Goal: Information Seeking & Learning: Check status

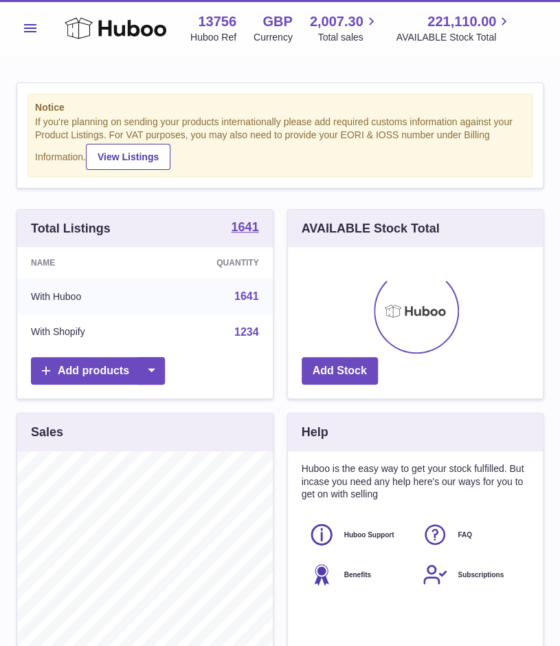
scroll to position [215, 256]
click at [30, 27] on span "Menu" at bounding box center [30, 28] width 12 height 8
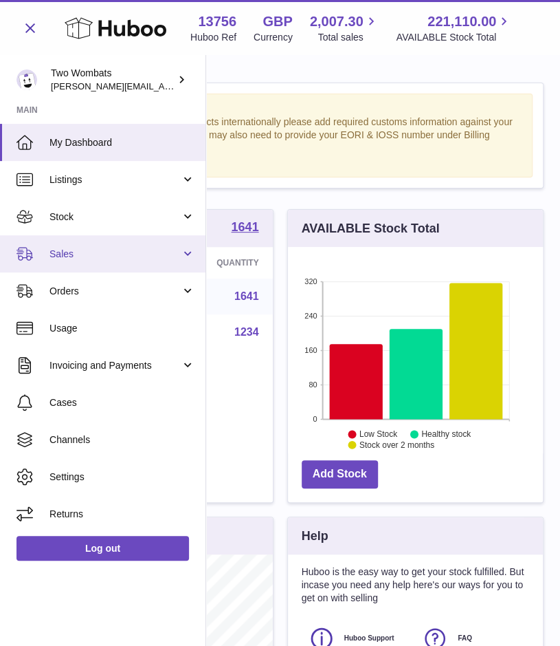
click at [193, 252] on link "Sales" at bounding box center [103, 253] width 206 height 37
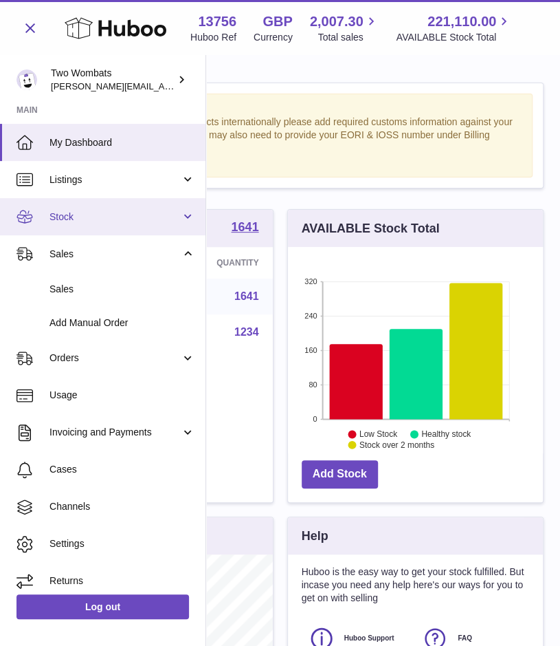
click at [197, 214] on link "Stock" at bounding box center [103, 216] width 206 height 37
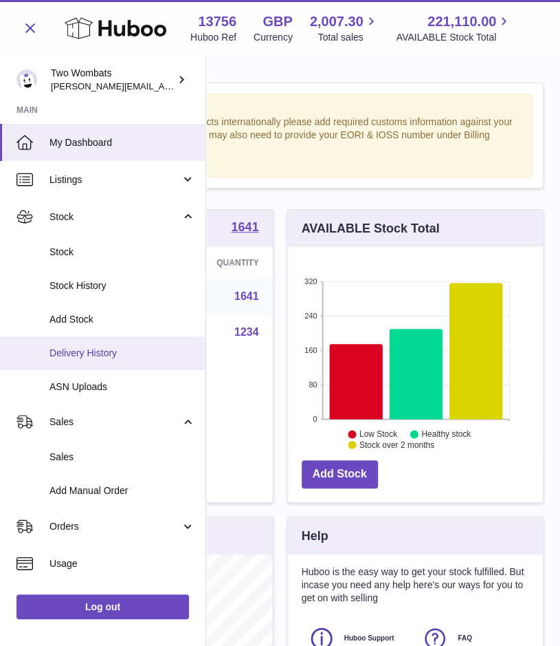
click at [118, 340] on link "Delivery History" at bounding box center [103, 353] width 206 height 34
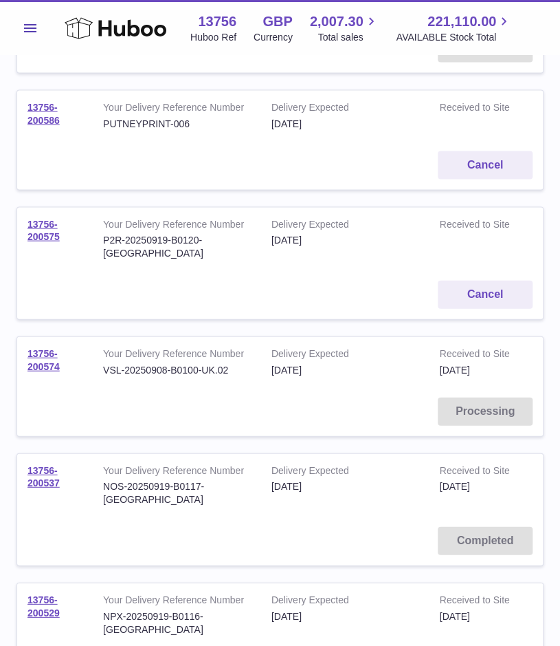
scroll to position [836, 0]
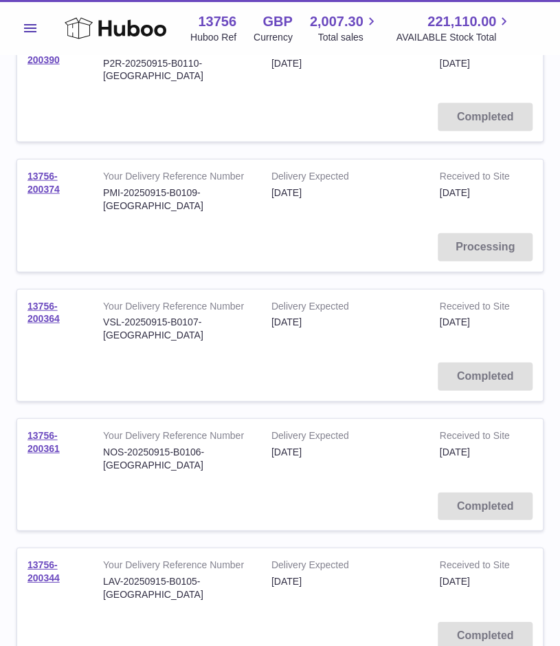
scroll to position [901, 0]
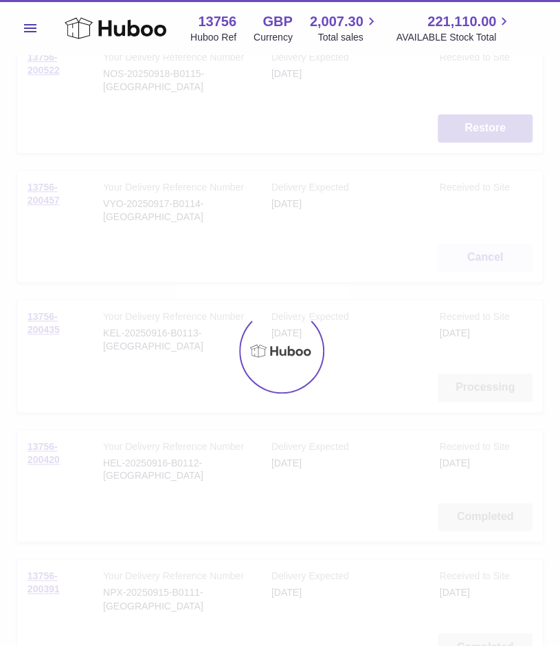
scroll to position [55, 0]
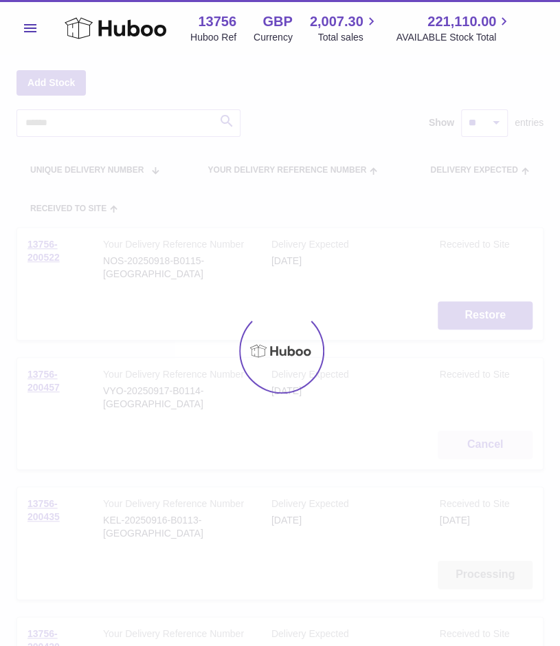
click at [149, 120] on div at bounding box center [280, 350] width 560 height 591
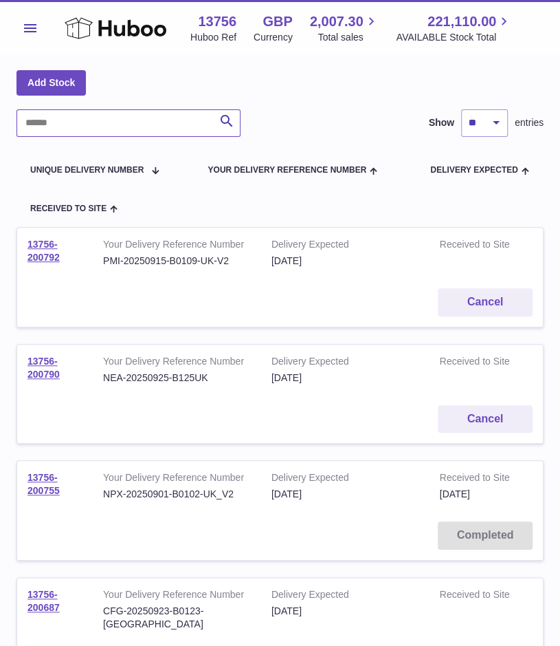
click at [146, 120] on input "text" at bounding box center [129, 123] width 224 height 28
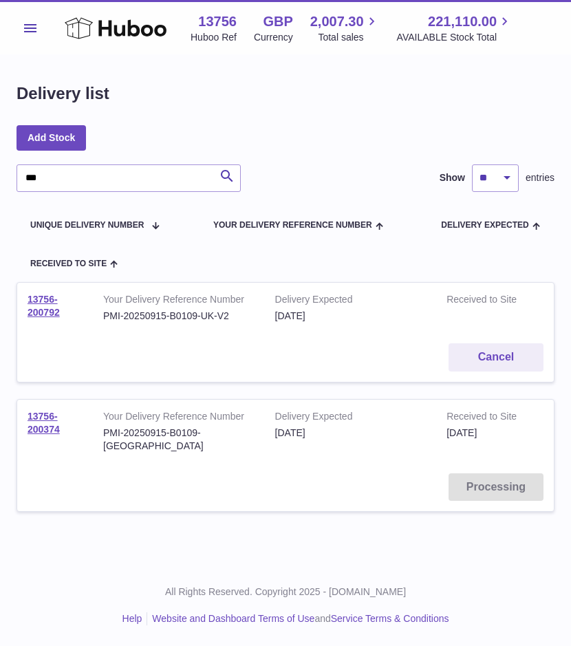
click at [43, 443] on td "13756-200374" at bounding box center [55, 430] width 76 height 63
click at [37, 424] on link "13756-200374" at bounding box center [44, 422] width 32 height 24
click at [32, 309] on link "13756-200792" at bounding box center [44, 306] width 32 height 24
drag, startPoint x: 96, startPoint y: 182, endPoint x: -1, endPoint y: 166, distance: 98.9
click at [0, 166] on html ".st0{fill:#141414;}" at bounding box center [285, 323] width 571 height 646
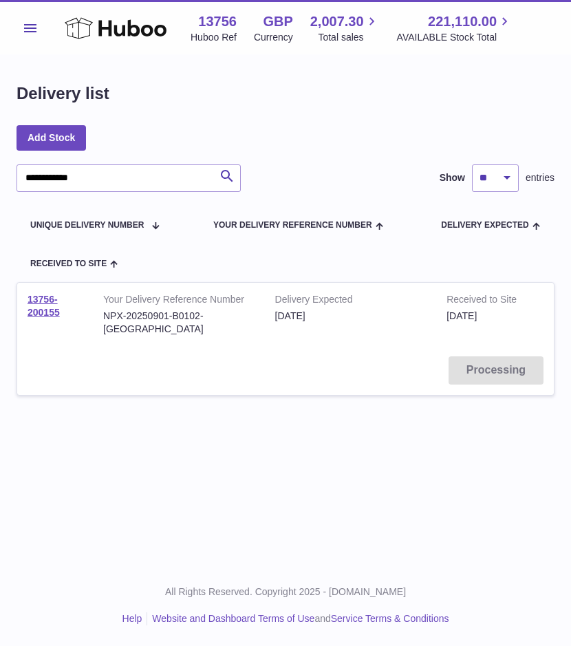
click at [33, 306] on td "13756-200155" at bounding box center [55, 314] width 76 height 63
click at [56, 309] on link "13756-200155" at bounding box center [44, 306] width 32 height 24
drag, startPoint x: 129, startPoint y: 179, endPoint x: -1, endPoint y: 163, distance: 131.0
click at [0, 163] on html ".st0{fill:#141414;}" at bounding box center [285, 323] width 571 height 646
type input "*"
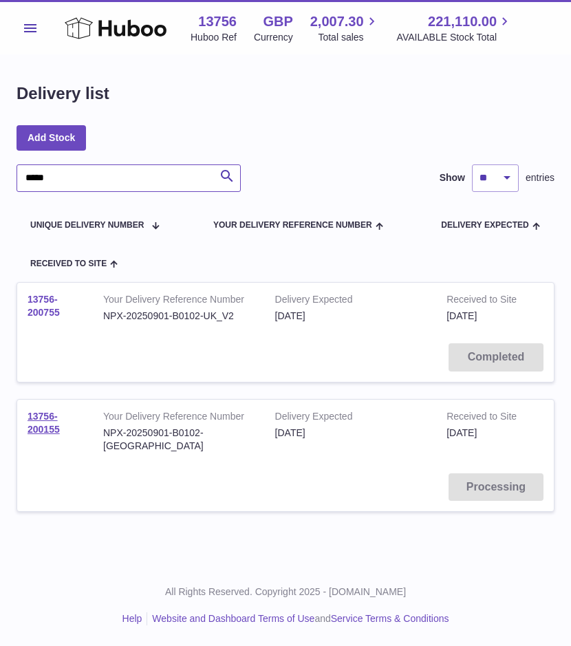
type input "*****"
click at [47, 300] on link "13756-200755" at bounding box center [44, 306] width 32 height 24
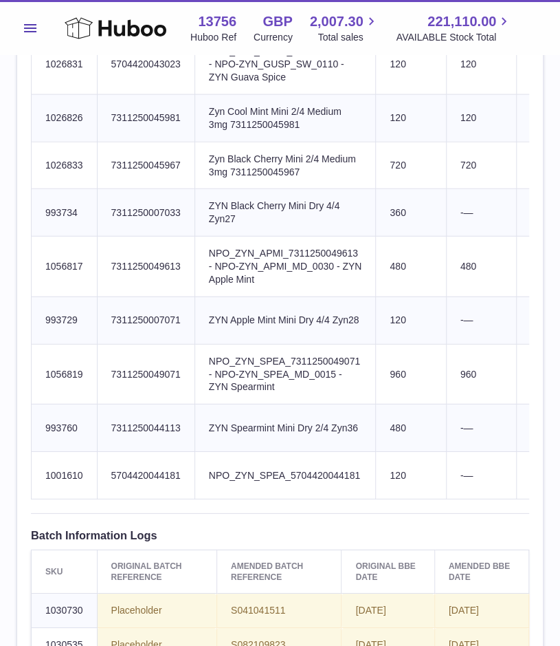
scroll to position [1110, 0]
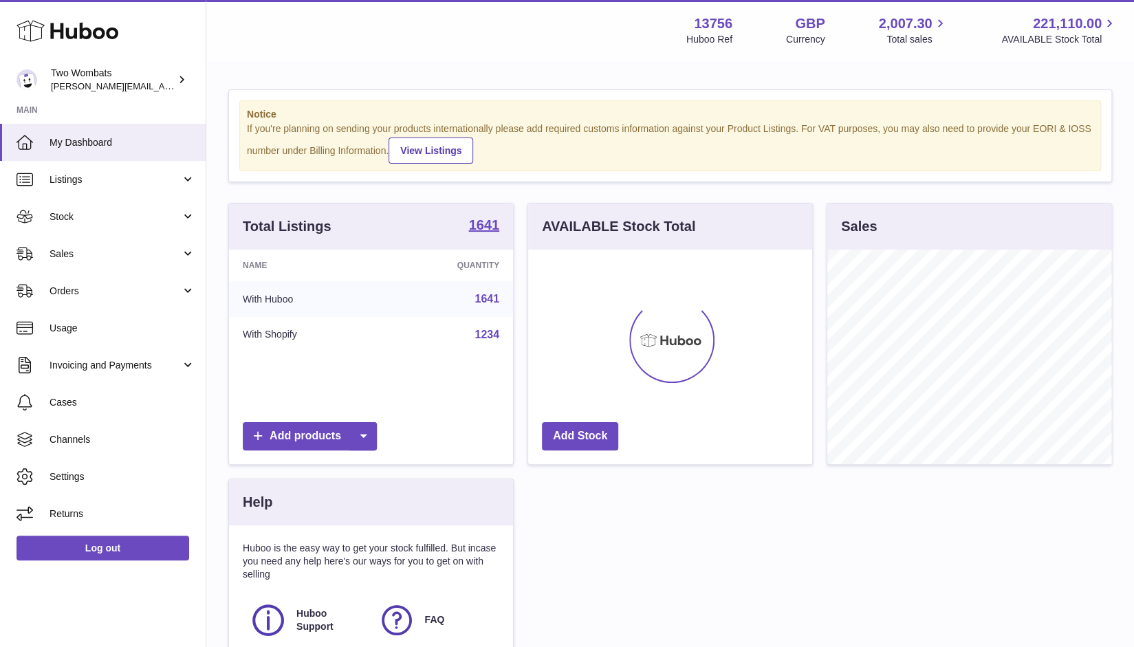
scroll to position [215, 285]
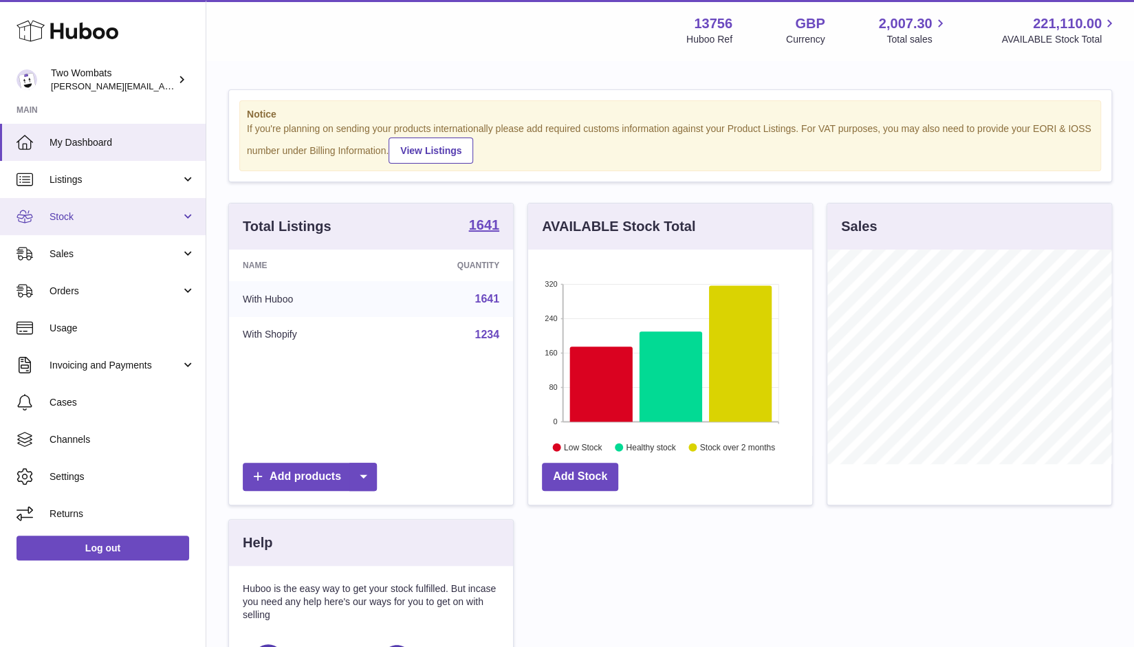
click at [173, 217] on span "Stock" at bounding box center [115, 216] width 131 height 13
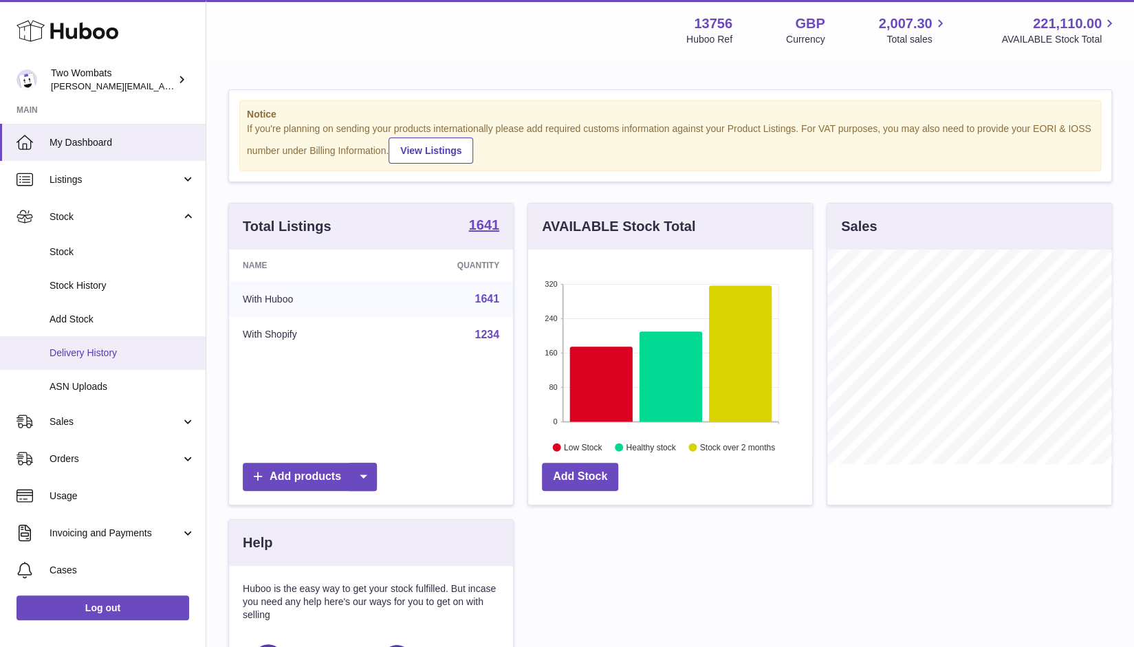
click at [122, 360] on link "Delivery History" at bounding box center [103, 353] width 206 height 34
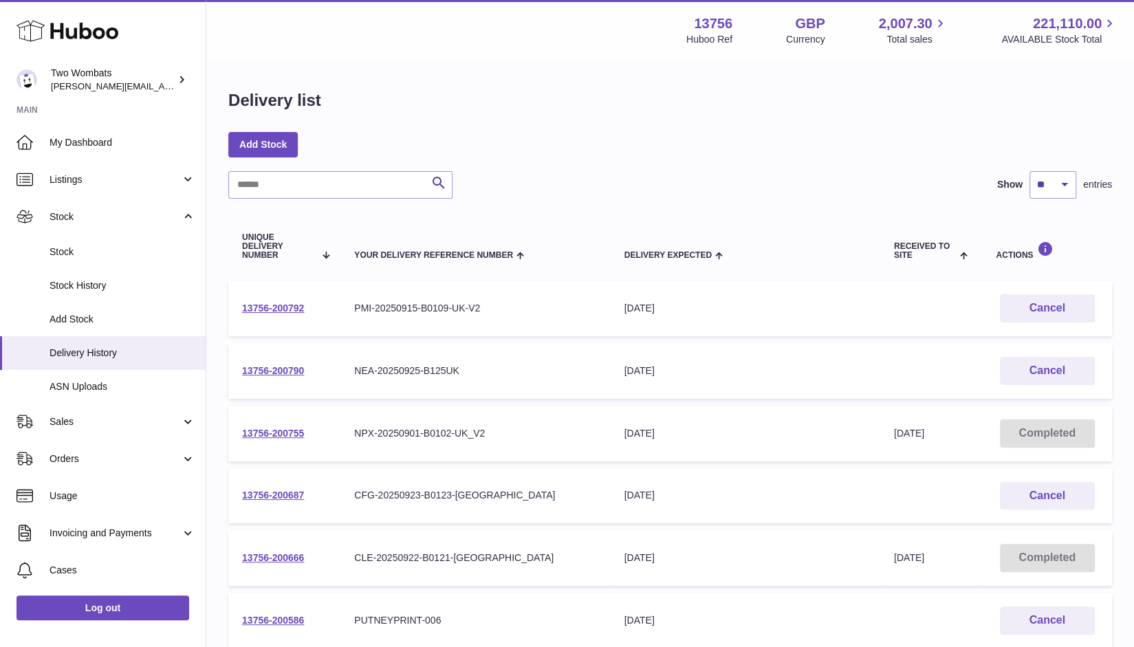
scroll to position [296, 0]
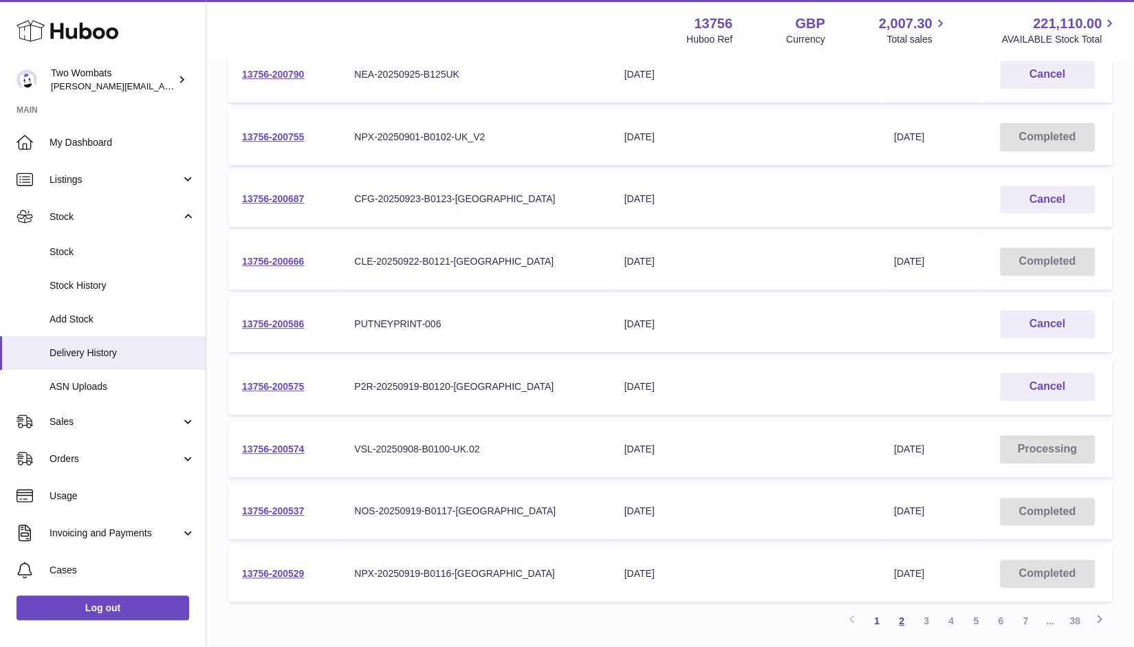
click at [897, 624] on link "2" at bounding box center [901, 621] width 25 height 25
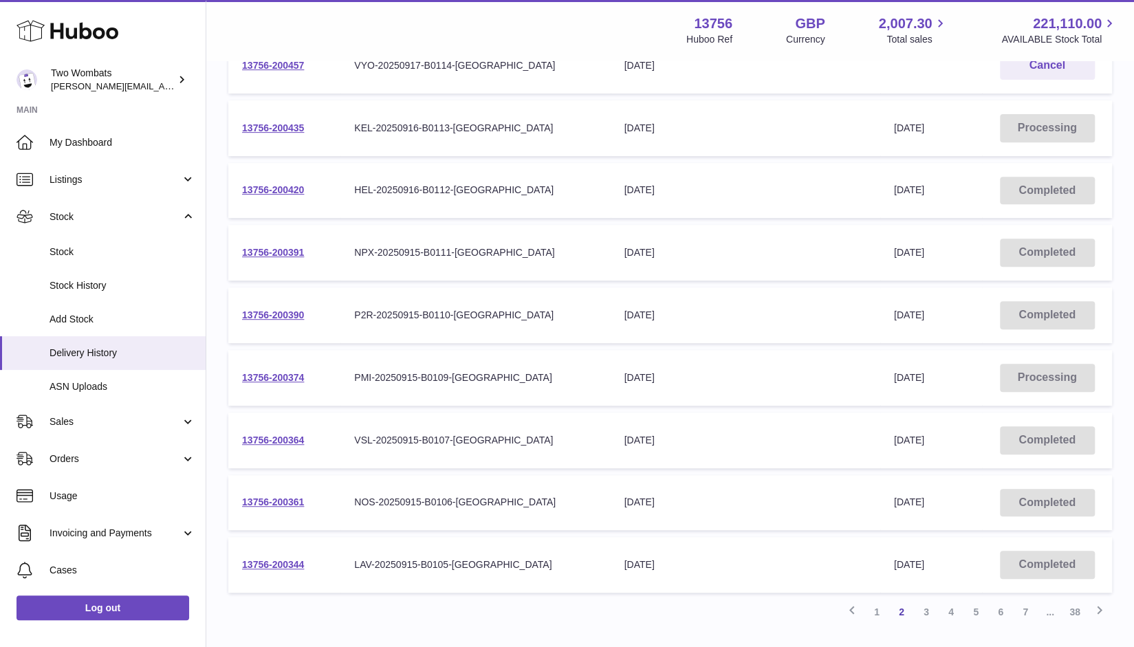
scroll to position [307, 0]
click at [870, 614] on link "1" at bounding box center [876, 610] width 25 height 25
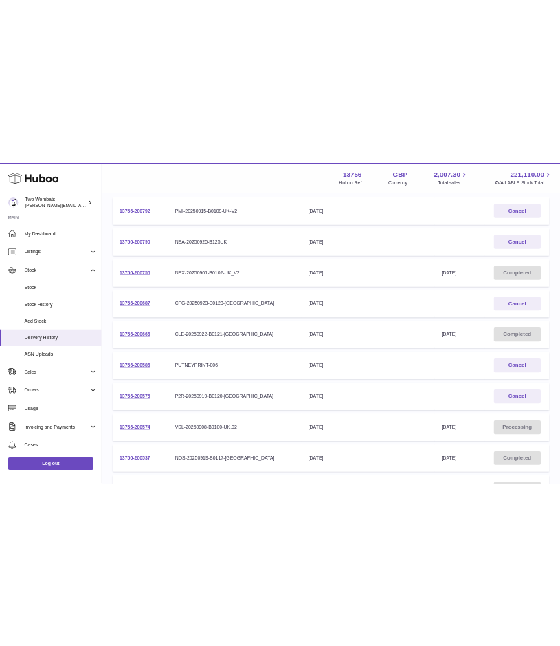
scroll to position [210, 0]
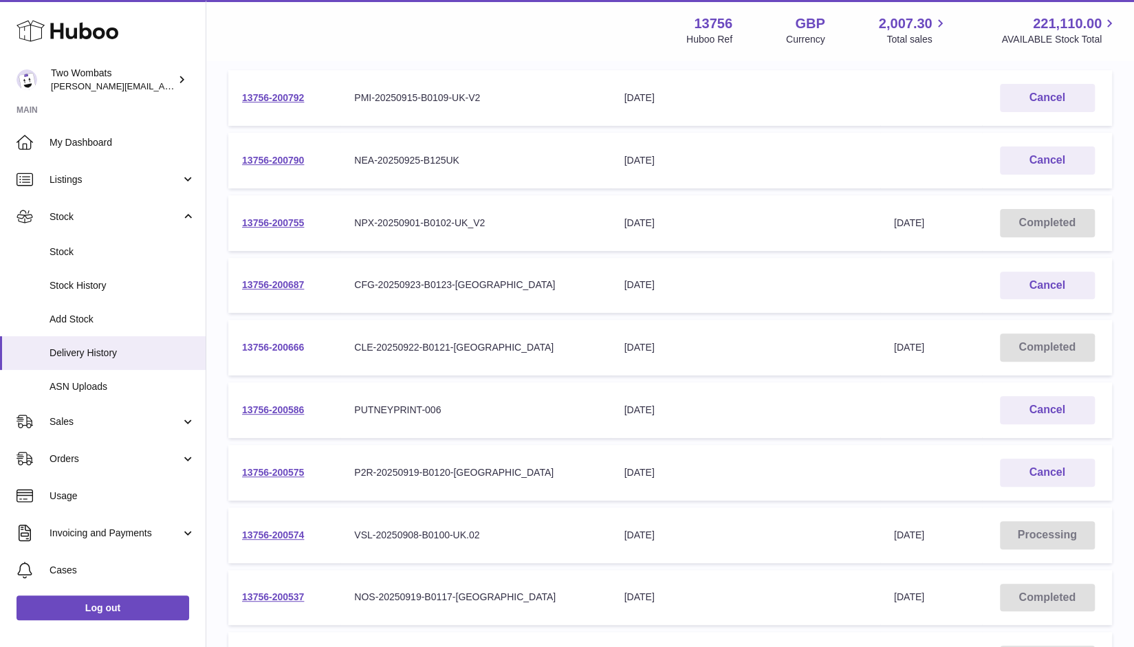
click at [274, 346] on link "13756-200666" at bounding box center [273, 347] width 62 height 11
click at [646, 25] on div "Menu Huboo 13756 Huboo Ref GBP Currency 2,007.30 Total sales 221,110.00 AVAILAB…" at bounding box center [670, 30] width 895 height 32
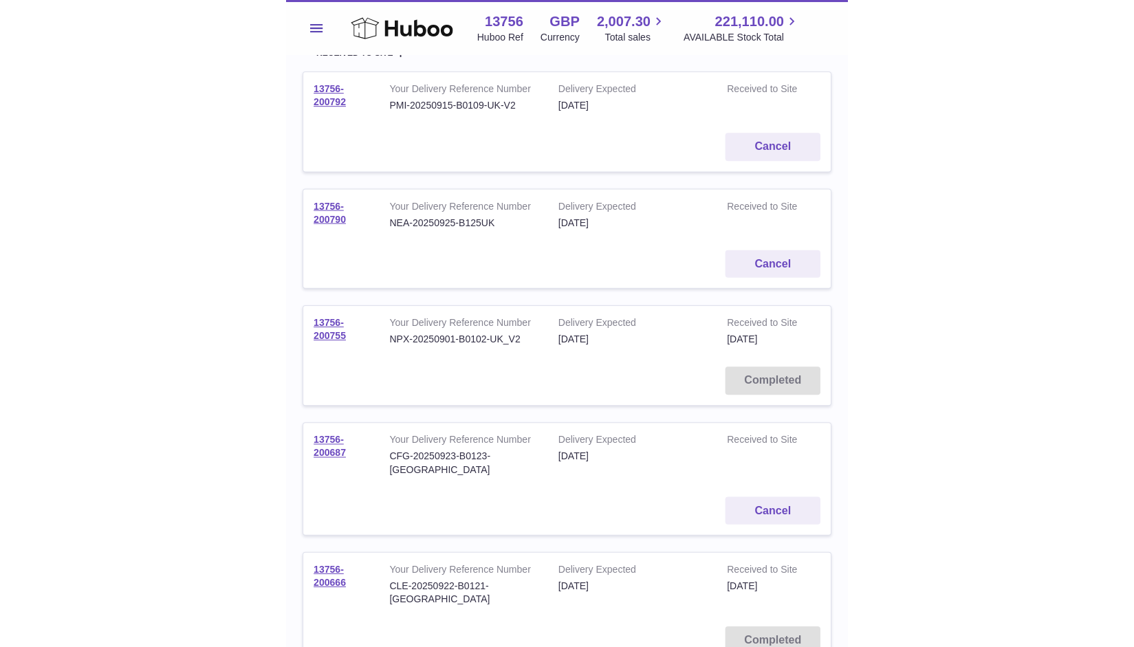
scroll to position [0, 0]
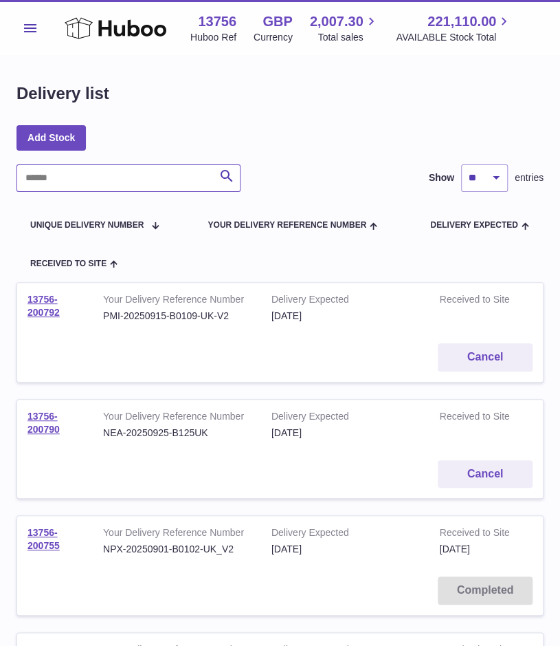
click at [76, 182] on input "text" at bounding box center [129, 178] width 224 height 28
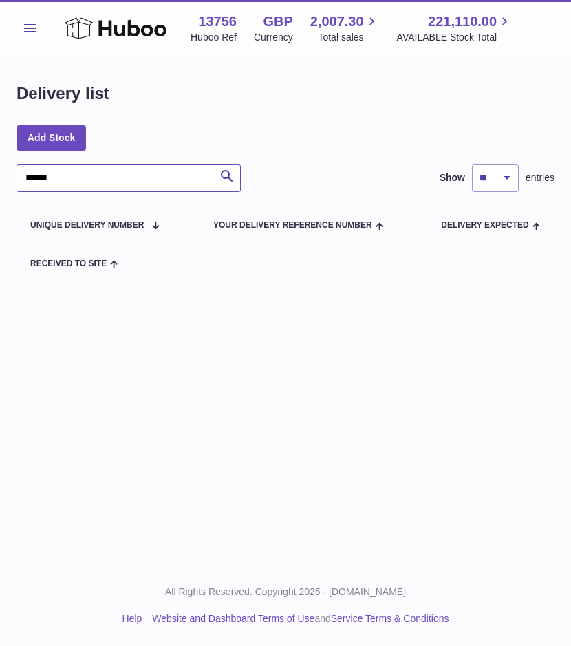
type input "******"
drag, startPoint x: 138, startPoint y: 157, endPoint x: -95, endPoint y: 146, distance: 233.3
click at [0, 146] on html ".st0{fill:#141414;}" at bounding box center [285, 323] width 571 height 646
drag, startPoint x: 67, startPoint y: 173, endPoint x: -36, endPoint y: 168, distance: 103.2
click at [0, 168] on html ".st0{fill:#141414;}" at bounding box center [285, 323] width 571 height 646
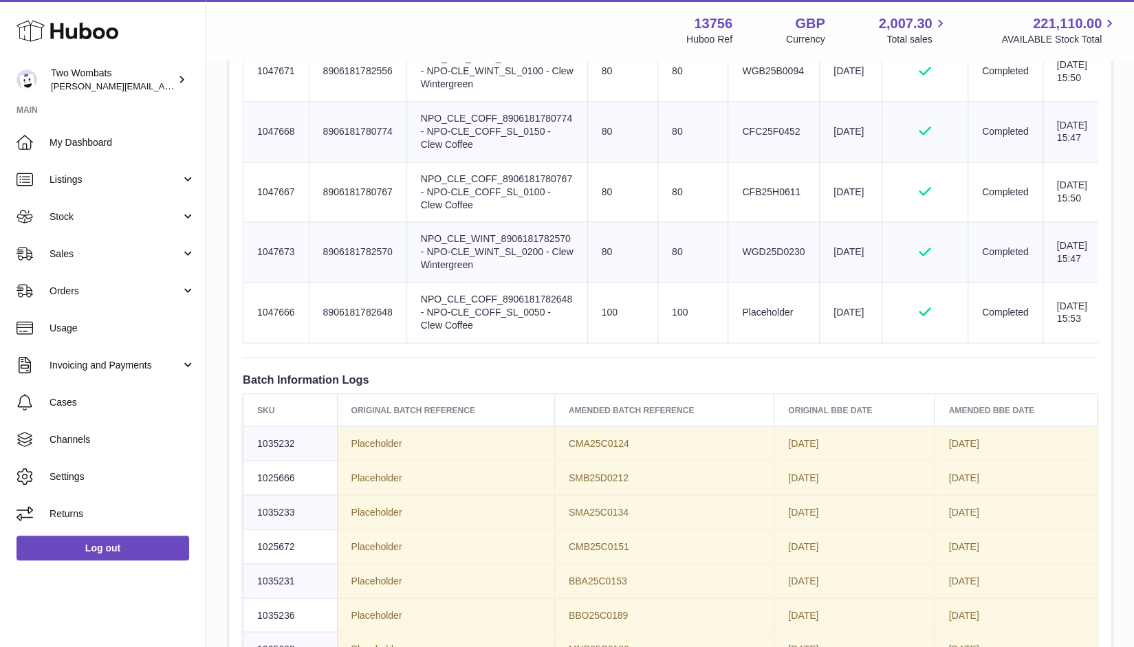
scroll to position [1617, 0]
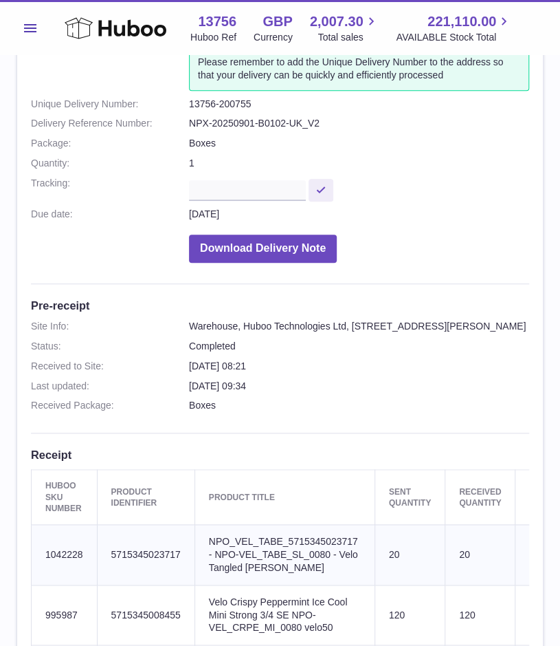
scroll to position [158, 0]
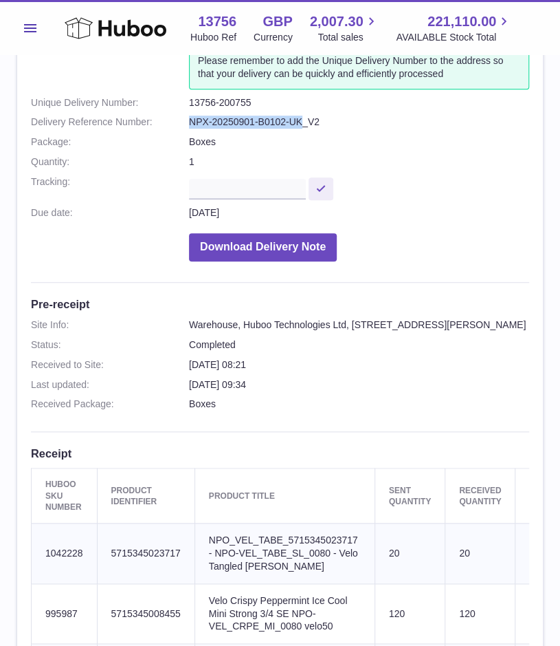
drag, startPoint x: 301, startPoint y: 119, endPoint x: 188, endPoint y: 122, distance: 113.5
click at [188, 122] on dl "Site Info: 13756-200755 Unit 2 More [GEOGRAPHIC_DATA][STREET_ADDRESS][PERSON_NA…" at bounding box center [280, 120] width 498 height 294
copy dl "NPX-20250901-B0102-[GEOGRAPHIC_DATA]"
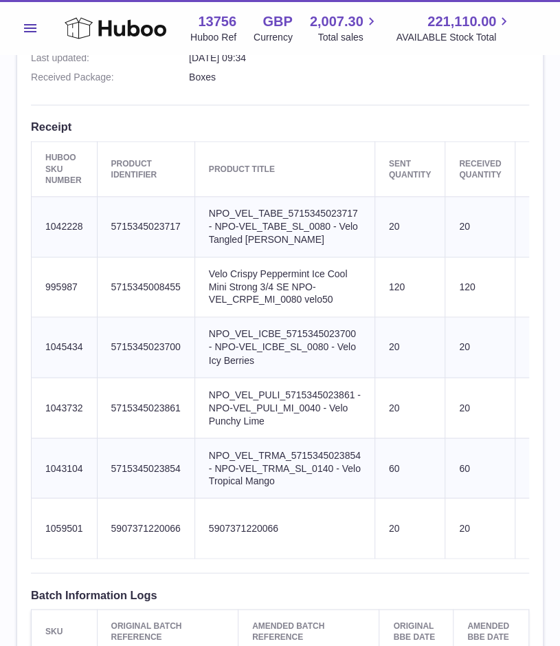
scroll to position [485, 0]
drag, startPoint x: 329, startPoint y: 234, endPoint x: 213, endPoint y: 232, distance: 115.5
click at [213, 232] on td "Product title NPO_VEL_TABE_5715345023717 - NPO-VEL_TABE_SL_0080 - Velo Tangled …" at bounding box center [285, 225] width 180 height 61
copy td "NPO-VEL_TABE_SL_0080"
drag, startPoint x: 298, startPoint y: 310, endPoint x: 292, endPoint y: 294, distance: 17.6
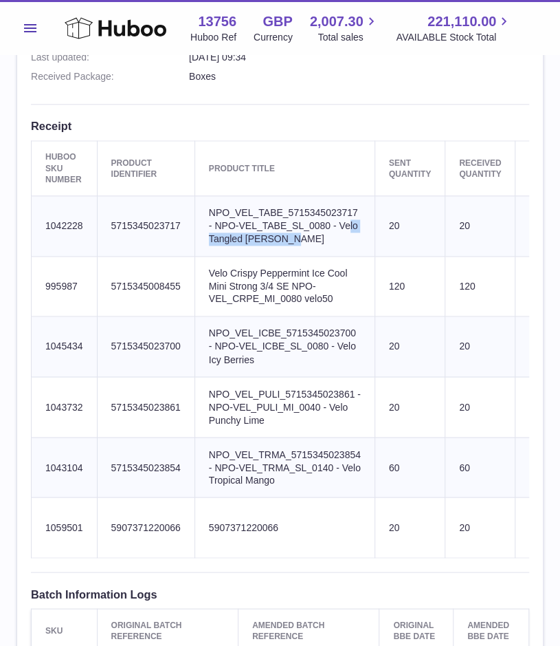
click at [292, 294] on td "Product title Velo Crispy Peppermint Ice Cool Mini Strong 3/4 SE NPO-VEL_CRPE_M…" at bounding box center [285, 286] width 180 height 61
copy td "NPO-VEL_CRPE_MI_008"
drag, startPoint x: 328, startPoint y: 355, endPoint x: 213, endPoint y: 355, distance: 114.8
click at [213, 355] on td "Product title NPO_VEL_ICBE_5715345023700 - NPO-VEL_ICBE_SL_0080 - Velo Icy Berr…" at bounding box center [285, 346] width 180 height 61
copy td "NPO-VEL_ICBE_SL_0080"
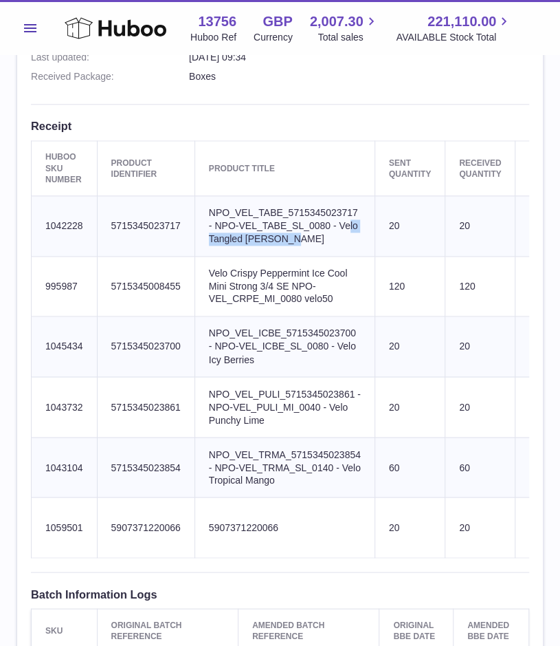
drag, startPoint x: 325, startPoint y: 414, endPoint x: 214, endPoint y: 413, distance: 110.7
click at [214, 413] on td "Product title NPO_VEL_PULI_5715345023861 - NPO-VEL_PULI_MI_0040 - Velo Punchy L…" at bounding box center [285, 407] width 180 height 61
copy td "NPO-VEL_PULI_MI_0040"
drag, startPoint x: 333, startPoint y: 475, endPoint x: 215, endPoint y: 472, distance: 117.6
click at [215, 472] on td "Product title NPO_VEL_TRMA_5715345023854 - NPO-VEL_TRMA_SL_0140 - Velo Tropical…" at bounding box center [285, 467] width 180 height 61
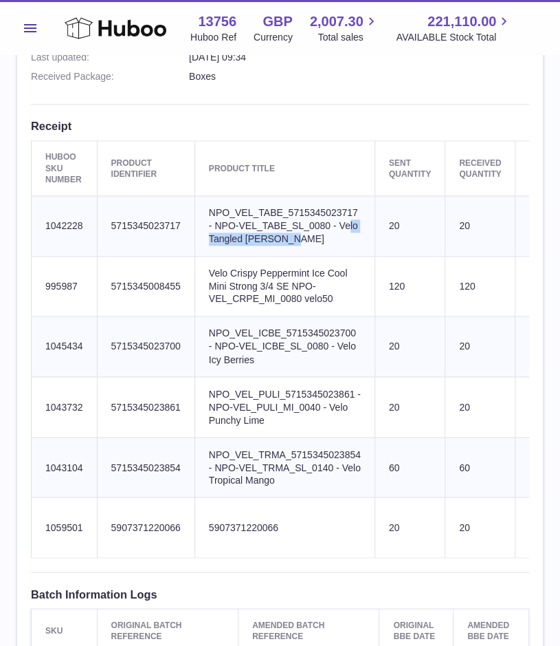
copy td "NPO-VEL_TRMA_SL_0140"
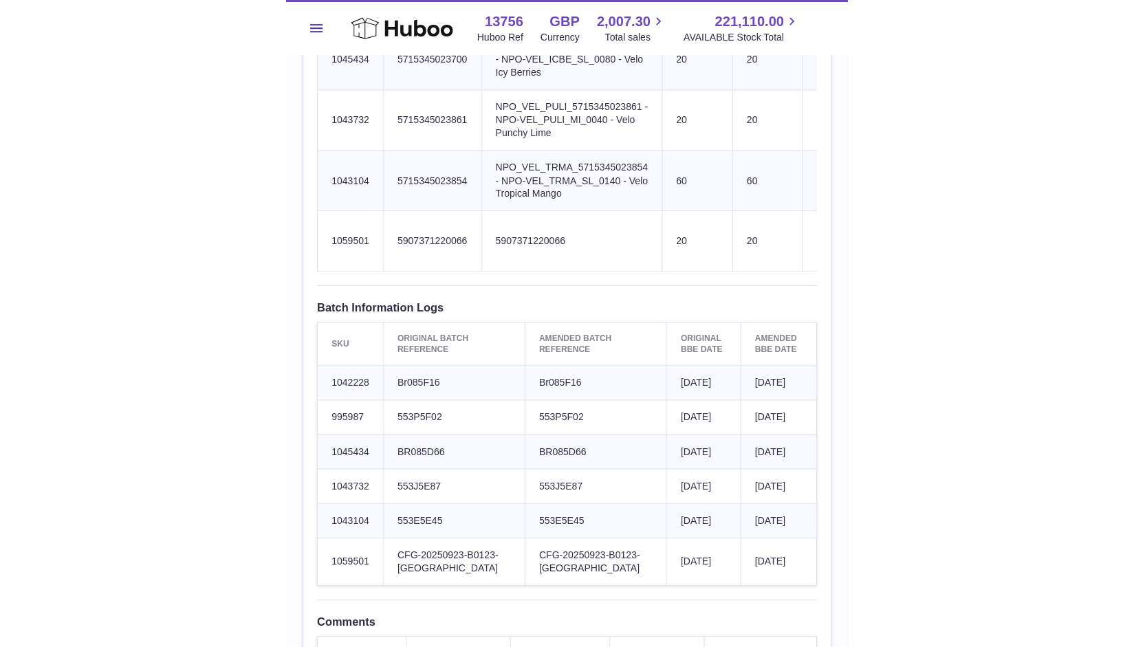
scroll to position [779, 0]
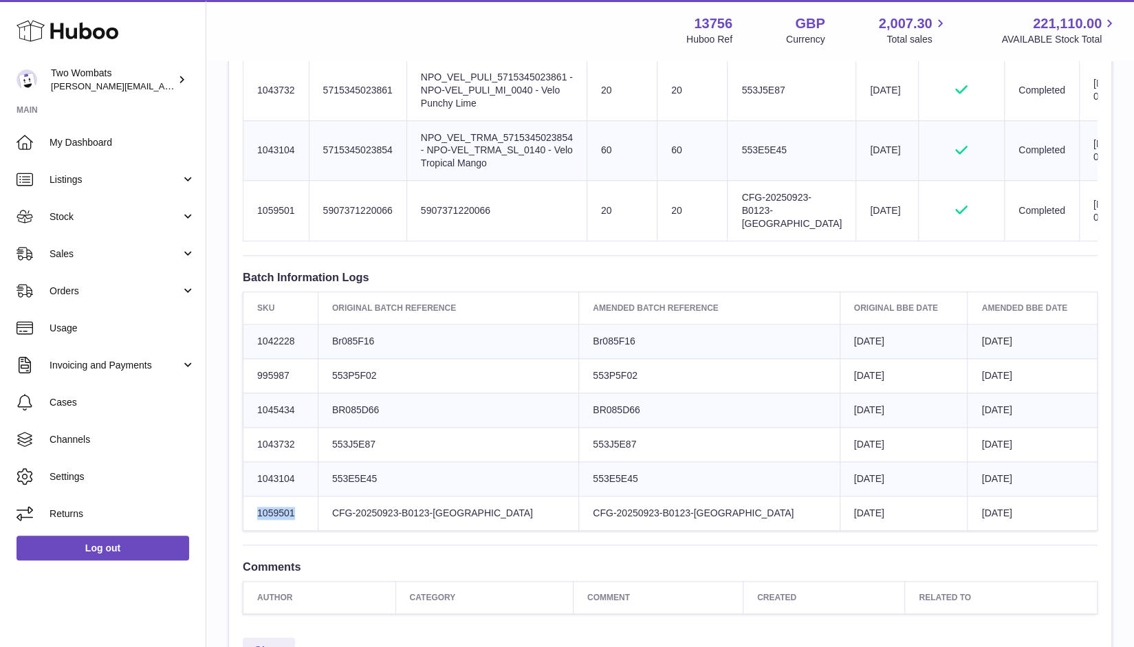
drag, startPoint x: 297, startPoint y: 507, endPoint x: 255, endPoint y: 503, distance: 42.1
click at [255, 503] on td "1059501" at bounding box center [280, 513] width 75 height 34
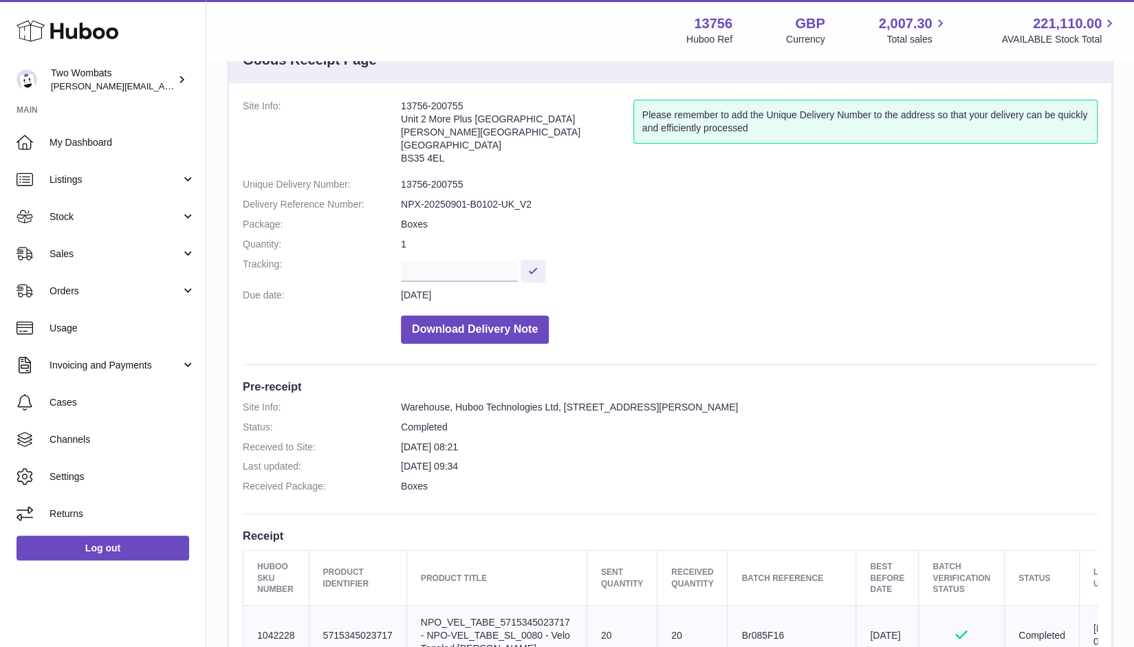
scroll to position [46, 0]
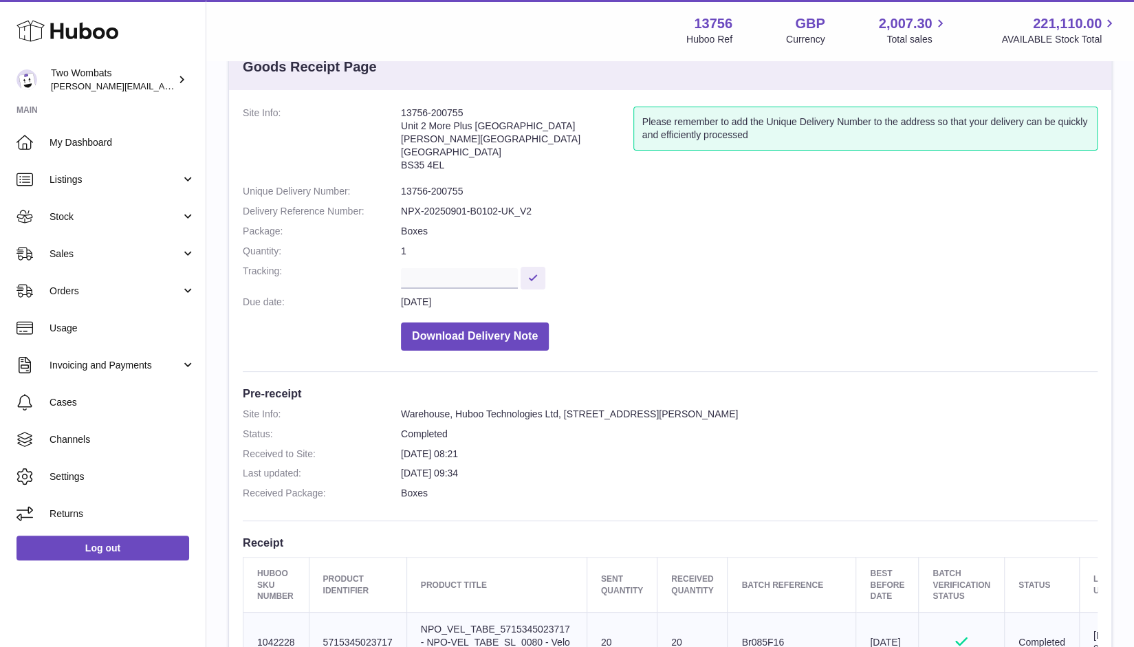
drag, startPoint x: 465, startPoint y: 112, endPoint x: 406, endPoint y: 105, distance: 59.5
drag, startPoint x: 402, startPoint y: 108, endPoint x: 477, endPoint y: 112, distance: 75.7
click at [477, 112] on address "13756-200755 Unit 2 More Plus Central Park Hudson Ave Severn Beach BS35 4EL" at bounding box center [517, 143] width 232 height 72
copy address "13756-200755"
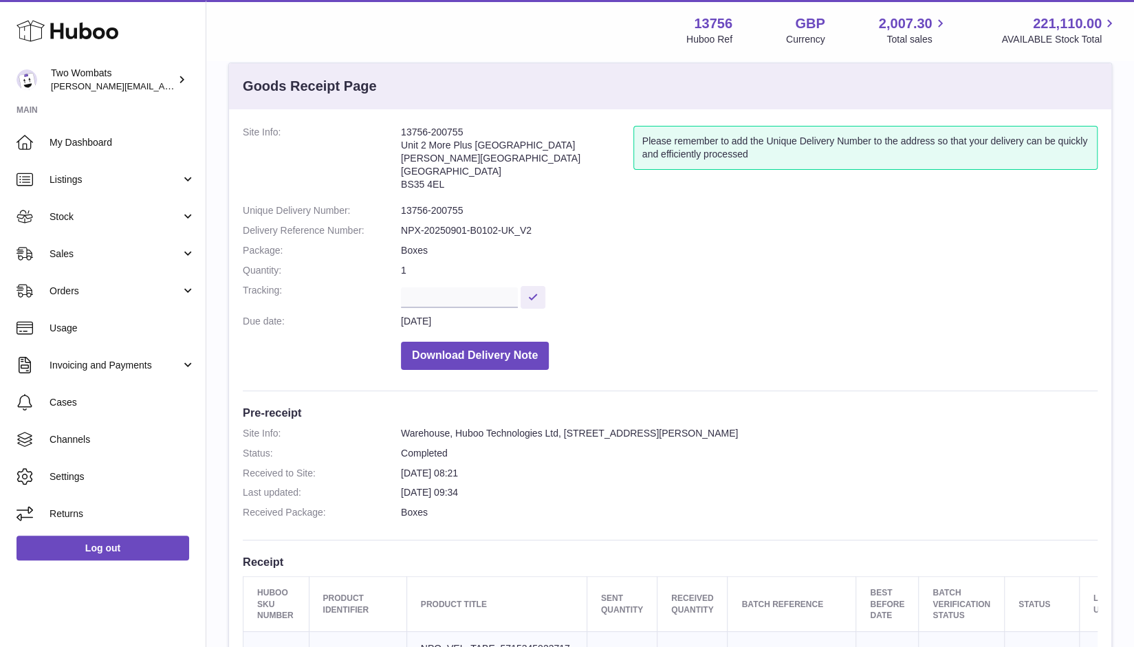
scroll to position [28, 0]
drag, startPoint x: 514, startPoint y: 229, endPoint x: 399, endPoint y: 234, distance: 115.6
click at [399, 234] on dl "Site Info: 13756-200755 Unit 2 More Plus Central Park Hudson Ave Severn Beach B…" at bounding box center [670, 250] width 855 height 251
copy dl "NPX-20250901-B0102-[GEOGRAPHIC_DATA]"
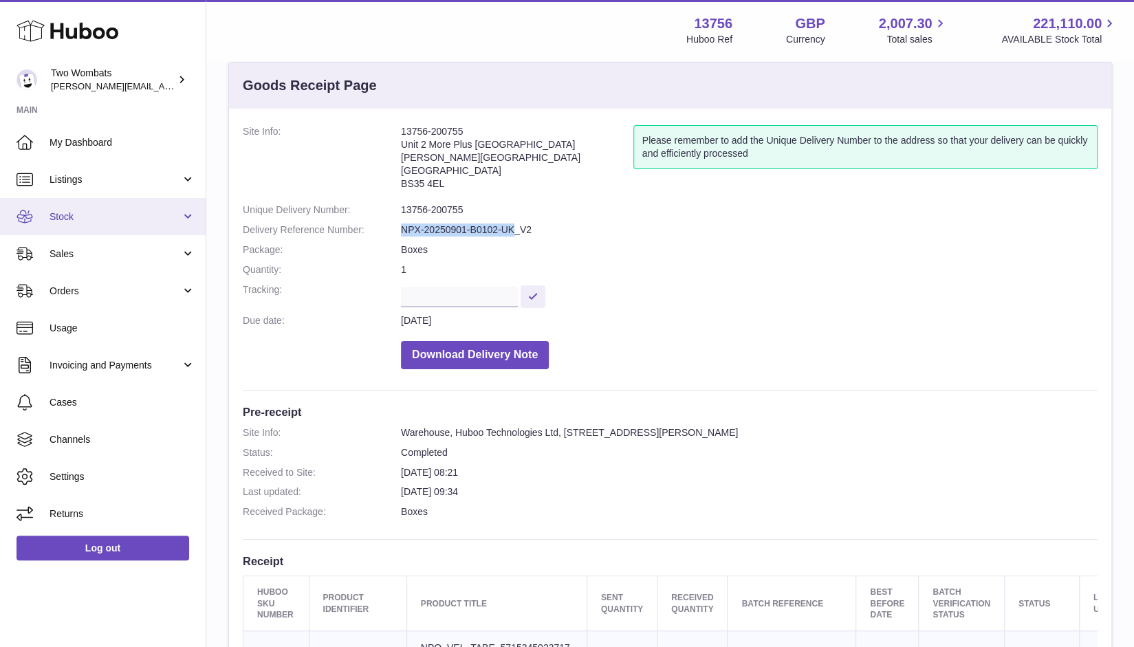
click at [192, 218] on link "Stock" at bounding box center [103, 216] width 206 height 37
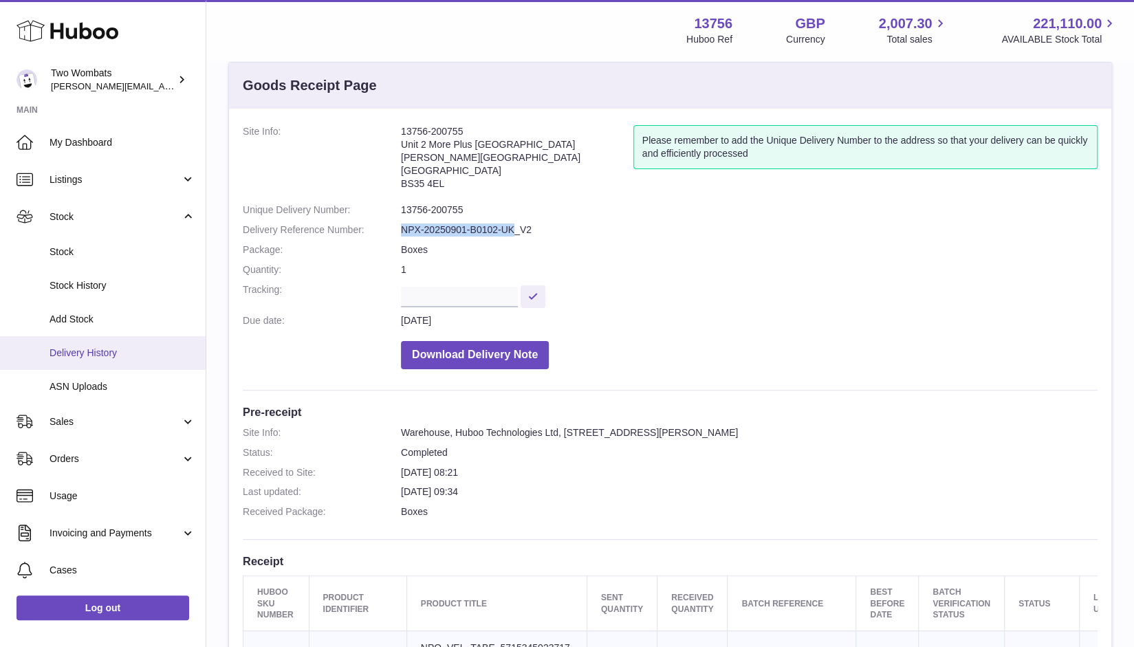
click at [122, 353] on span "Delivery History" at bounding box center [123, 353] width 146 height 13
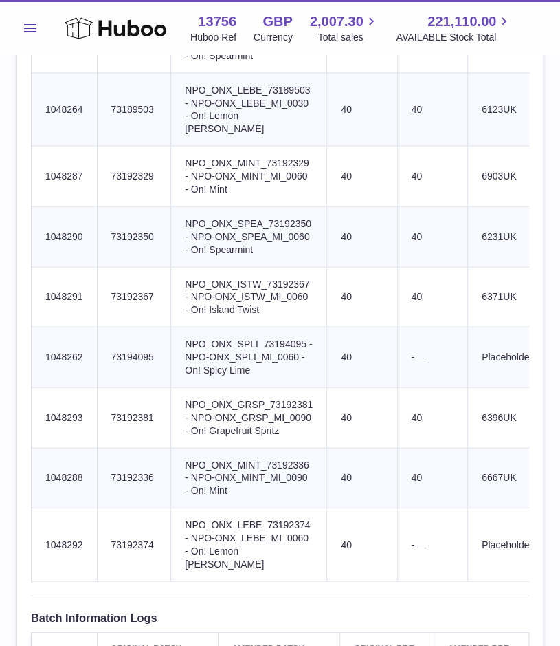
scroll to position [851, 0]
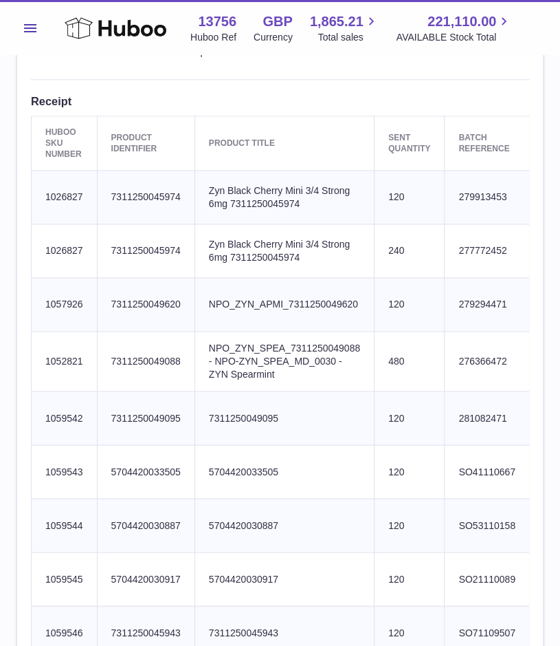
scroll to position [436, 0]
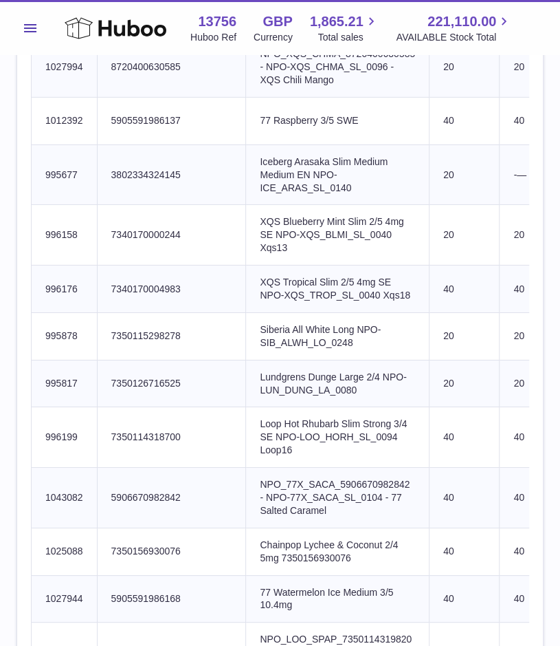
scroll to position [1347, 0]
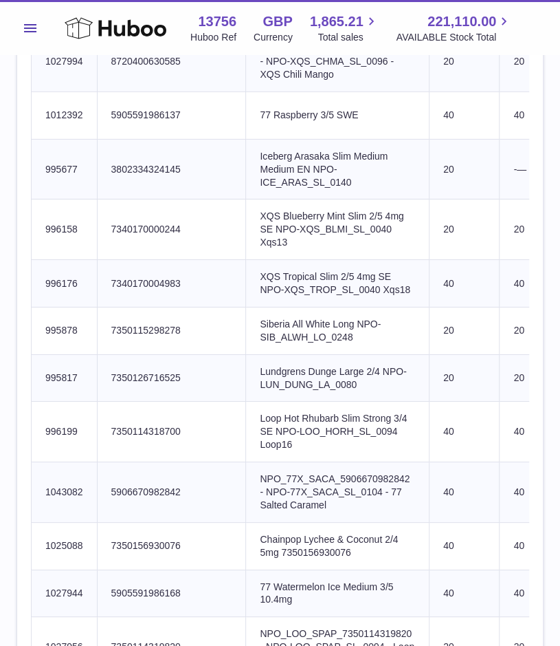
click at [91, 199] on td "Huboo SKU Number 995677" at bounding box center [65, 169] width 66 height 61
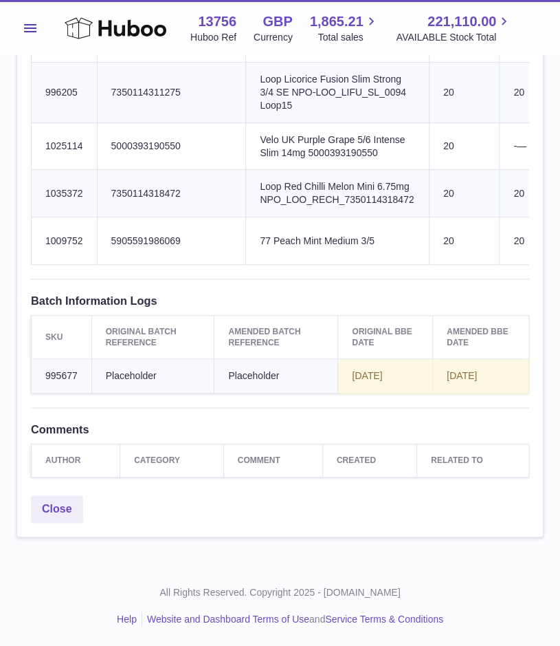
scroll to position [2118, 0]
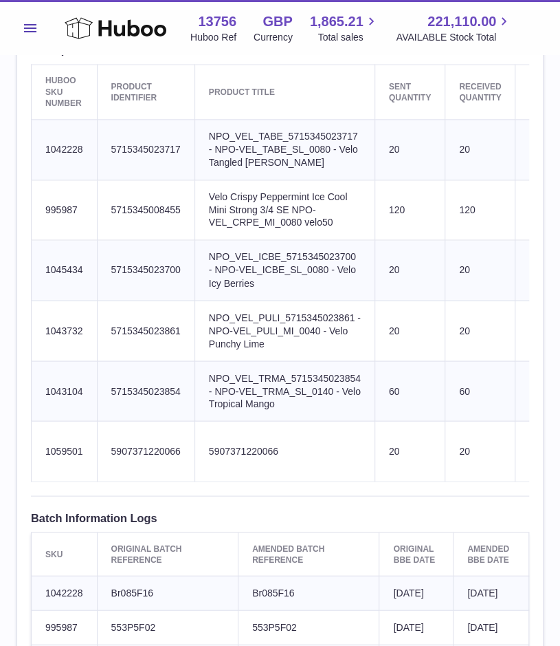
scroll to position [582, 0]
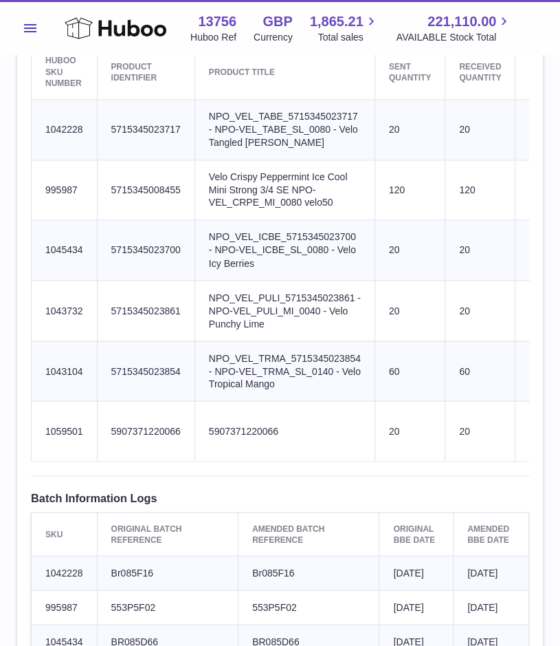
drag, startPoint x: 87, startPoint y: 143, endPoint x: 43, endPoint y: 138, distance: 44.3
click at [43, 138] on td "Huboo SKU Number 1042228" at bounding box center [65, 129] width 66 height 61
copy td "1042228"
drag, startPoint x: 76, startPoint y: 201, endPoint x: 30, endPoint y: 197, distance: 45.6
click at [30, 197] on div "Site Info: 13756-200755 Unit 2 More Plus Central Park Hudson Ave Severn Beach B…" at bounding box center [280, 204] width 526 height 1330
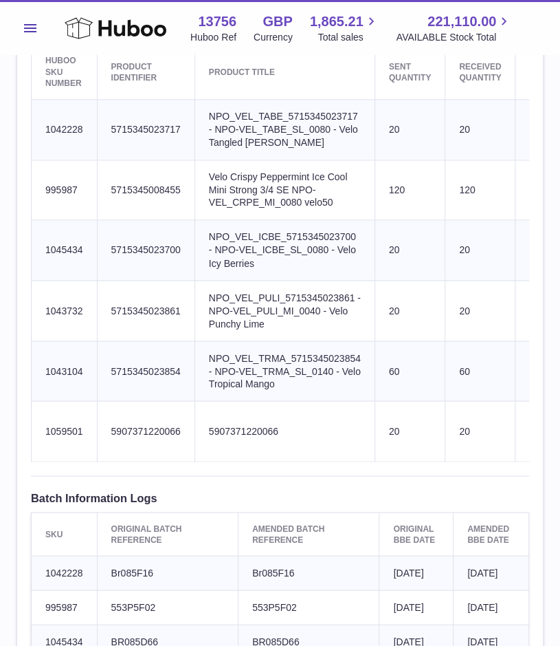
click at [61, 199] on td "Huboo SKU Number 995987" at bounding box center [65, 190] width 66 height 61
drag, startPoint x: 78, startPoint y: 199, endPoint x: 46, endPoint y: 200, distance: 32.3
click at [46, 200] on td "Huboo SKU Number 995987" at bounding box center [65, 190] width 66 height 61
copy td "995987"
drag, startPoint x: 82, startPoint y: 262, endPoint x: 34, endPoint y: 262, distance: 47.4
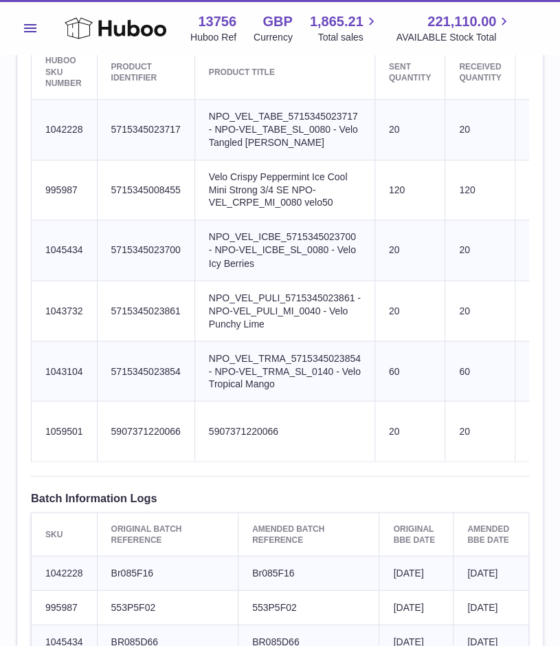
click at [34, 262] on td "Huboo SKU Number 1045434" at bounding box center [65, 250] width 66 height 61
copy td "1045434"
drag, startPoint x: 64, startPoint y: 318, endPoint x: 36, endPoint y: 320, distance: 28.2
click at [36, 320] on td "Huboo SKU Number 1043732" at bounding box center [65, 311] width 66 height 61
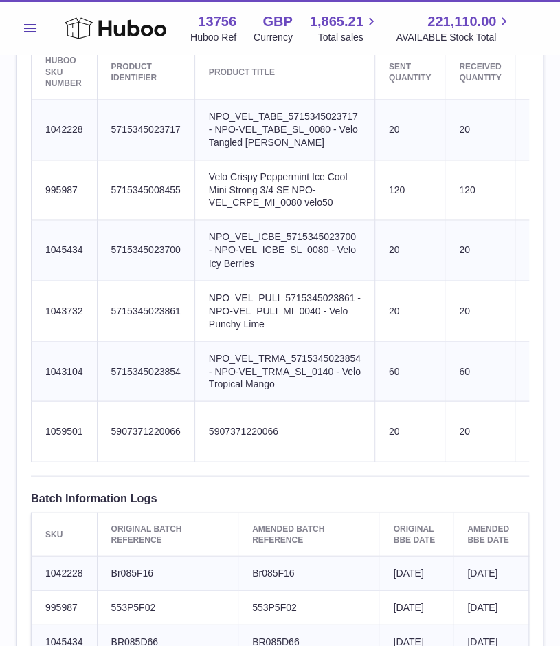
copy td "1043732"
click at [77, 380] on td "Huboo SKU Number 1043104" at bounding box center [65, 370] width 66 height 61
drag, startPoint x: 82, startPoint y: 376, endPoint x: 26, endPoint y: 377, distance: 55.7
click at [26, 377] on div "Site Info: 13756-200755 Unit 2 More Plus Central Park Hudson Ave Severn Beach B…" at bounding box center [280, 204] width 526 height 1330
click at [48, 385] on td "Huboo SKU Number 1043104" at bounding box center [65, 370] width 66 height 61
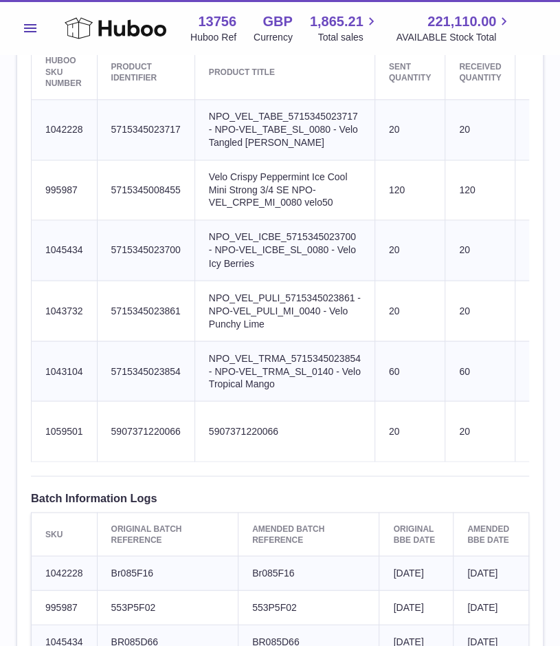
drag, startPoint x: 47, startPoint y: 382, endPoint x: 83, endPoint y: 383, distance: 36.5
click at [83, 383] on td "Huboo SKU Number 1043104" at bounding box center [65, 370] width 66 height 61
drag, startPoint x: 83, startPoint y: 383, endPoint x: 39, endPoint y: 382, distance: 44.7
click at [39, 382] on td "Huboo SKU Number 1043104" at bounding box center [65, 370] width 66 height 61
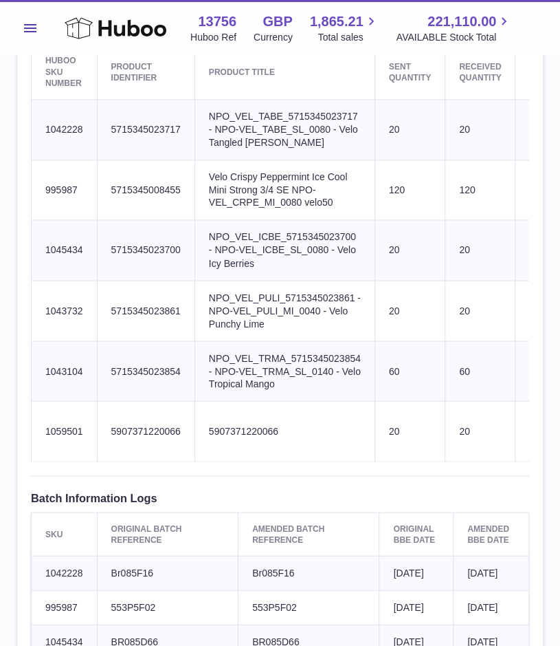
copy td "1043104"
drag, startPoint x: 80, startPoint y: 441, endPoint x: 32, endPoint y: 437, distance: 48.3
click at [32, 437] on td "Huboo SKU Number 1059501" at bounding box center [65, 431] width 66 height 61
copy td "1059501"
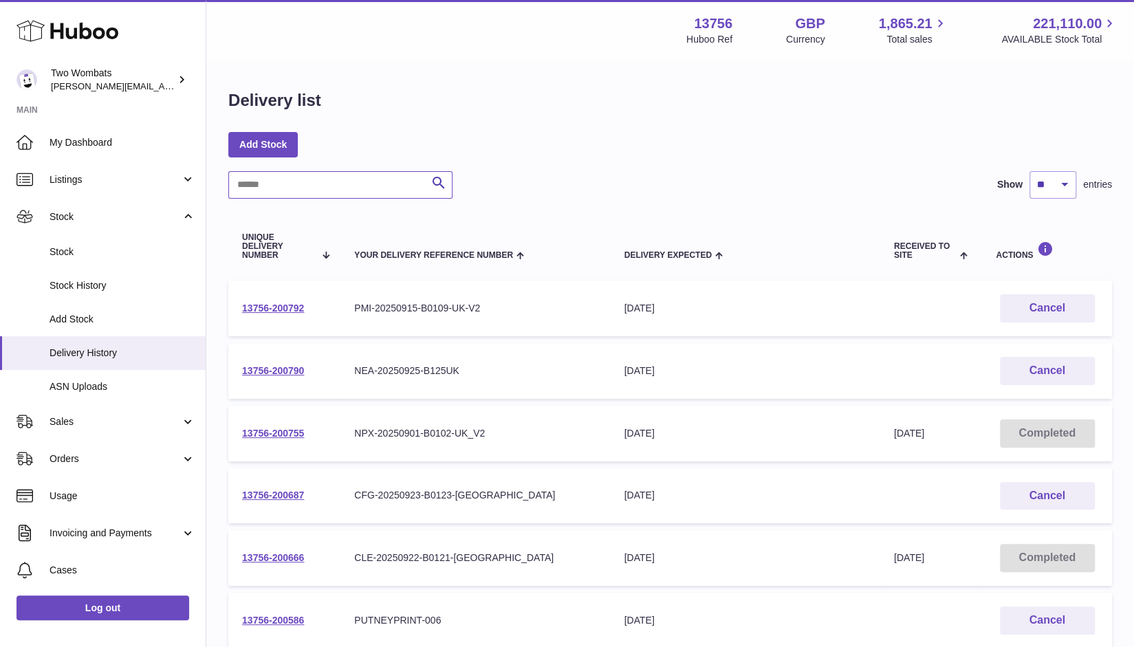
click at [293, 193] on input "text" at bounding box center [340, 185] width 224 height 28
paste input "**********"
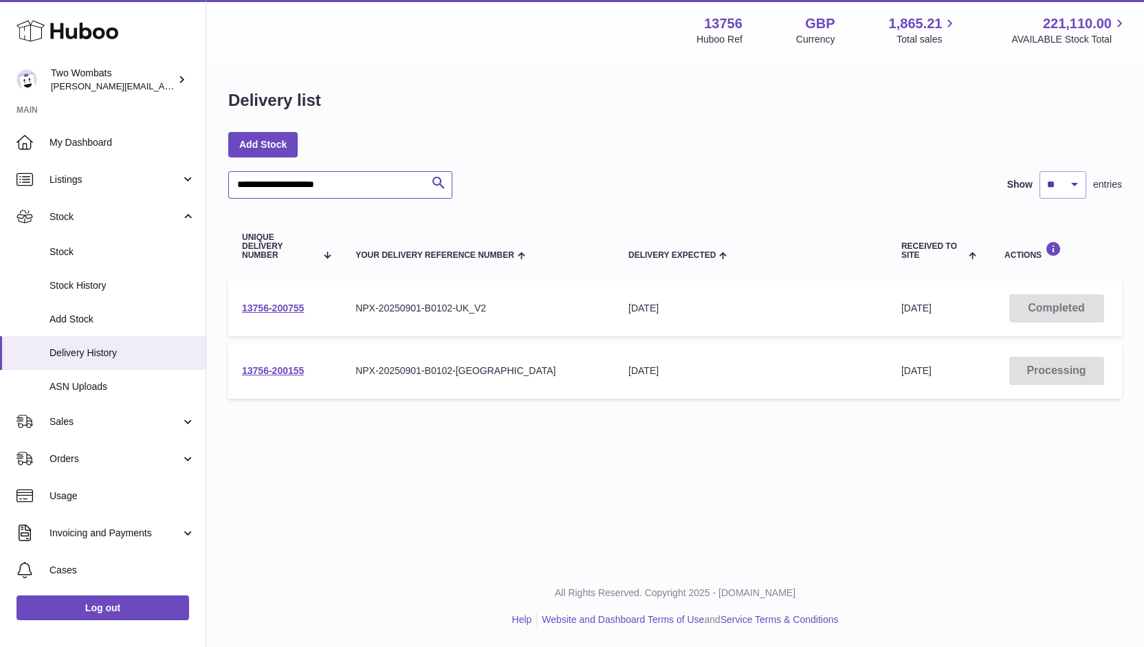
type input "**********"
click at [272, 377] on td "13756-200155" at bounding box center [284, 371] width 113 height 56
click at [272, 375] on link "13756-200155" at bounding box center [273, 370] width 62 height 11
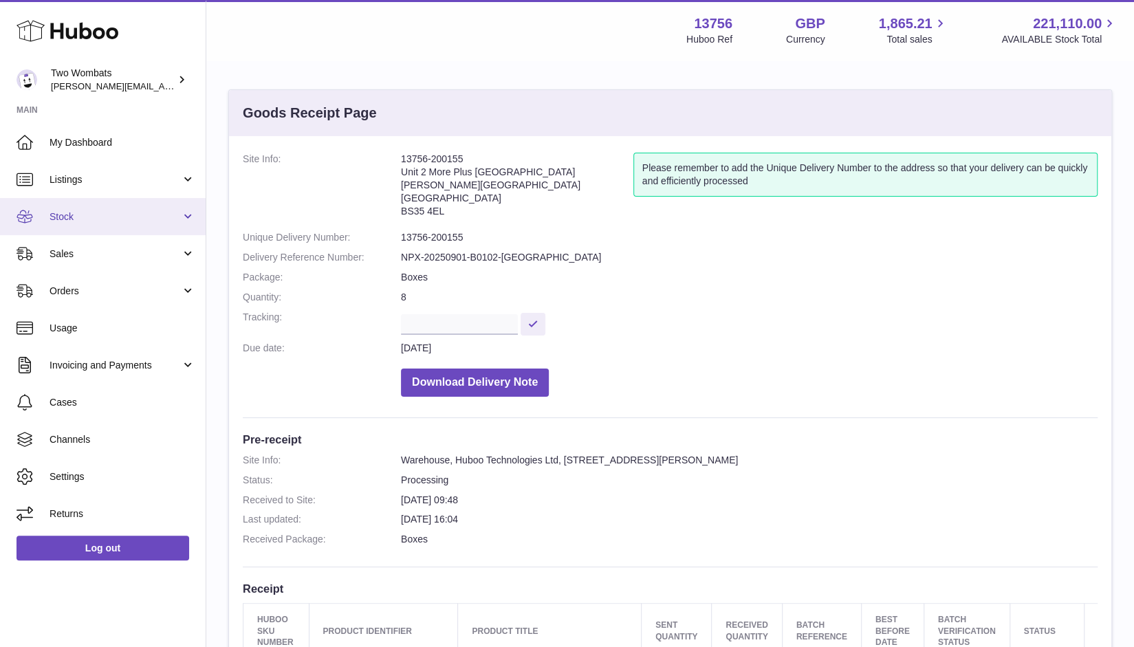
click at [194, 214] on link "Stock" at bounding box center [103, 216] width 206 height 37
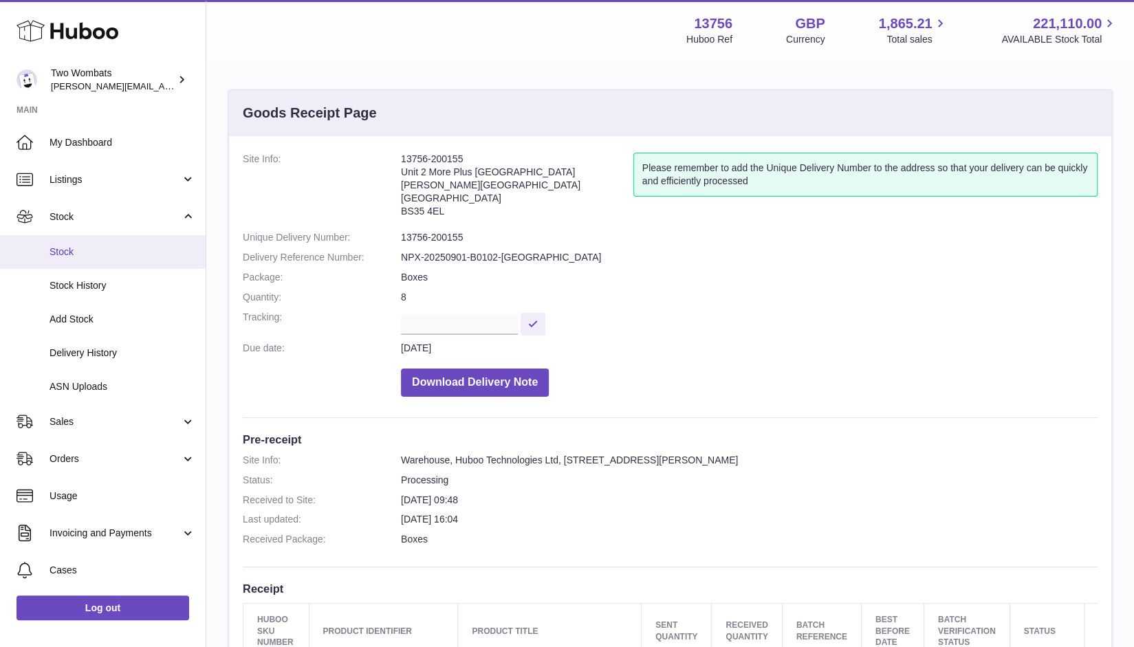
click at [78, 249] on span "Stock" at bounding box center [123, 251] width 146 height 13
click at [94, 254] on span "Stock" at bounding box center [123, 251] width 146 height 13
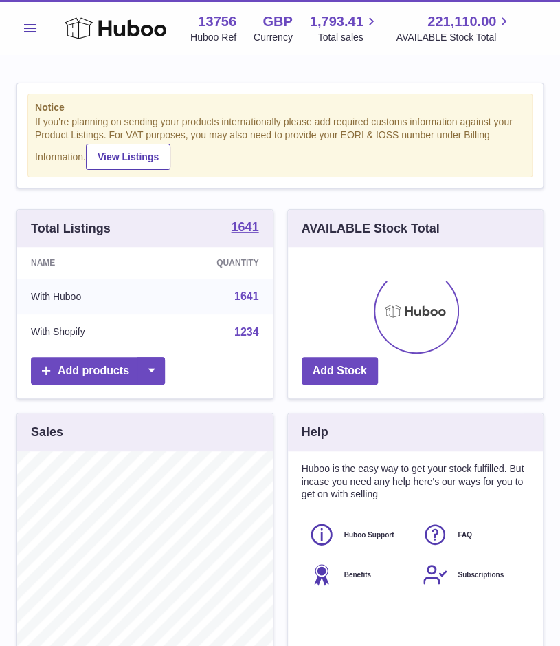
scroll to position [215, 256]
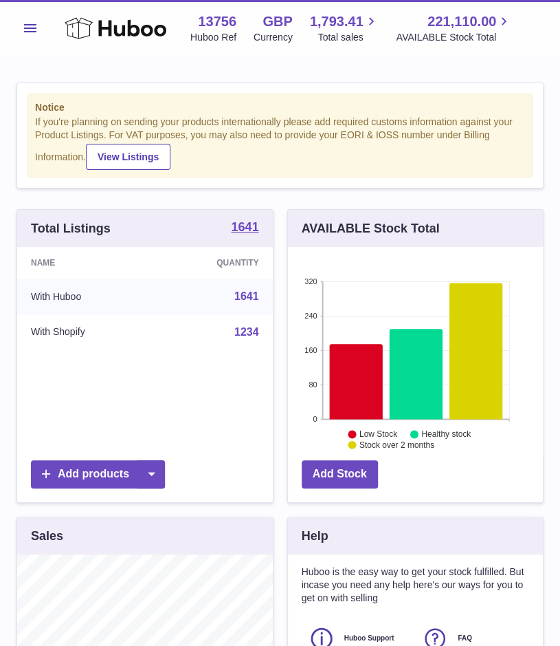
click at [30, 28] on span "Menu" at bounding box center [30, 28] width 12 height 8
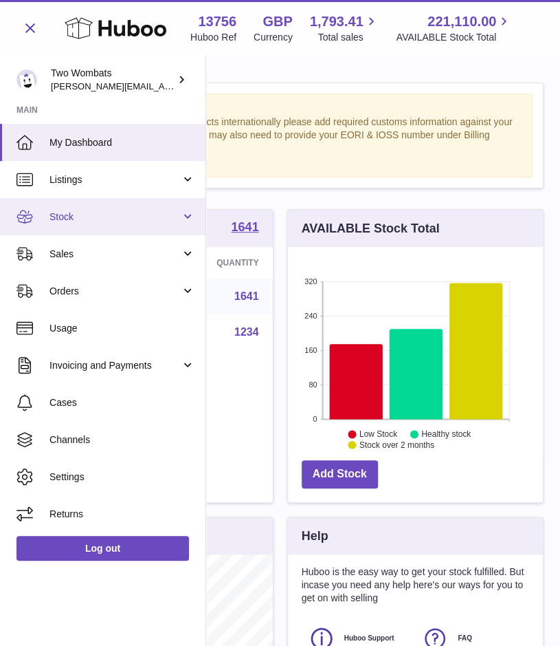
click at [192, 215] on link "Stock" at bounding box center [103, 216] width 206 height 37
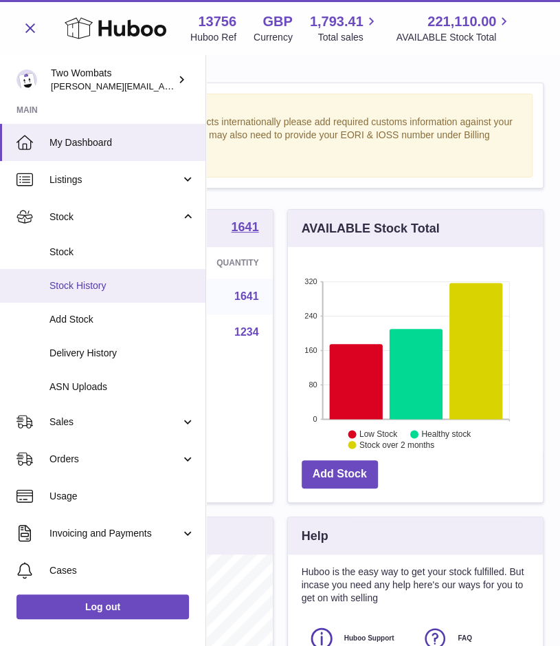
click at [113, 291] on span "Stock History" at bounding box center [123, 285] width 146 height 13
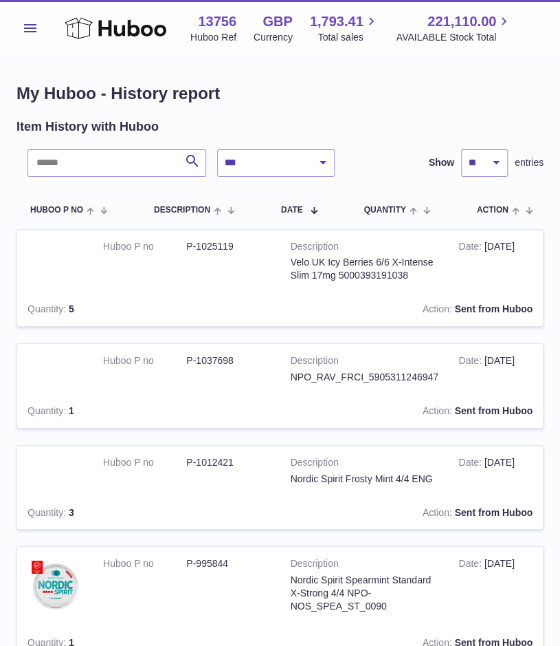
click at [28, 17] on button "Menu" at bounding box center [31, 28] width 28 height 28
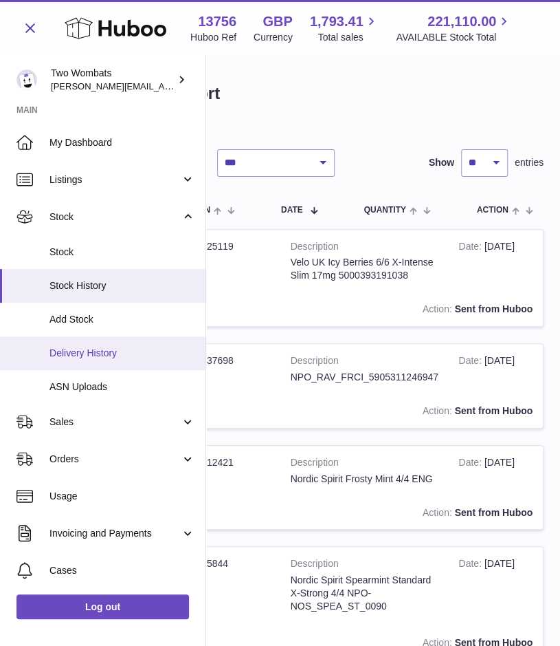
click at [131, 358] on span "Delivery History" at bounding box center [123, 353] width 146 height 13
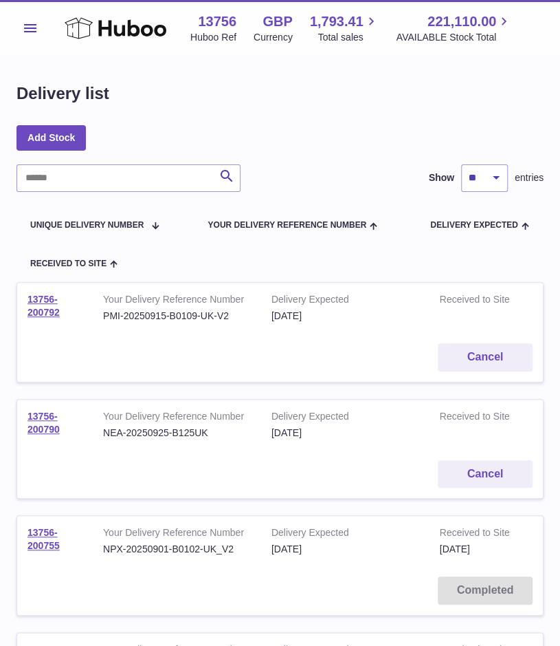
click at [131, 178] on input "text" at bounding box center [129, 178] width 224 height 28
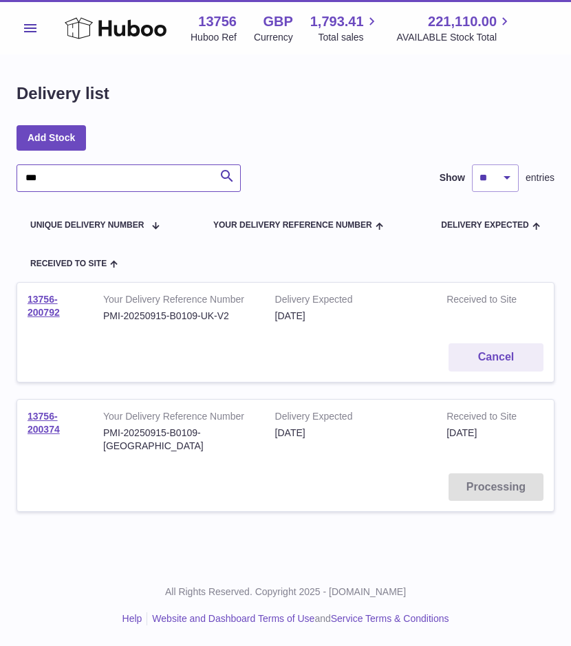
type input "***"
drag, startPoint x: 62, startPoint y: 429, endPoint x: 15, endPoint y: 416, distance: 48.5
click at [15, 416] on div "Delivery list Add Stock *** Search Show ** ** ** *** entries Unique Delivery Nu…" at bounding box center [285, 305] width 571 height 501
copy link "13756-200374"
drag, startPoint x: 62, startPoint y: 313, endPoint x: 22, endPoint y: 302, distance: 41.4
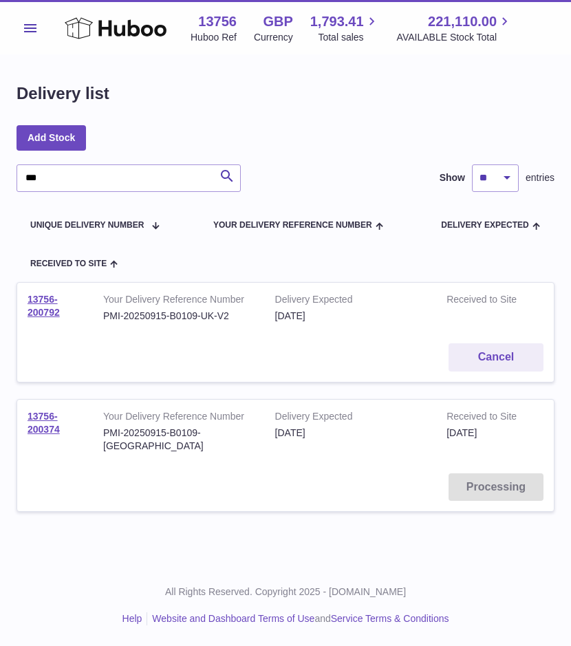
click at [22, 302] on td "13756-200792" at bounding box center [55, 308] width 76 height 50
copy link "13756-200792"
click at [41, 314] on link "13756-200792" at bounding box center [44, 306] width 32 height 24
click at [43, 419] on link "13756-200374" at bounding box center [44, 422] width 32 height 24
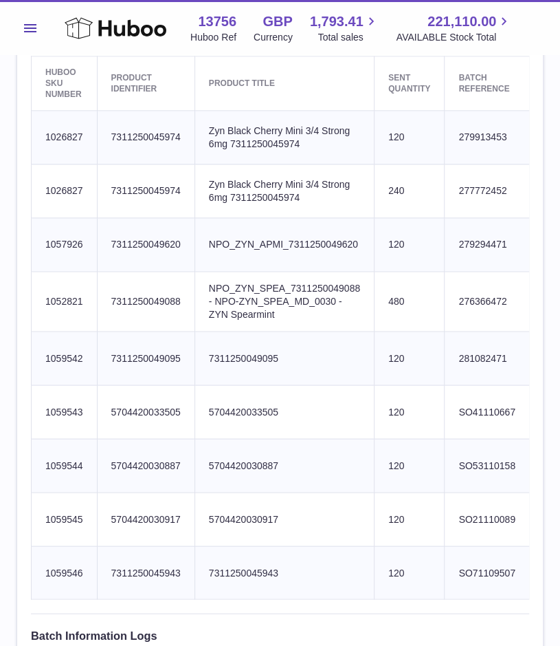
scroll to position [500, 0]
drag, startPoint x: 83, startPoint y: 134, endPoint x: 39, endPoint y: 136, distance: 44.1
click at [39, 136] on td "Huboo SKU Number 1026827" at bounding box center [65, 138] width 66 height 54
copy td "1026827"
drag, startPoint x: 84, startPoint y: 189, endPoint x: 41, endPoint y: 184, distance: 43.0
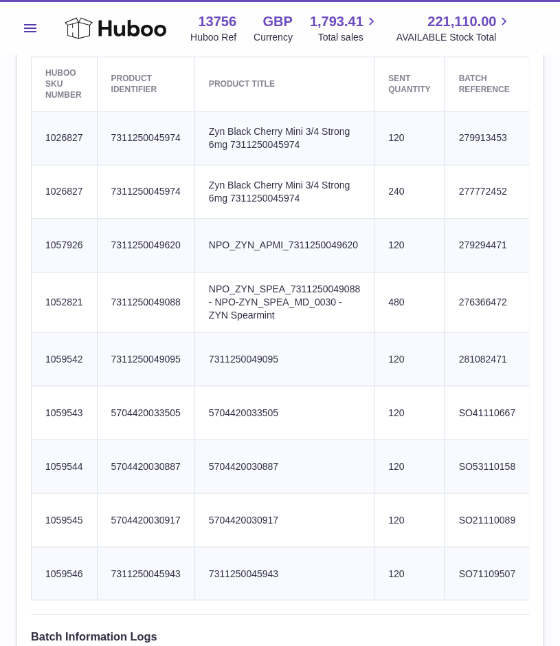
click at [41, 184] on td "Huboo SKU Number 1026827" at bounding box center [65, 192] width 66 height 54
copy td "1026827"
drag, startPoint x: 85, startPoint y: 241, endPoint x: 32, endPoint y: 243, distance: 52.3
click at [32, 243] on td "Huboo SKU Number 1057926" at bounding box center [65, 245] width 66 height 54
copy td "1057926"
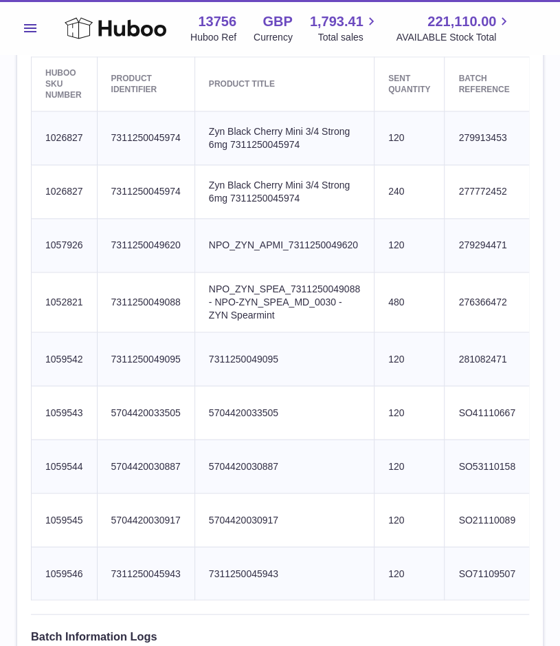
drag, startPoint x: 83, startPoint y: 295, endPoint x: 36, endPoint y: 296, distance: 46.8
click at [36, 296] on td "Huboo SKU Number 1052821" at bounding box center [65, 302] width 66 height 61
copy td "1052821"
drag, startPoint x: 85, startPoint y: 353, endPoint x: 43, endPoint y: 351, distance: 42.0
click at [43, 351] on td "Huboo SKU Number 1059542" at bounding box center [65, 359] width 66 height 54
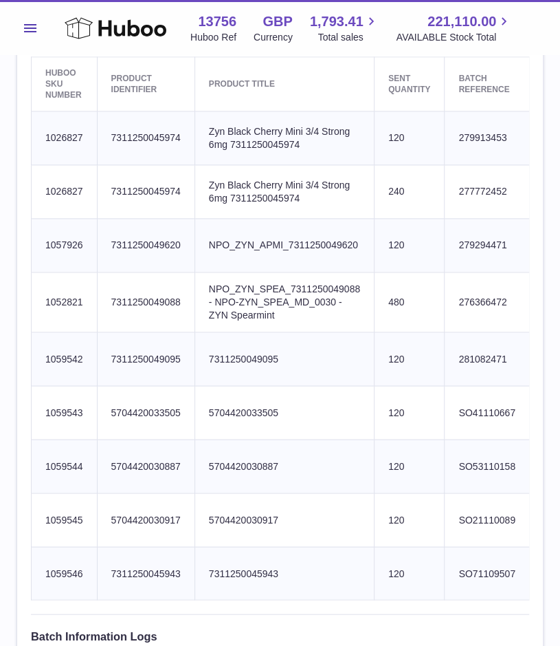
copy td "1059542"
drag, startPoint x: 83, startPoint y: 409, endPoint x: 34, endPoint y: 410, distance: 48.1
click at [34, 410] on td "Huboo SKU Number 1059543" at bounding box center [65, 413] width 66 height 54
copy td "1059543"
drag, startPoint x: 85, startPoint y: 457, endPoint x: 47, endPoint y: 462, distance: 38.1
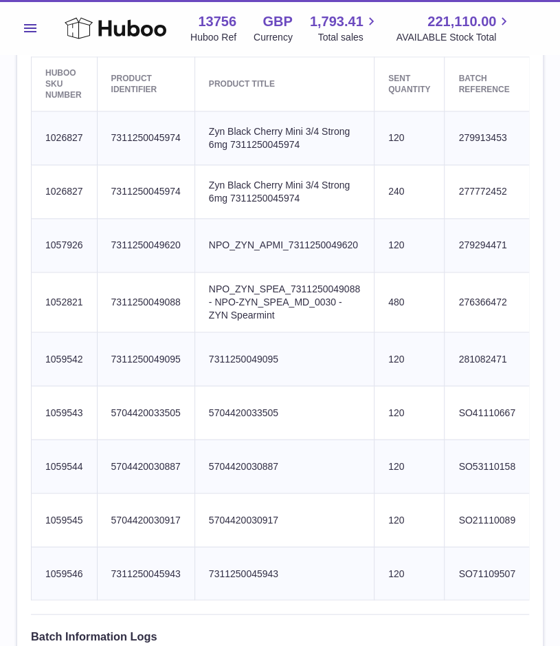
click at [47, 462] on td "Huboo SKU Number 1059544" at bounding box center [65, 466] width 66 height 54
drag, startPoint x: 44, startPoint y: 461, endPoint x: 81, endPoint y: 465, distance: 37.3
click at [81, 465] on td "Huboo SKU Number 1059544" at bounding box center [65, 466] width 66 height 54
copy td "1059544"
drag, startPoint x: 86, startPoint y: 513, endPoint x: 44, endPoint y: 512, distance: 41.9
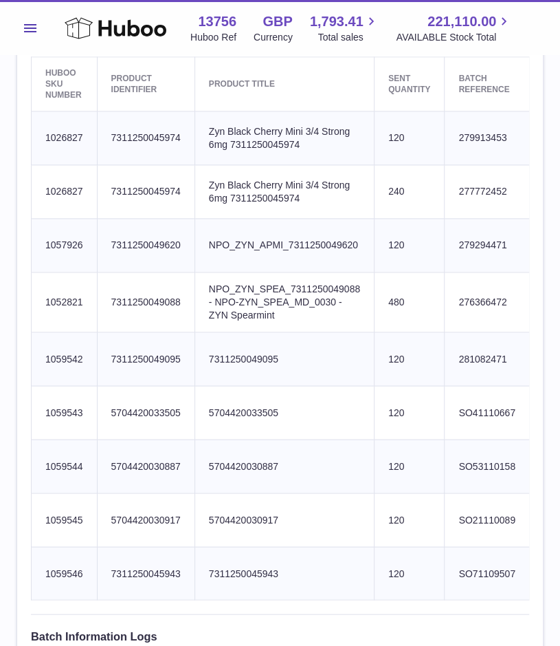
click at [44, 512] on td "Huboo SKU Number 1059545" at bounding box center [65, 519] width 66 height 54
copy td "1059545"
drag, startPoint x: 84, startPoint y: 564, endPoint x: 28, endPoint y: 569, distance: 56.6
click at [28, 569] on div "**********" at bounding box center [280, 204] width 526 height 1168
click at [65, 569] on td "Huboo SKU Number 1059546" at bounding box center [65, 573] width 66 height 54
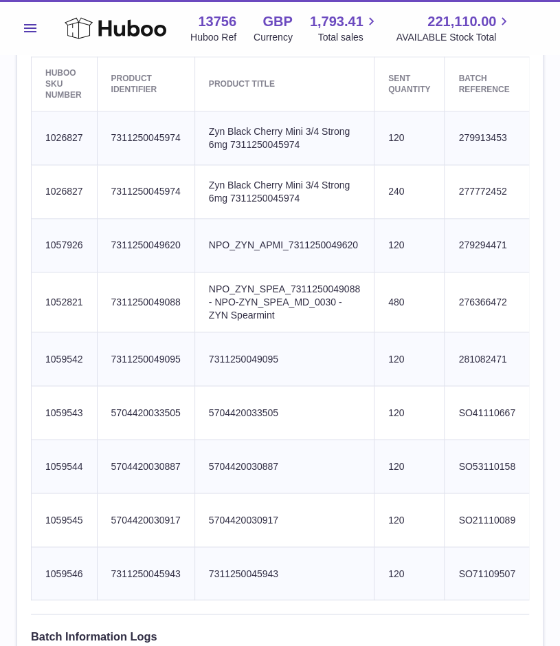
drag, startPoint x: 86, startPoint y: 567, endPoint x: 45, endPoint y: 567, distance: 40.6
click at [45, 567] on td "Huboo SKU Number 1059546" at bounding box center [65, 573] width 66 height 54
copy td "1059546"
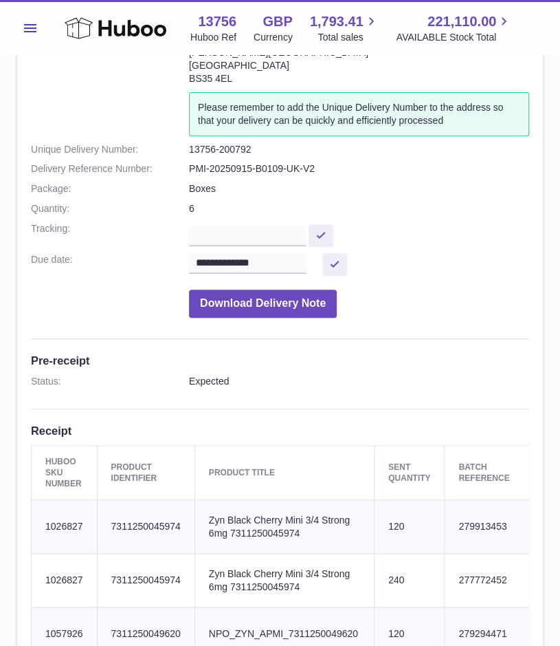
scroll to position [110, 0]
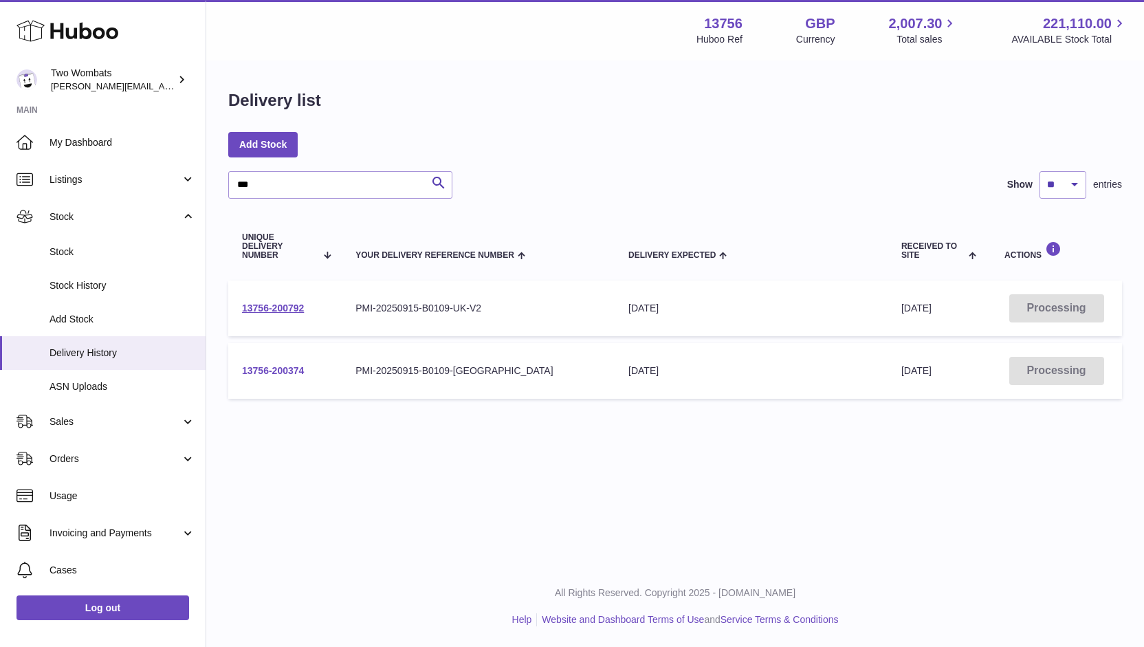
type input "***"
drag, startPoint x: 309, startPoint y: 373, endPoint x: 241, endPoint y: 371, distance: 68.1
click at [241, 371] on td "13756-200374" at bounding box center [284, 371] width 113 height 56
copy link "13756-200374"
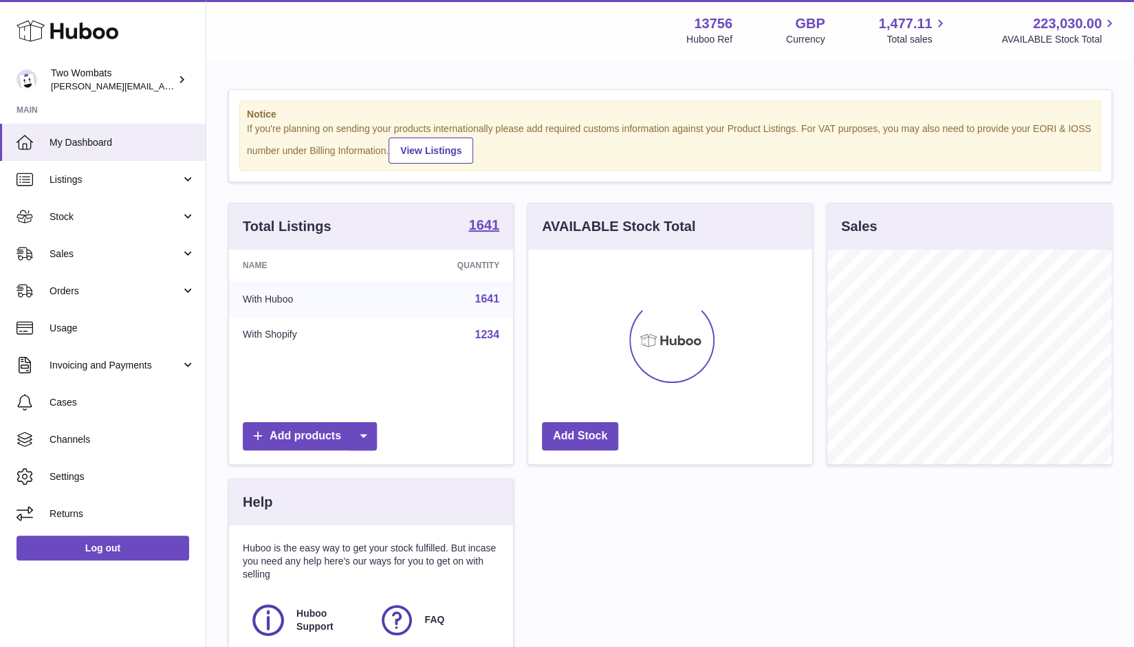
scroll to position [215, 285]
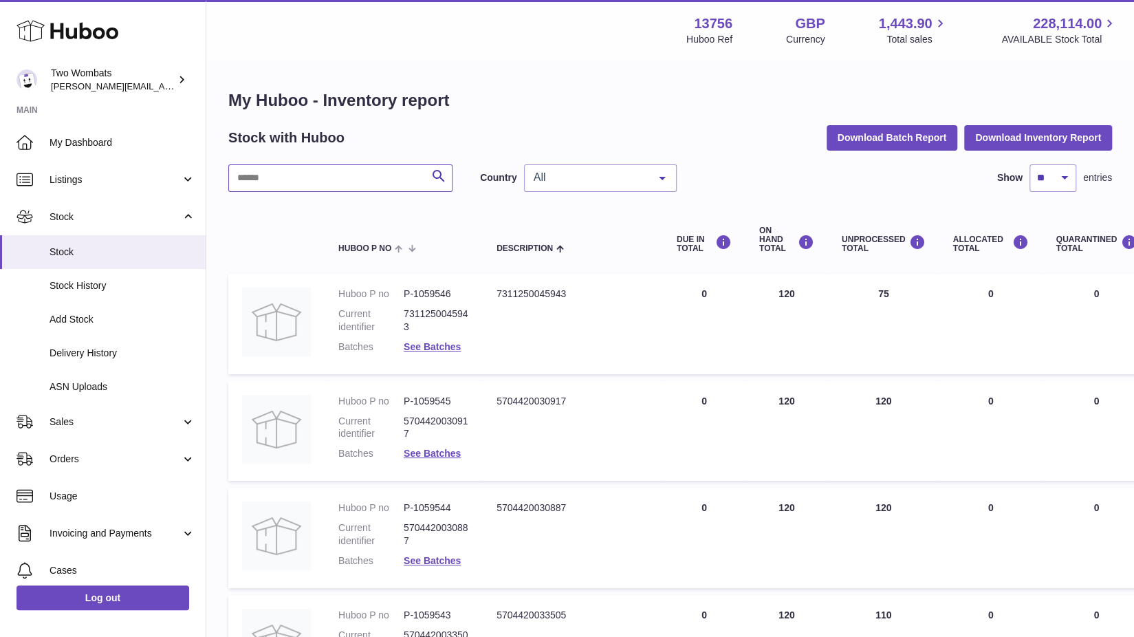
click at [293, 185] on input "text" at bounding box center [340, 178] width 224 height 28
paste input "*******"
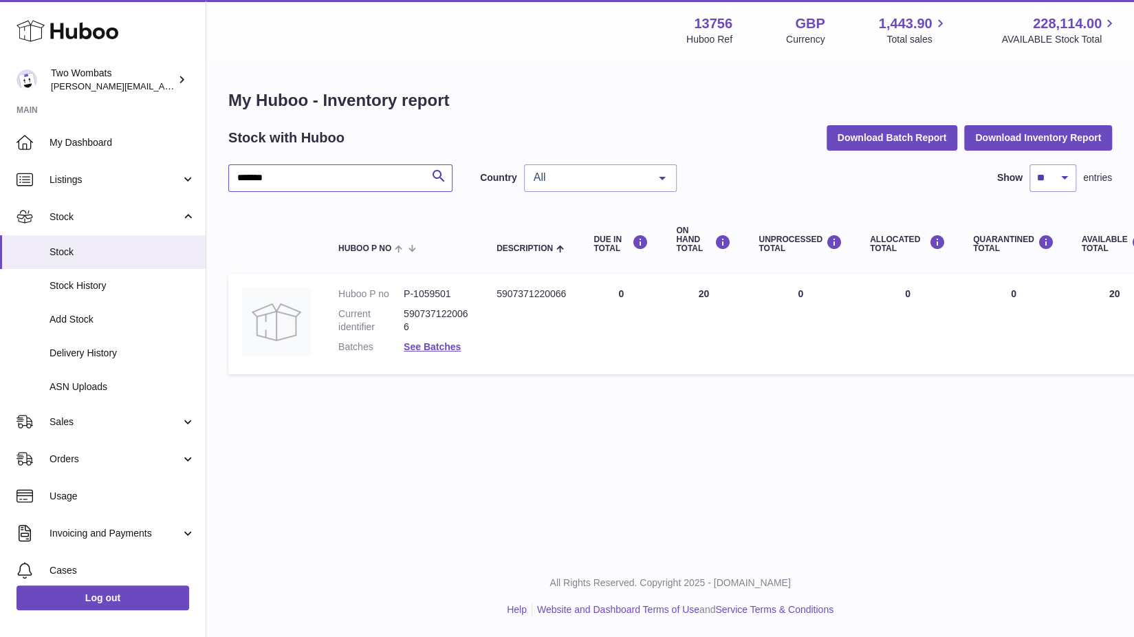
type input "*******"
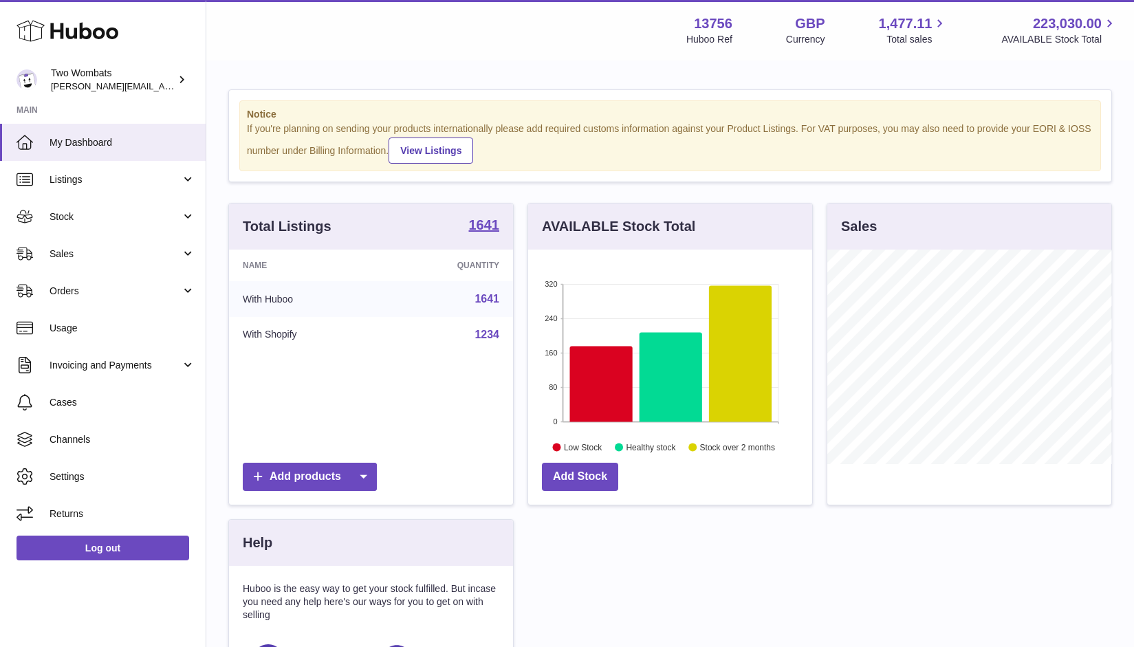
click at [157, 214] on span "Stock" at bounding box center [115, 216] width 131 height 13
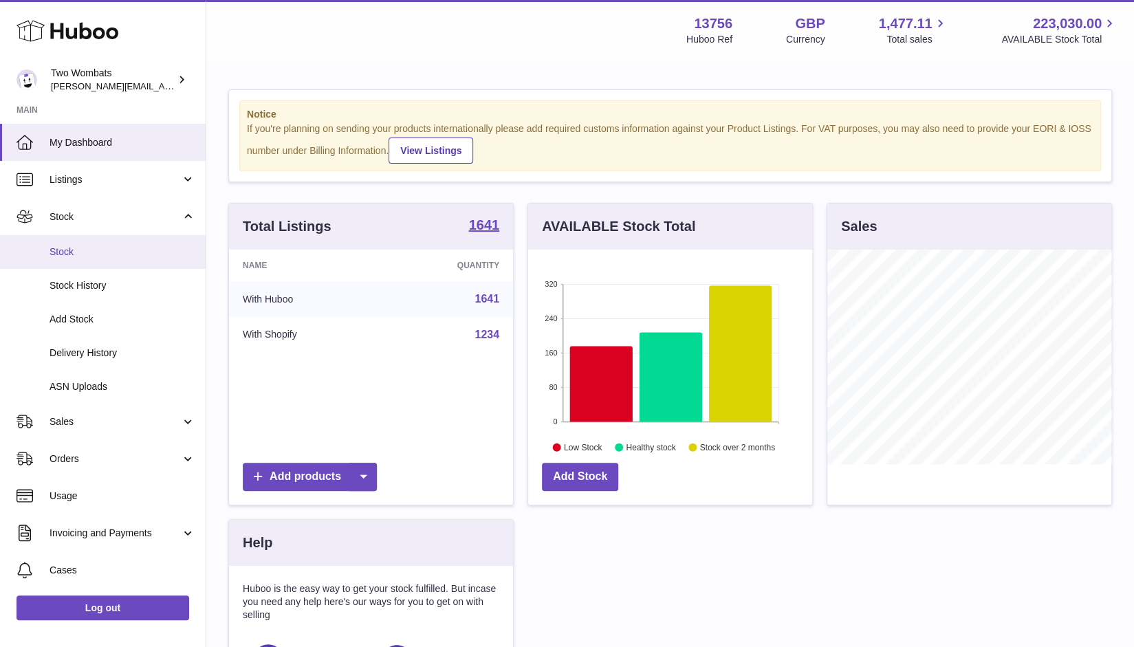
click at [91, 241] on link "Stock" at bounding box center [103, 252] width 206 height 34
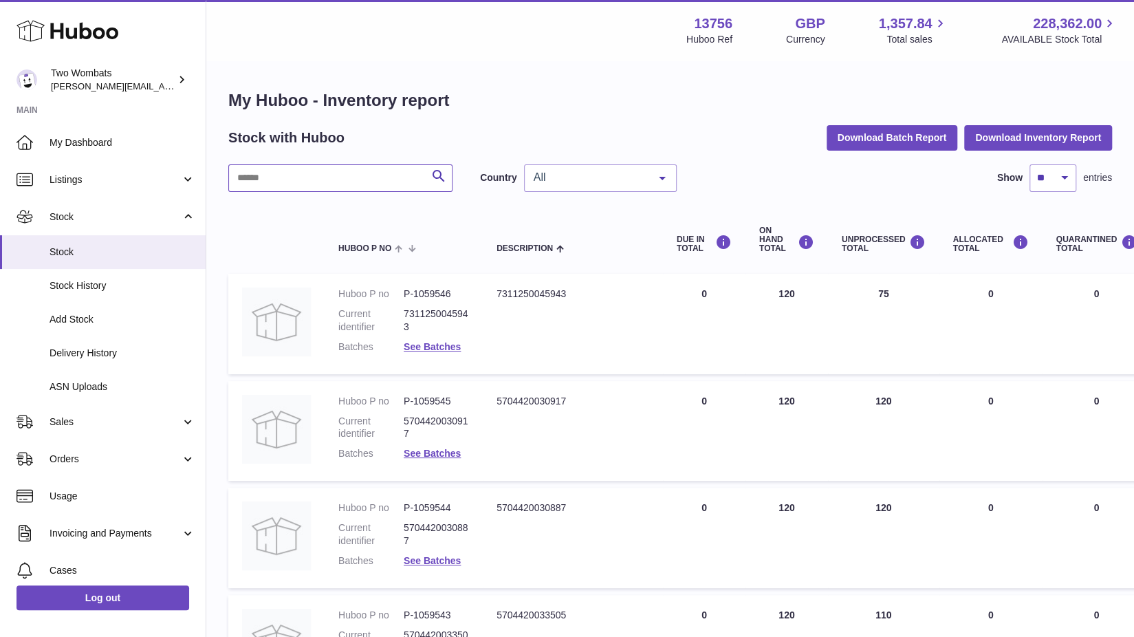
click at [316, 168] on input "text" at bounding box center [340, 178] width 224 height 28
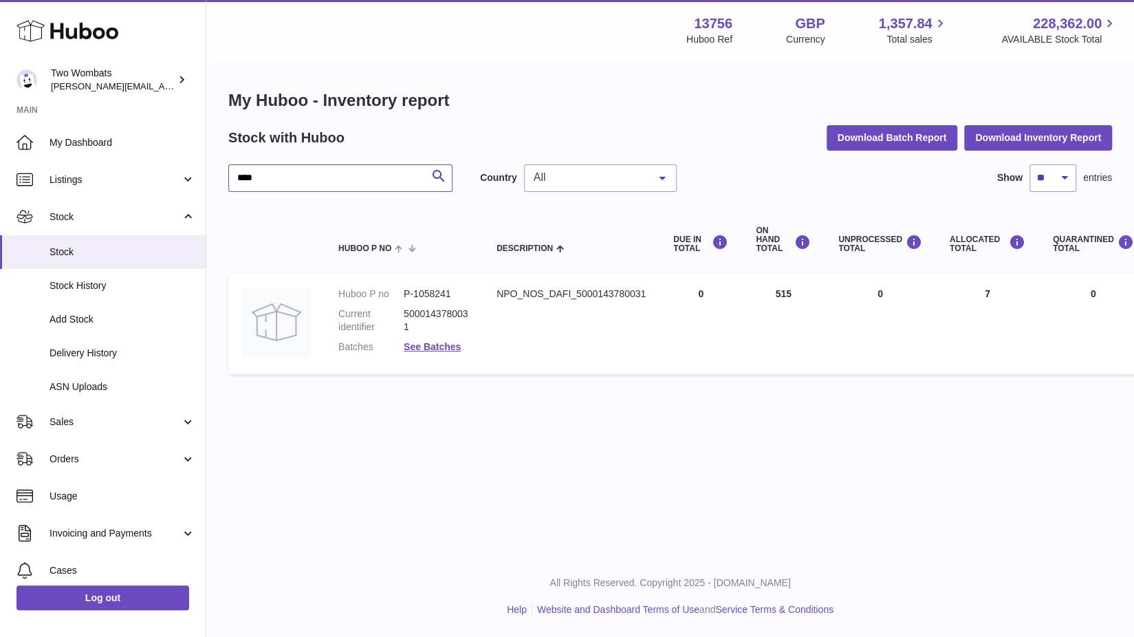
type input "****"
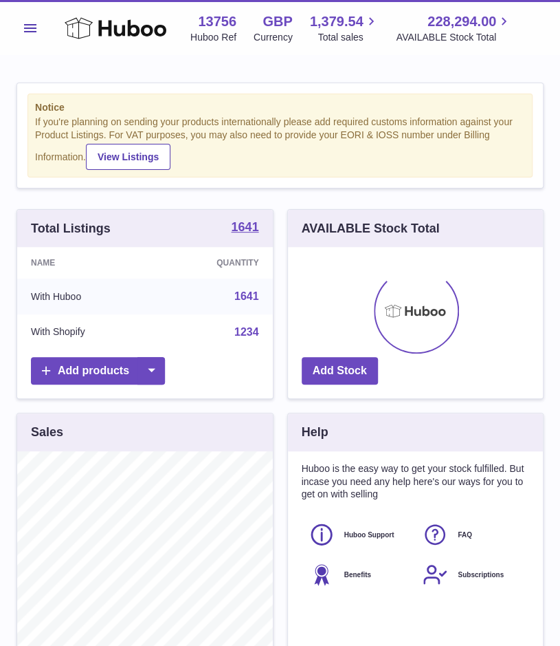
scroll to position [215, 256]
click at [34, 28] on span "Menu" at bounding box center [30, 28] width 12 height 8
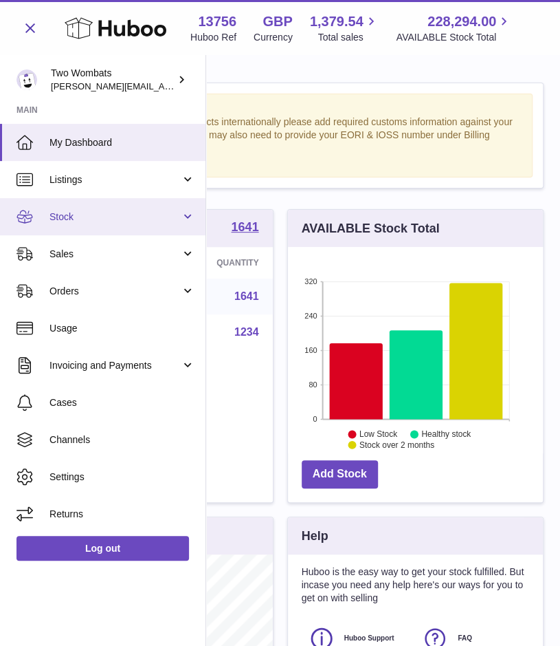
click at [112, 212] on span "Stock" at bounding box center [115, 216] width 131 height 13
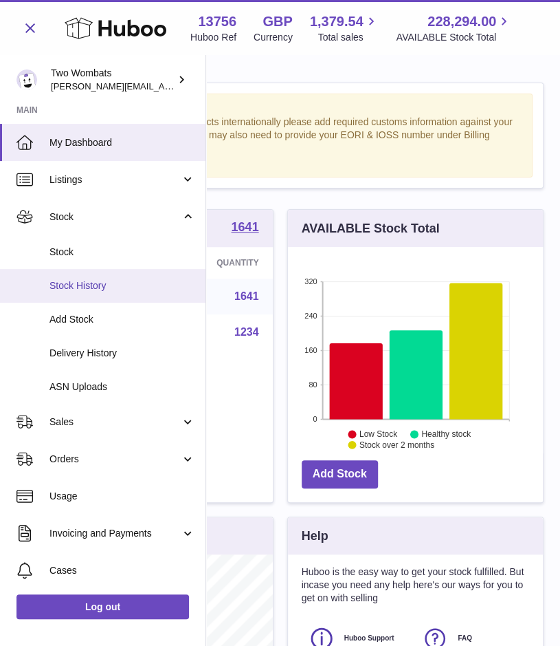
click at [95, 286] on span "Stock History" at bounding box center [123, 285] width 146 height 13
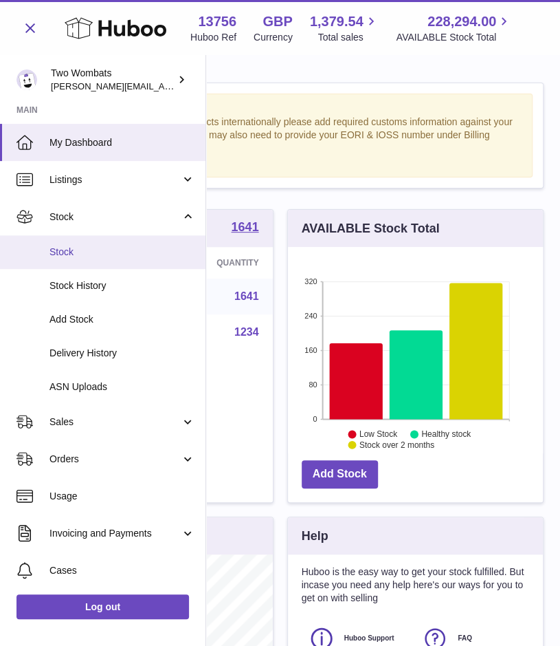
click at [85, 245] on span "Stock" at bounding box center [123, 251] width 146 height 13
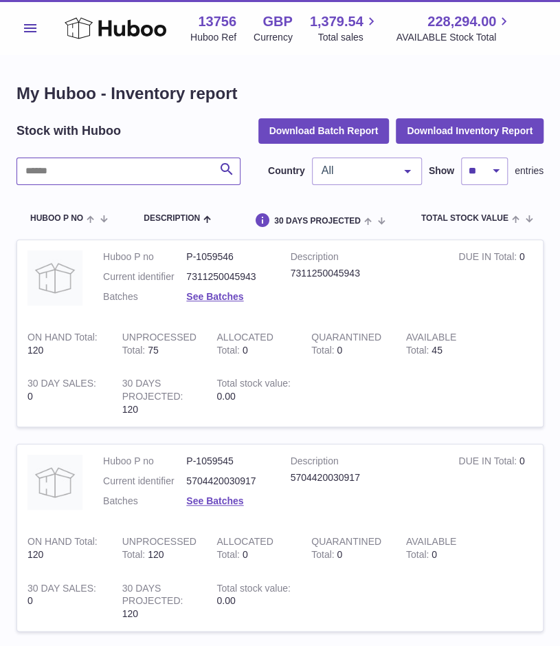
click at [110, 179] on input "text" at bounding box center [129, 171] width 224 height 28
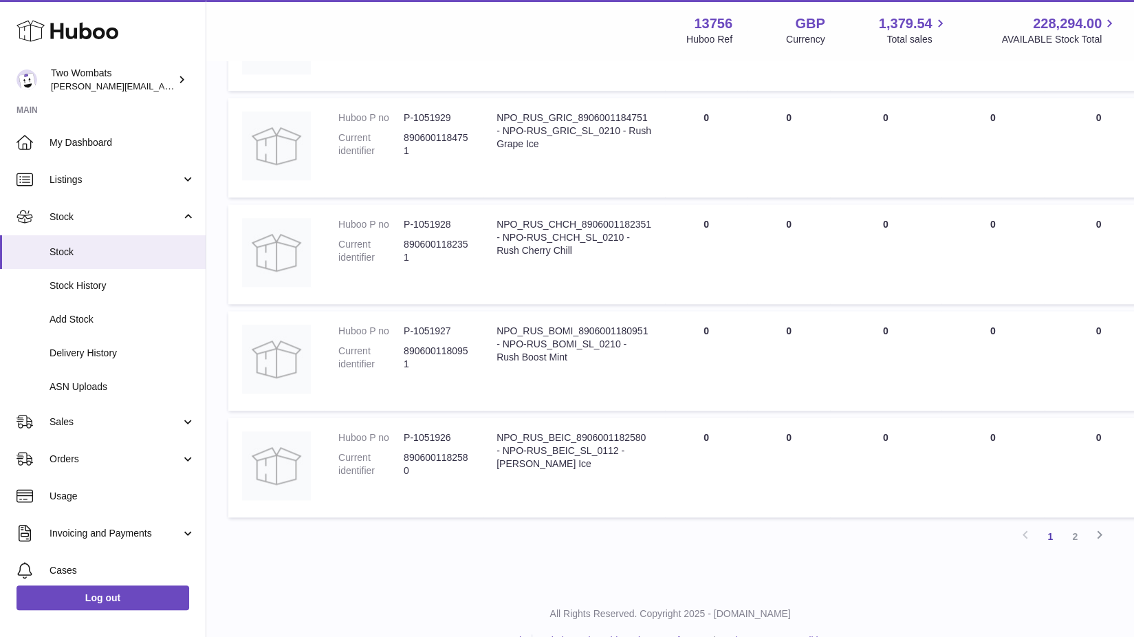
scroll to position [846, 0]
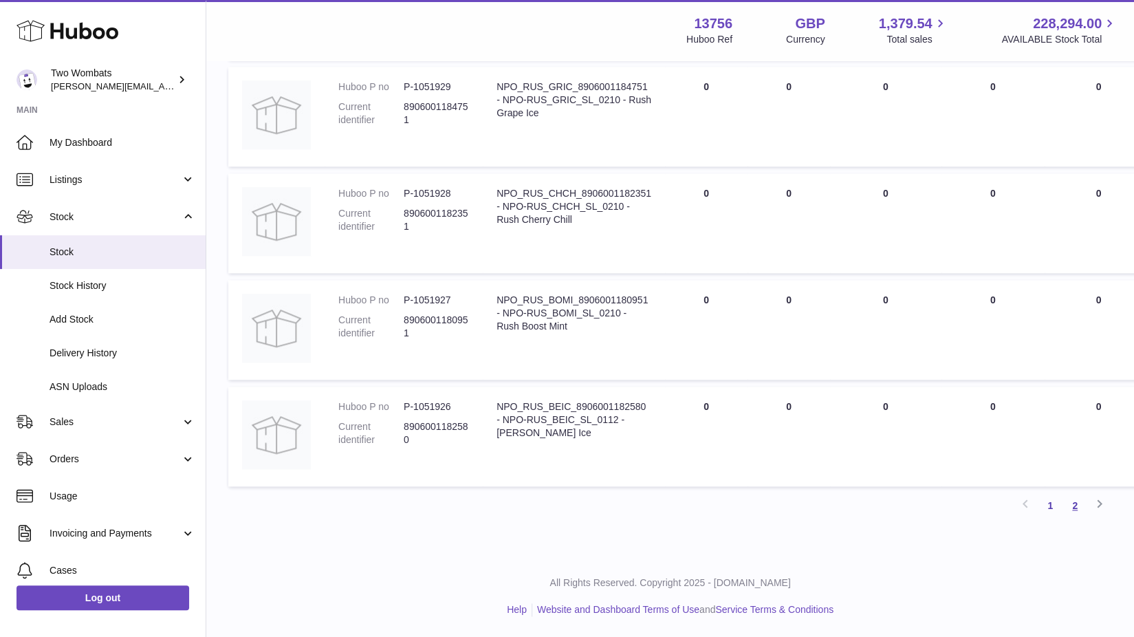
type input "****"
click at [570, 509] on link "2" at bounding box center [1074, 505] width 25 height 25
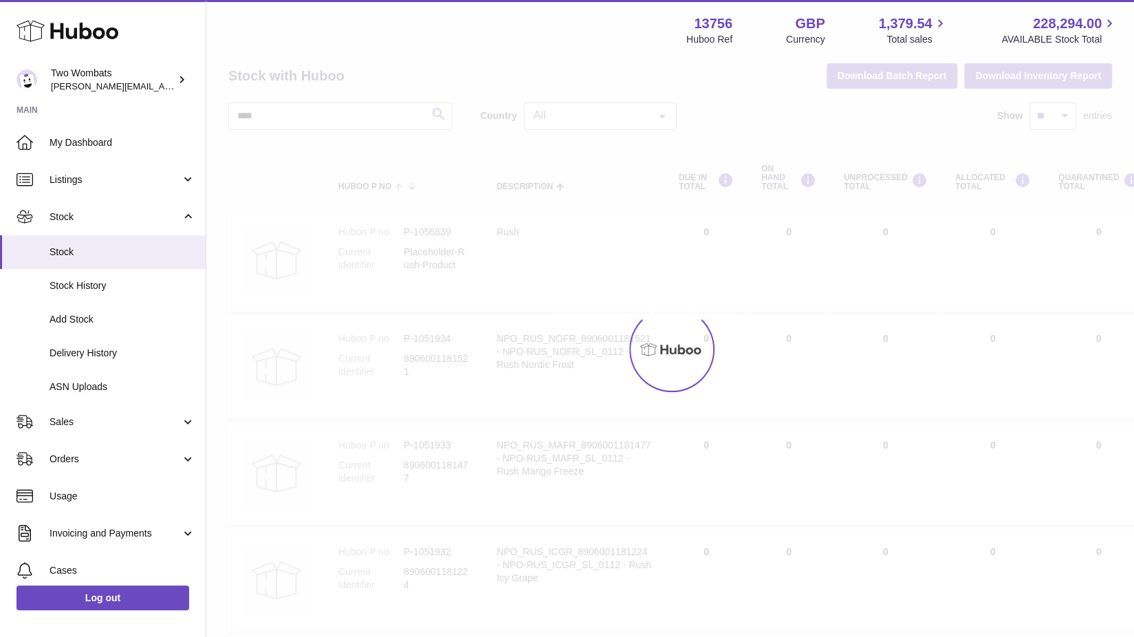
scroll to position [10, 0]
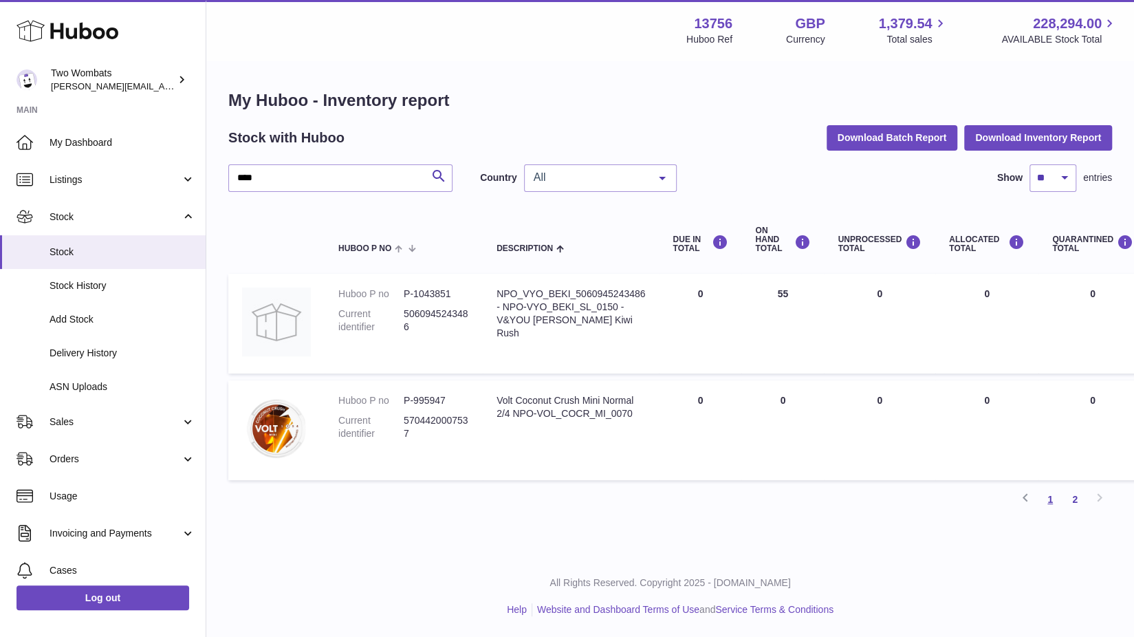
click at [570, 490] on link "1" at bounding box center [1050, 499] width 25 height 25
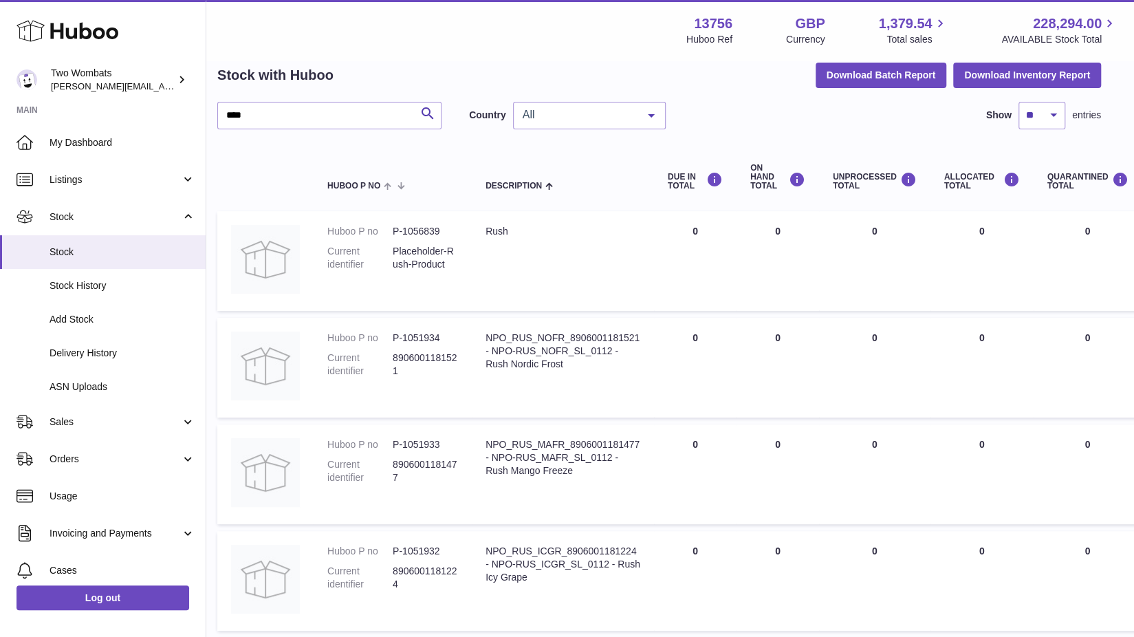
scroll to position [38, 11]
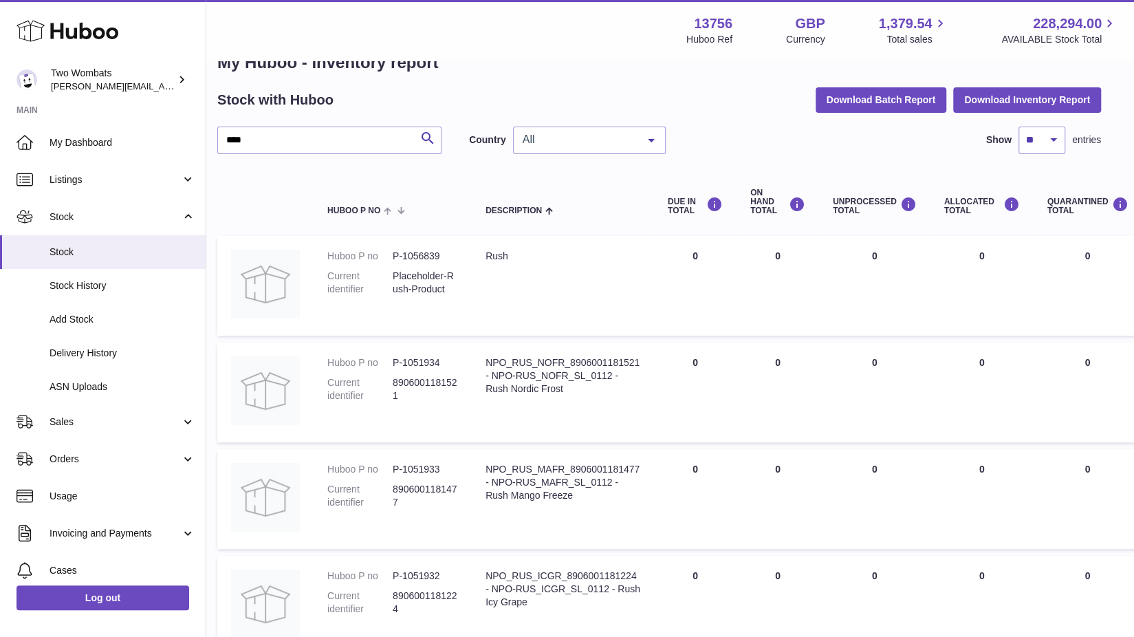
click at [474, 34] on div "Menu Huboo 13756 Huboo Ref GBP Currency 1,379.54 Total sales 228,294.00 AVAILAB…" at bounding box center [670, 30] width 895 height 32
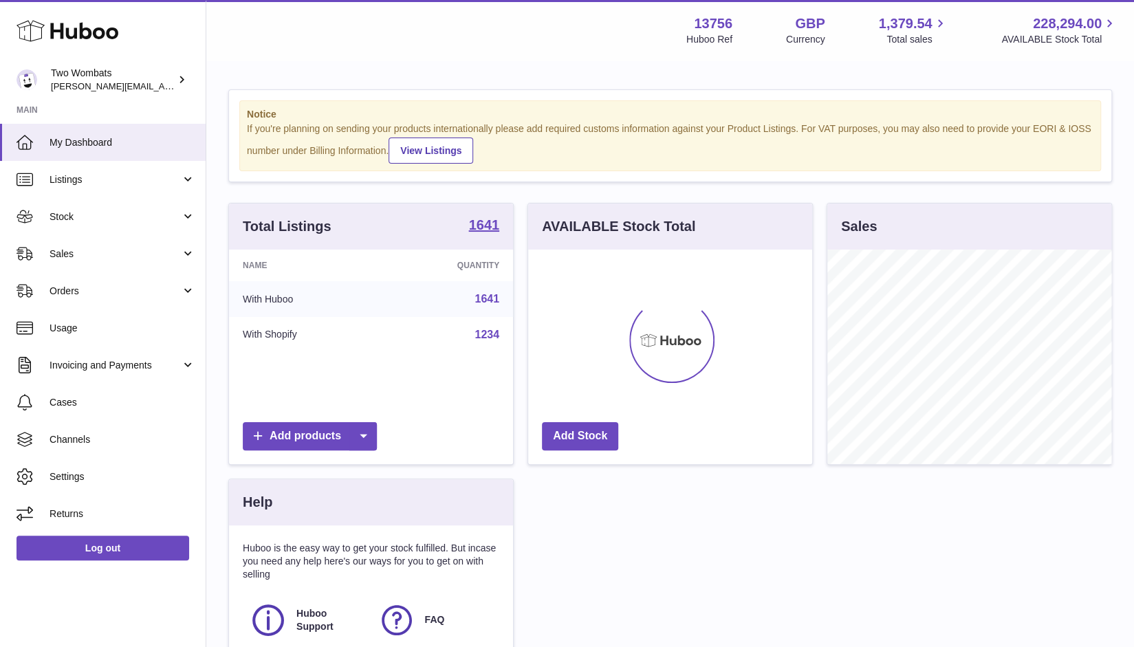
scroll to position [215, 285]
click at [191, 221] on link "Stock" at bounding box center [103, 216] width 206 height 37
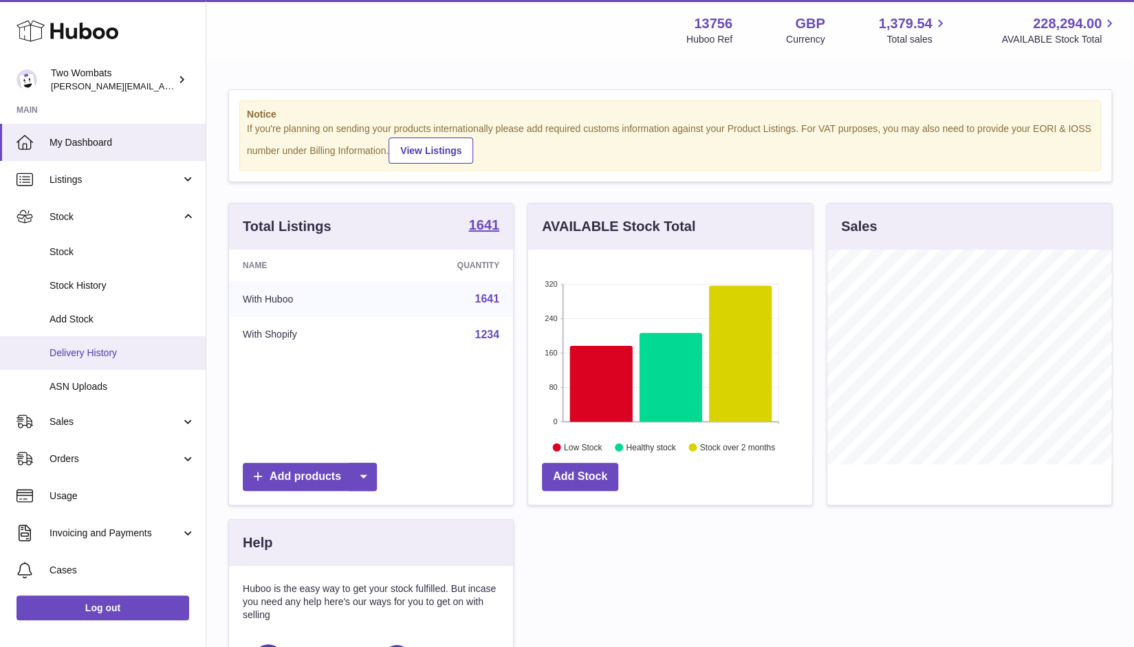
click at [138, 358] on span "Delivery History" at bounding box center [123, 353] width 146 height 13
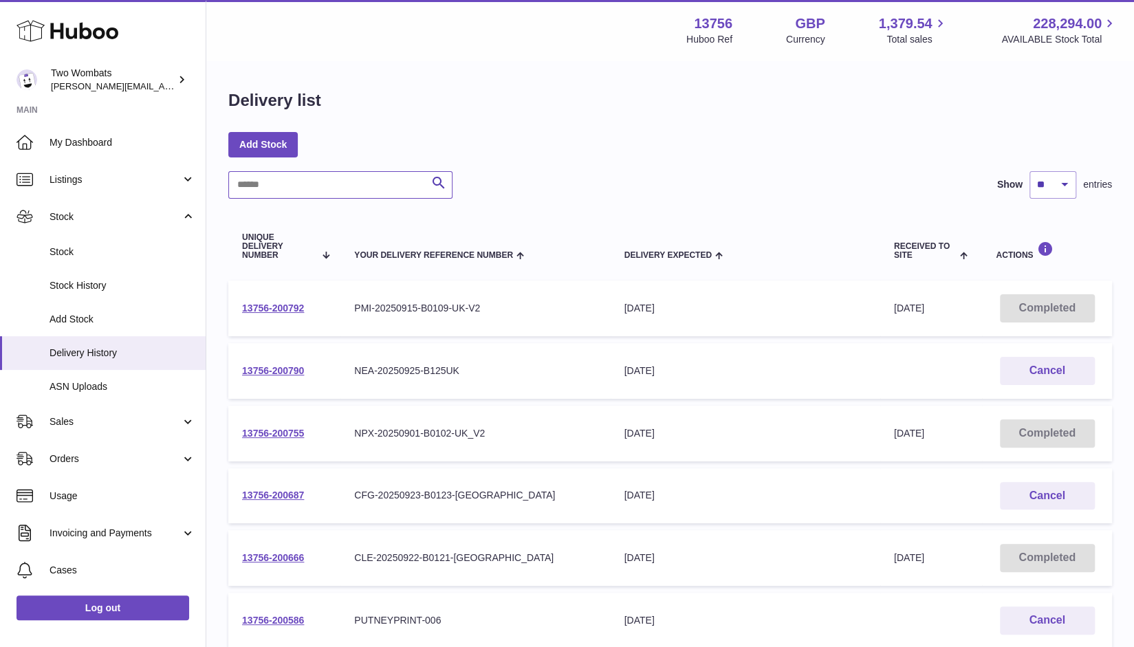
click at [284, 184] on input "text" at bounding box center [340, 185] width 224 height 28
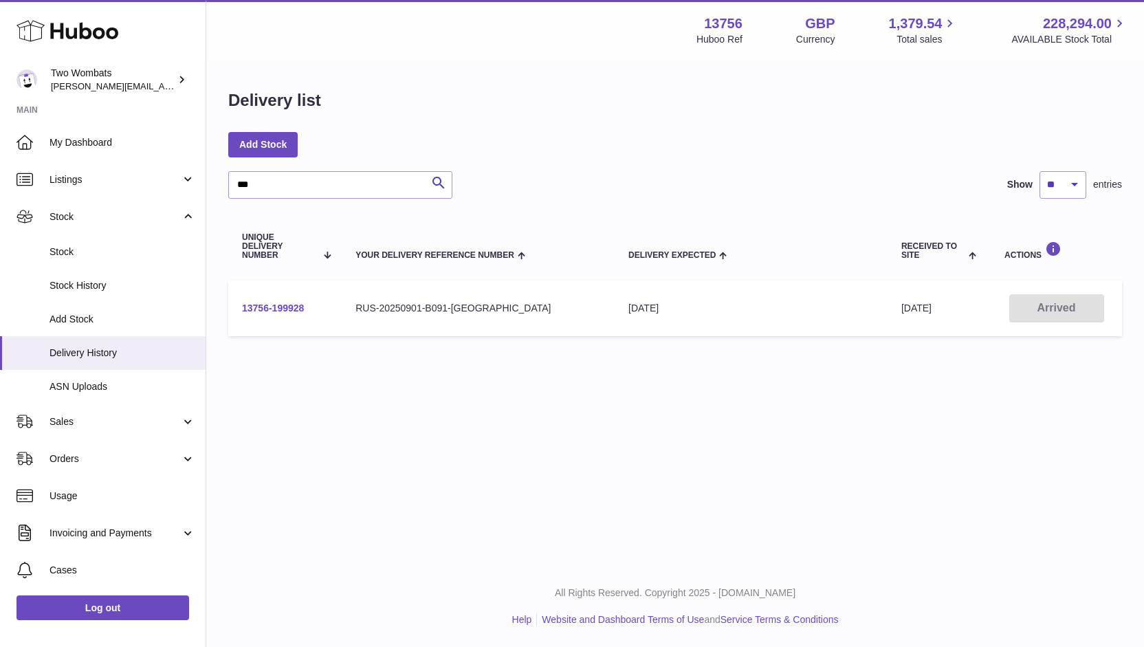
click at [289, 303] on link "13756-199928" at bounding box center [273, 308] width 62 height 11
click at [297, 190] on input "***" at bounding box center [340, 185] width 224 height 28
type input "*"
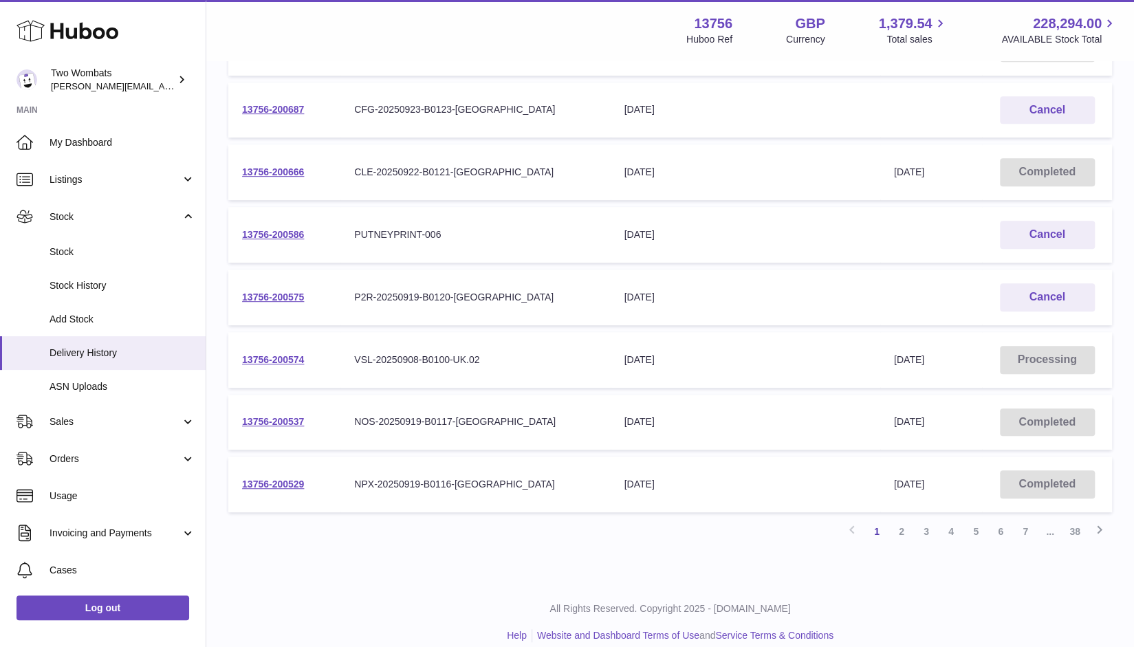
scroll to position [401, 0]
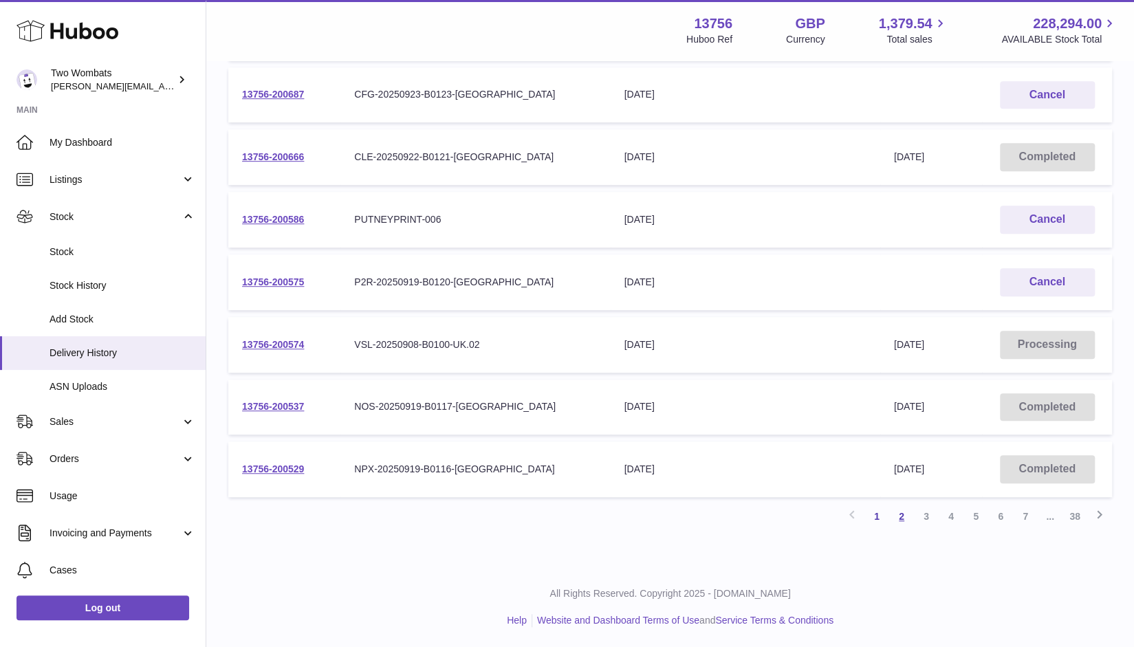
click at [901, 517] on link "2" at bounding box center [901, 516] width 25 height 25
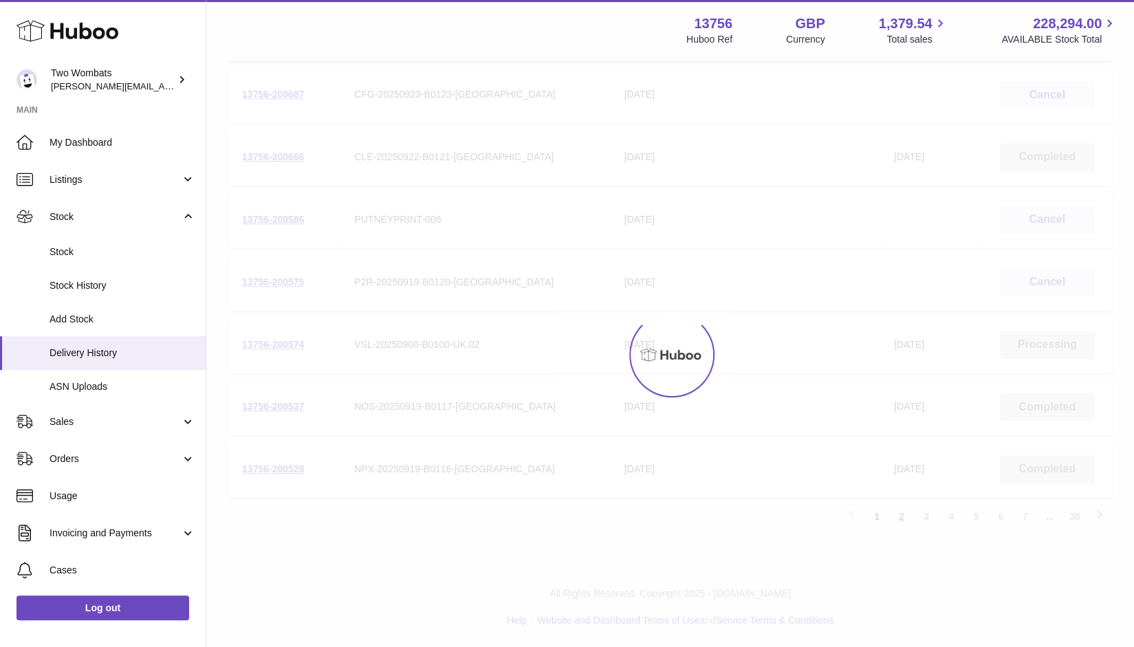
scroll to position [62, 0]
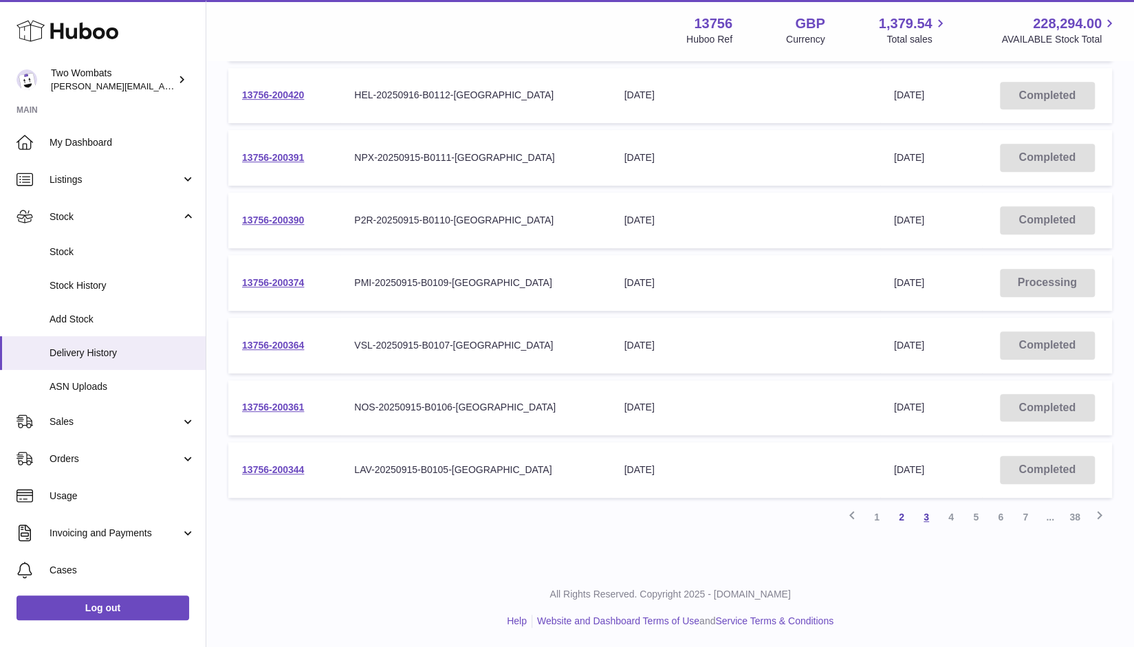
click at [928, 518] on link "3" at bounding box center [926, 517] width 25 height 25
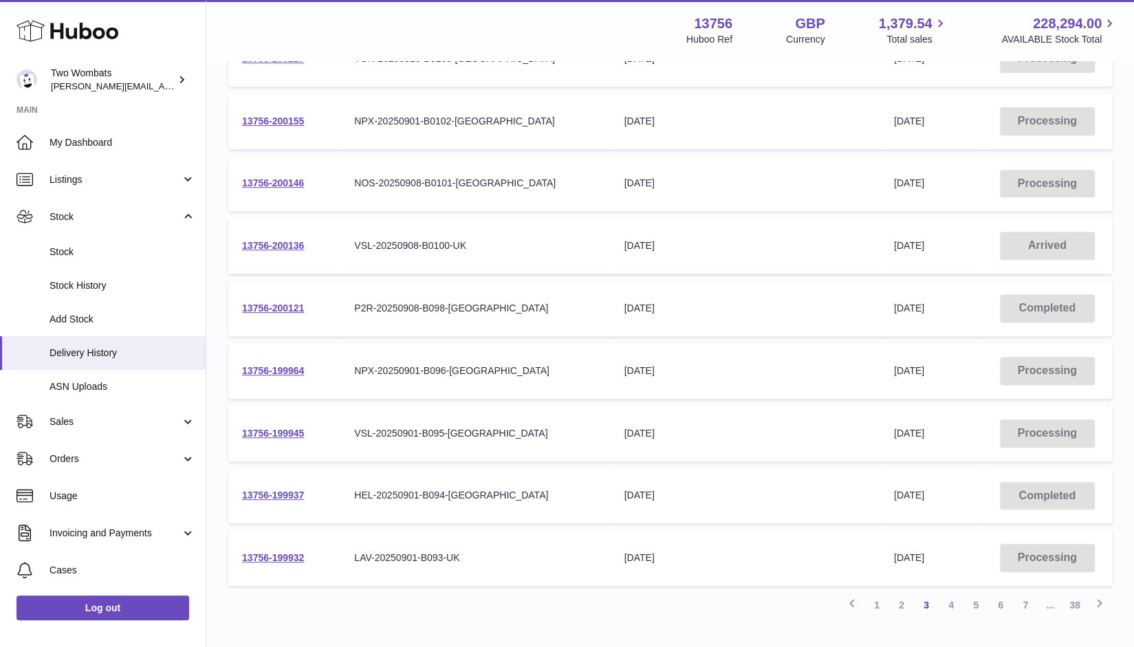
scroll to position [359, 0]
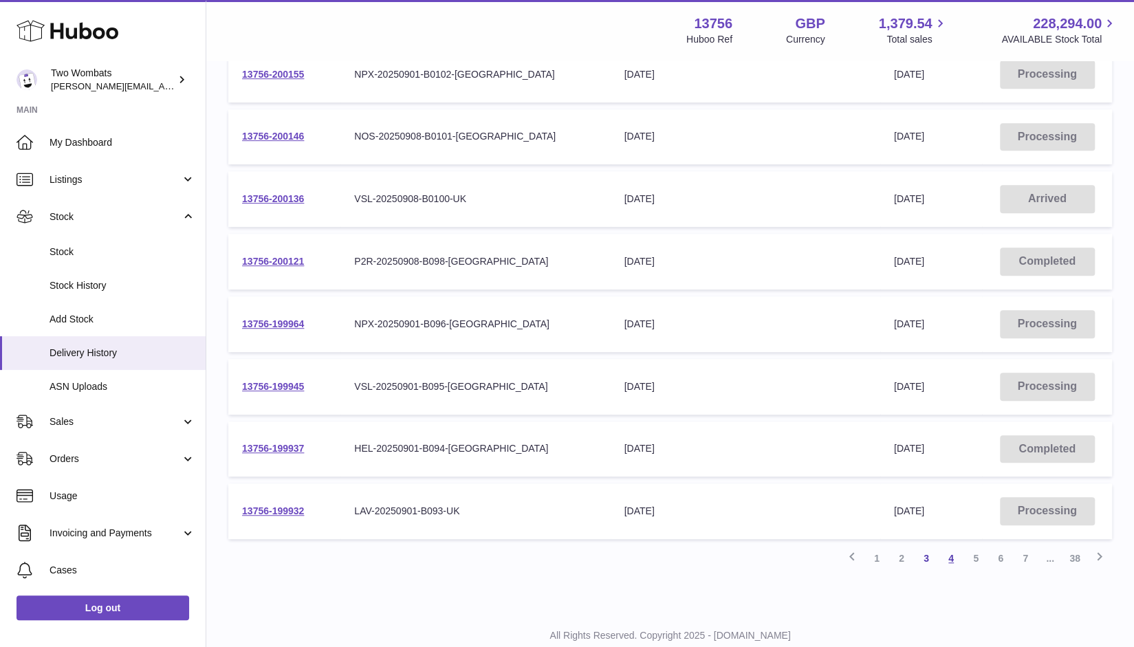
click at [950, 556] on link "4" at bounding box center [951, 558] width 25 height 25
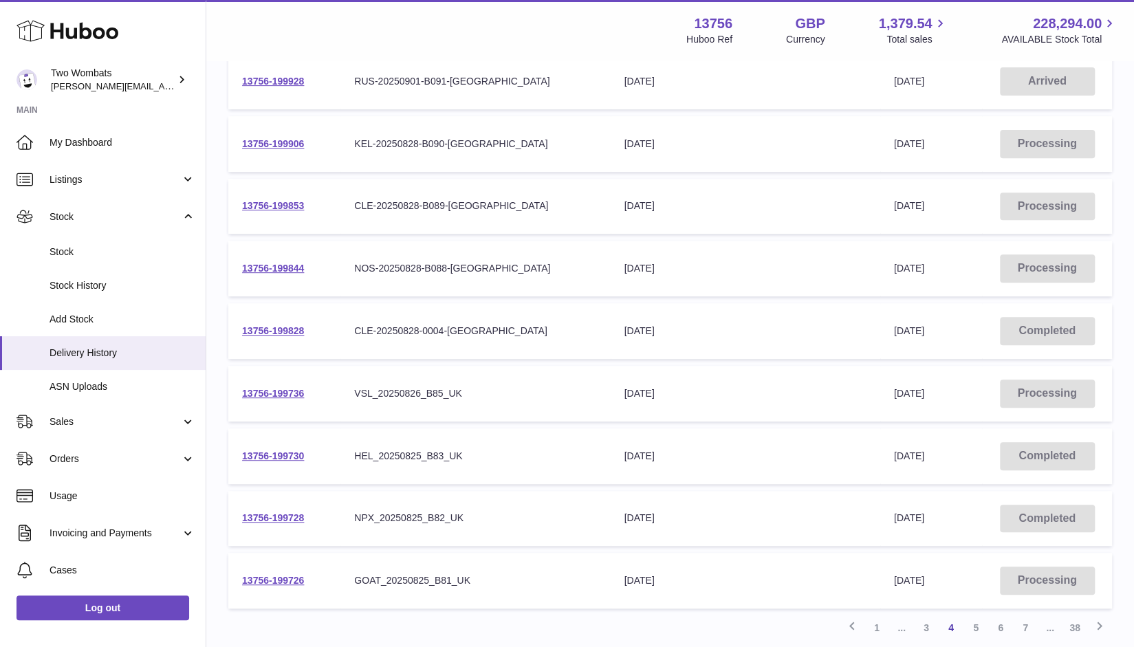
scroll to position [311, 0]
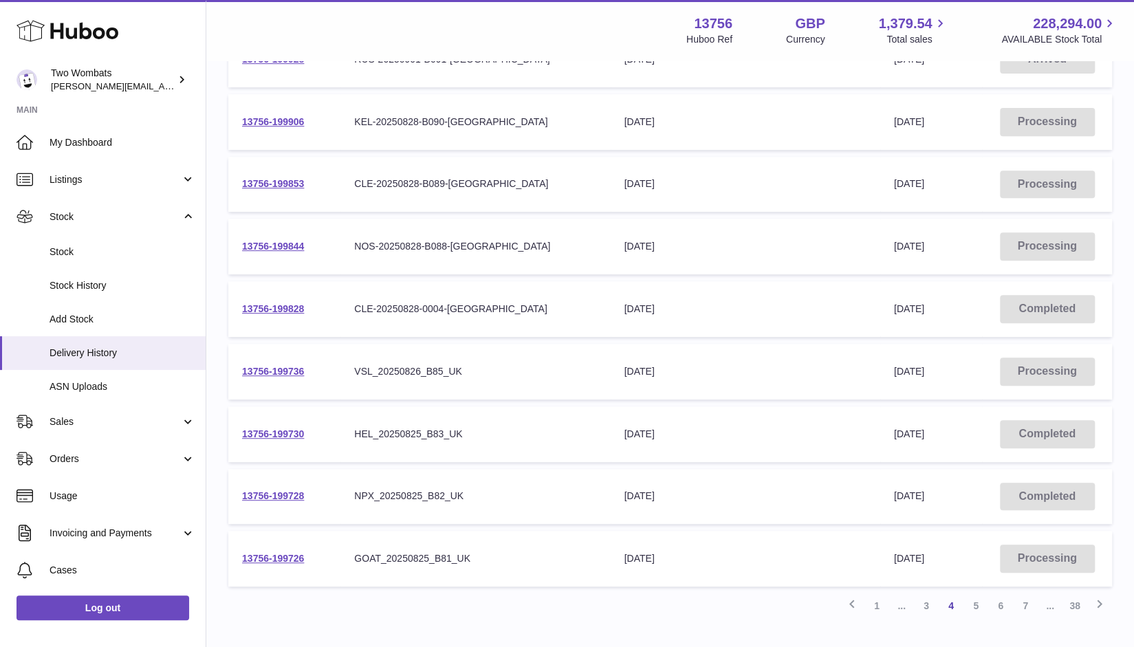
click at [540, 278] on table "Unique Delivery Number Your Delivery Reference Number Delivery Expected Receive…" at bounding box center [670, 247] width 884 height 693
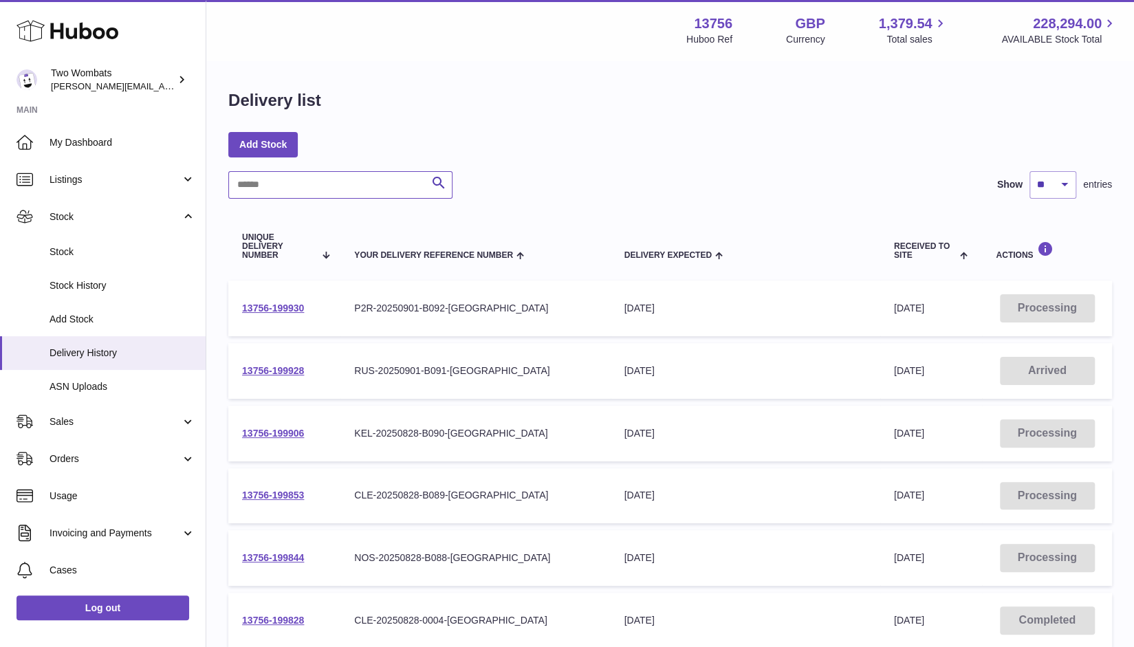
click at [321, 189] on input "text" at bounding box center [340, 185] width 224 height 28
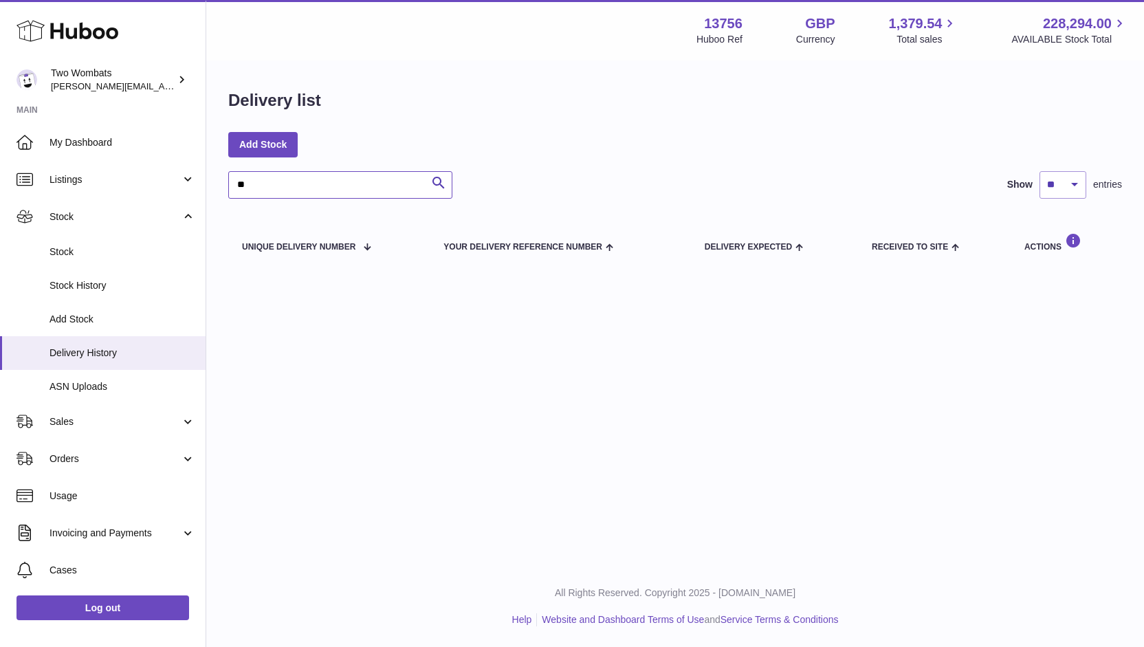
type input "*"
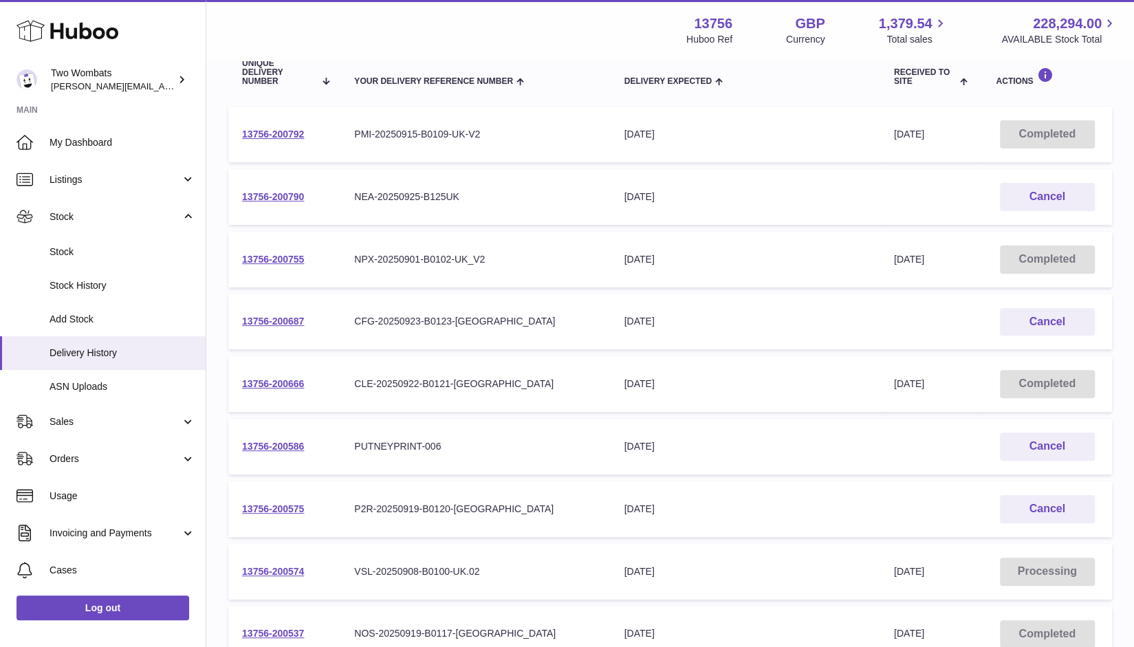
scroll to position [56, 0]
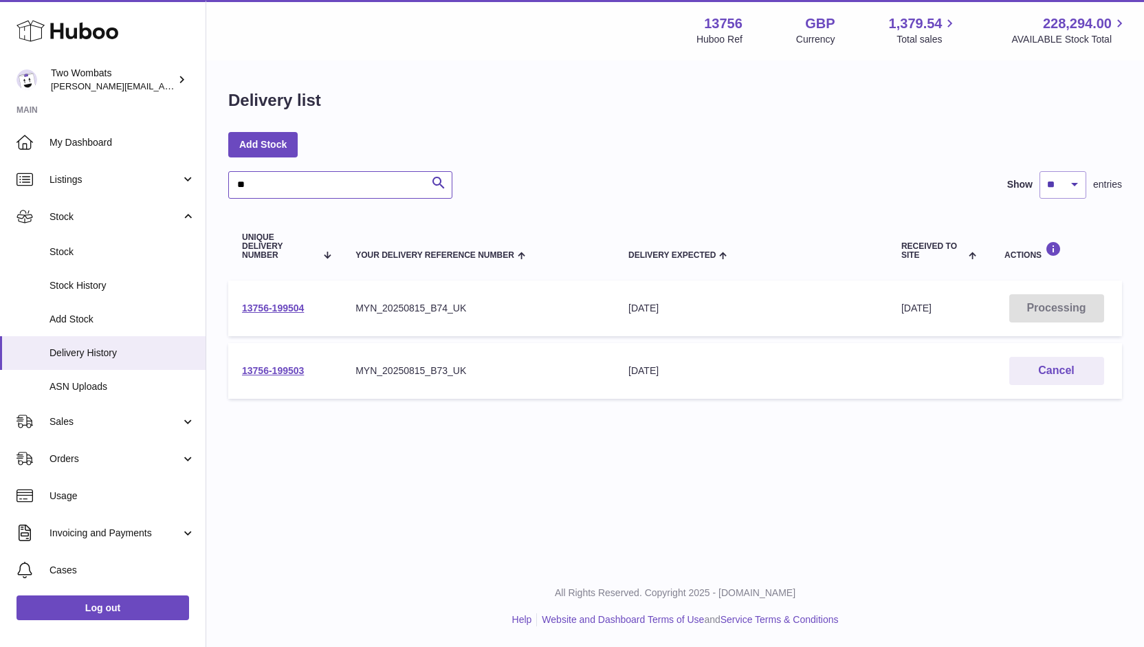
type input "*"
click at [281, 311] on link "13756-199928" at bounding box center [273, 308] width 62 height 11
click at [270, 186] on input "**" at bounding box center [340, 185] width 224 height 28
type input "*"
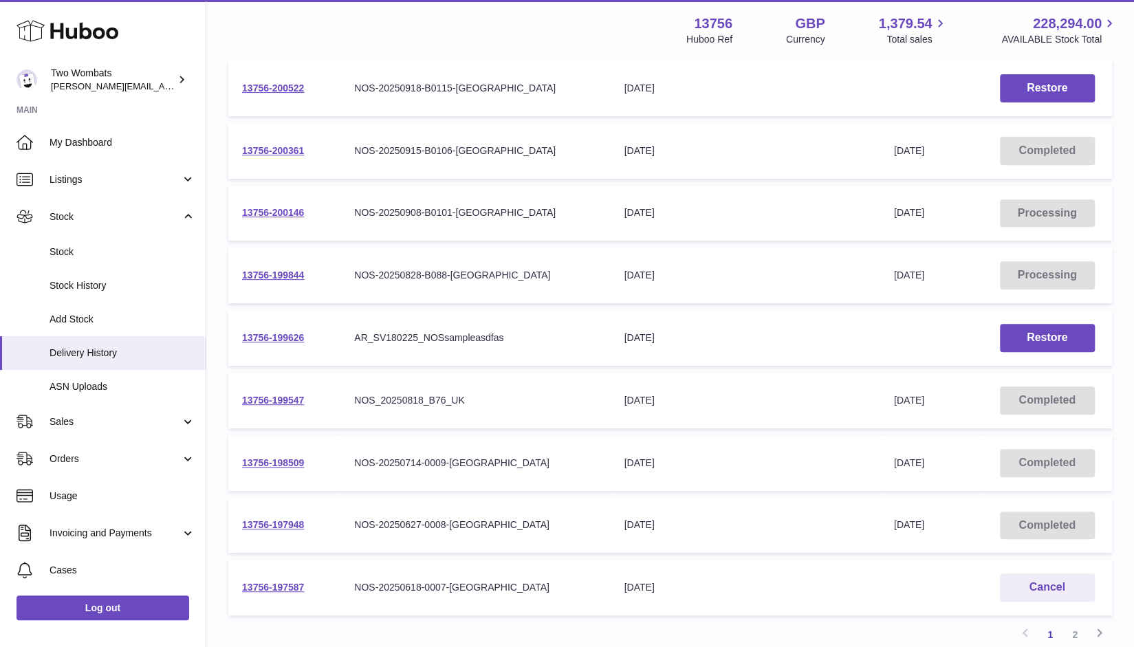
scroll to position [292, 0]
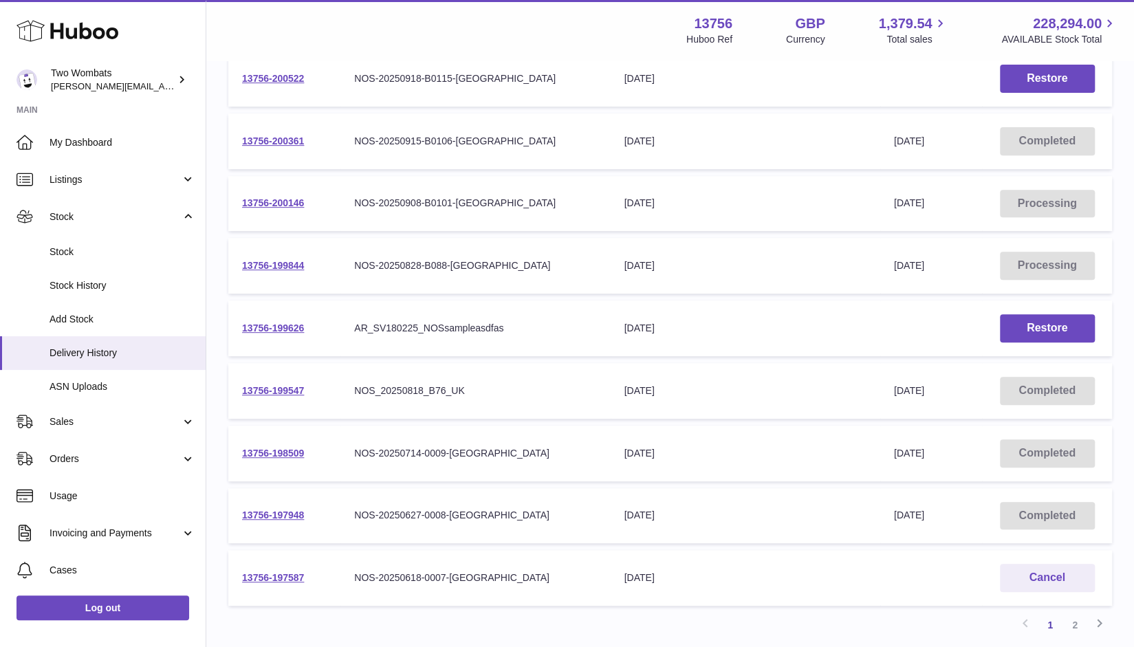
type input "***"
click at [283, 266] on link "13756-199844" at bounding box center [273, 265] width 62 height 11
click at [304, 200] on link "13756-200146" at bounding box center [273, 202] width 62 height 11
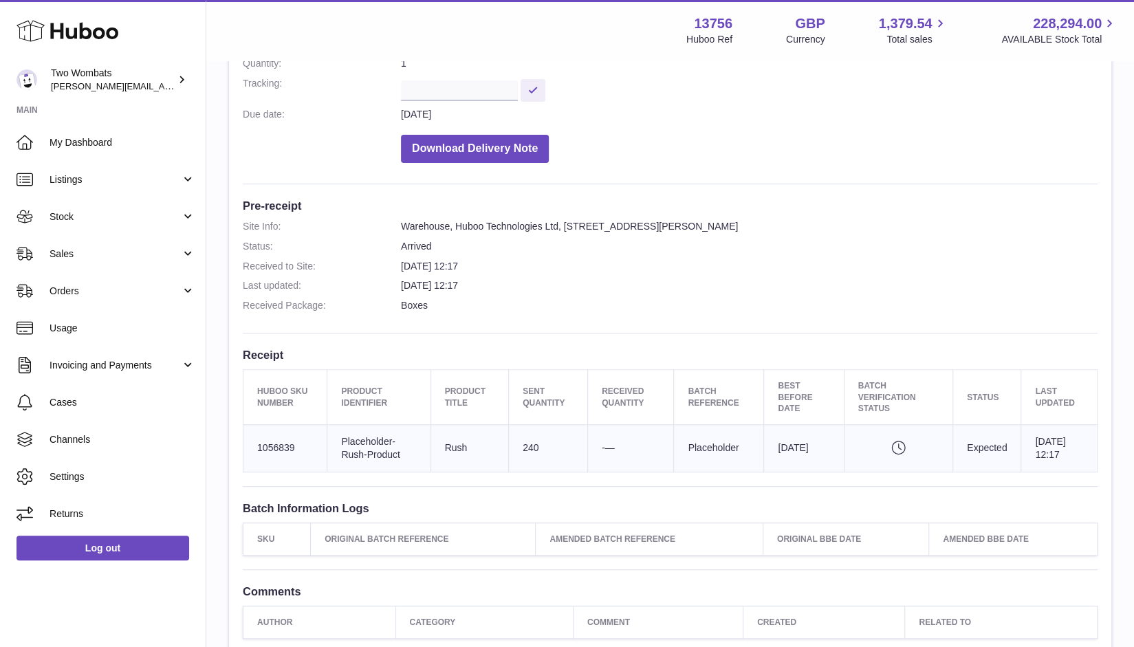
scroll to position [234, 0]
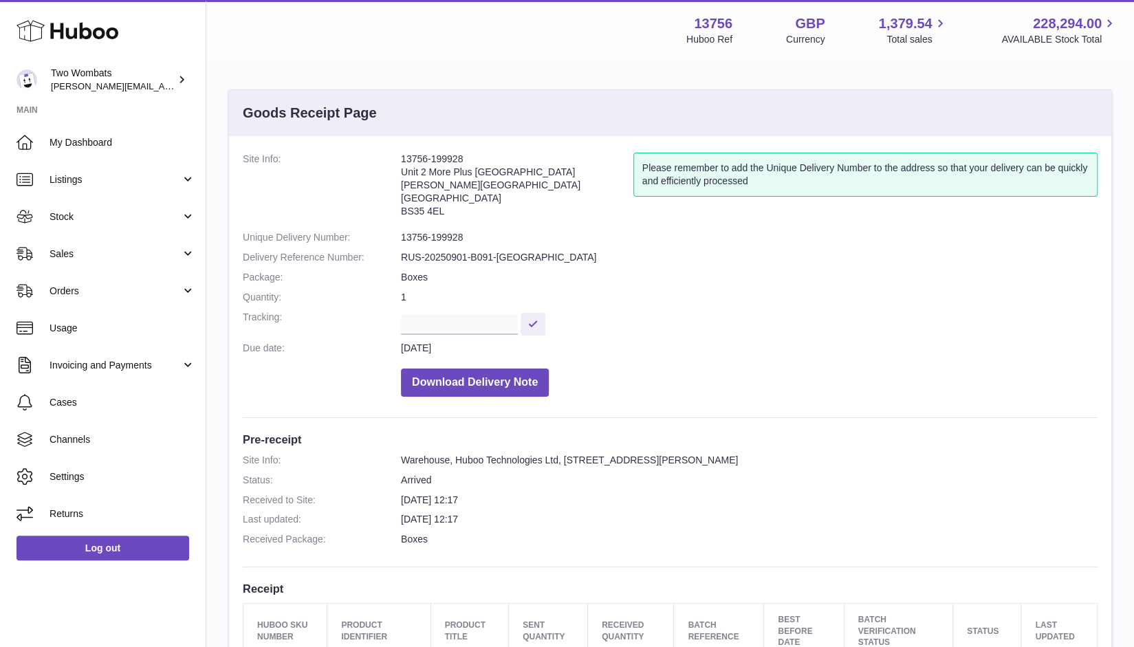
drag, startPoint x: 463, startPoint y: 155, endPoint x: 386, endPoint y: 150, distance: 77.2
click at [386, 150] on div "Site Info: 13756-199928 Unit 2 More Plus [STREET_ADDRESS][PERSON_NAME] Please r…" at bounding box center [670, 512] width 882 height 753
copy dl "13756-199928"
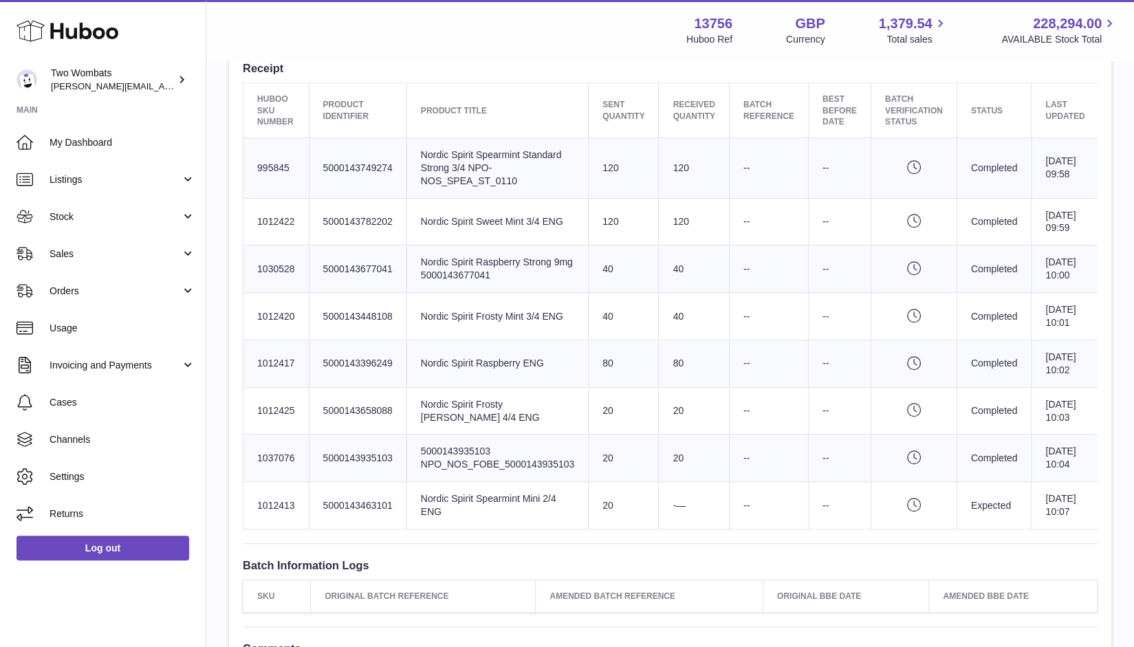
scroll to position [516, 0]
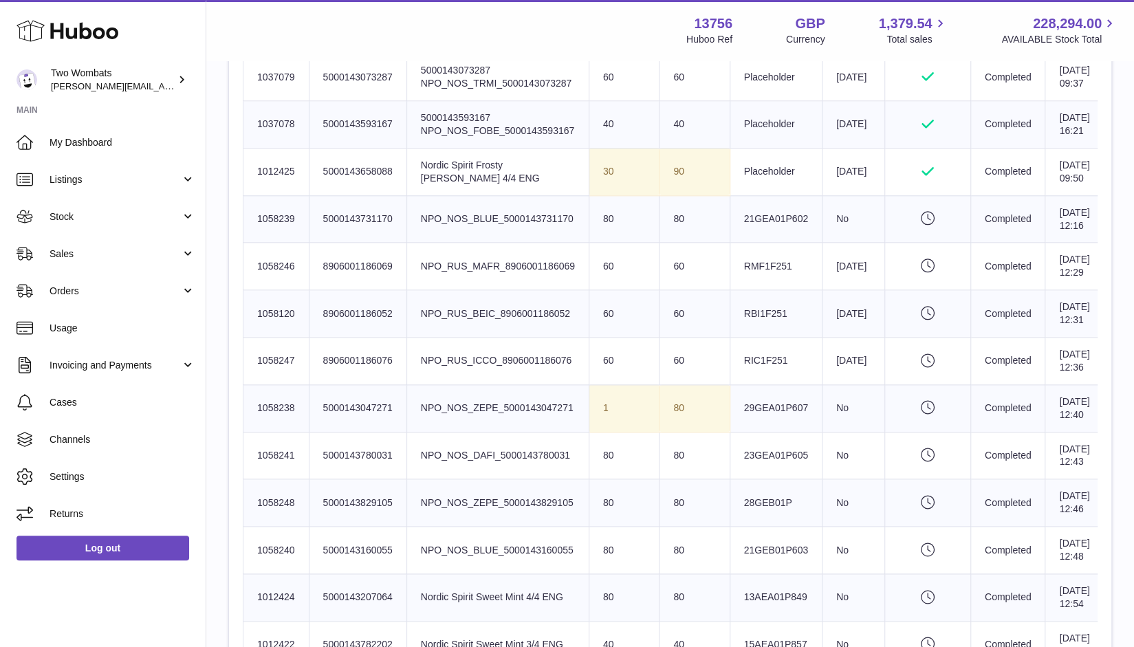
scroll to position [950, 0]
drag, startPoint x: 297, startPoint y: 399, endPoint x: 259, endPoint y: 395, distance: 38.0
click at [259, 289] on td "Huboo SKU Number 1058246" at bounding box center [276, 265] width 66 height 47
copy td "058246"
drag, startPoint x: 256, startPoint y: 395, endPoint x: 301, endPoint y: 397, distance: 45.4
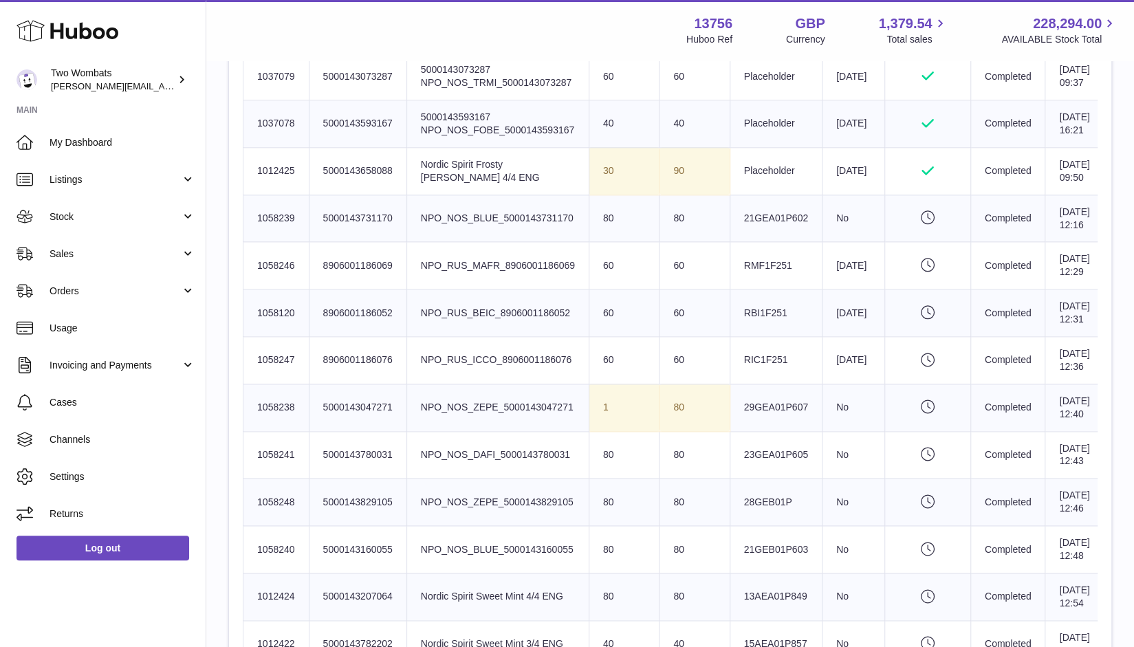
click at [301, 289] on td "Huboo SKU Number 1058246" at bounding box center [276, 265] width 66 height 47
copy td "1058246"
click at [139, 211] on span "Stock" at bounding box center [115, 216] width 131 height 13
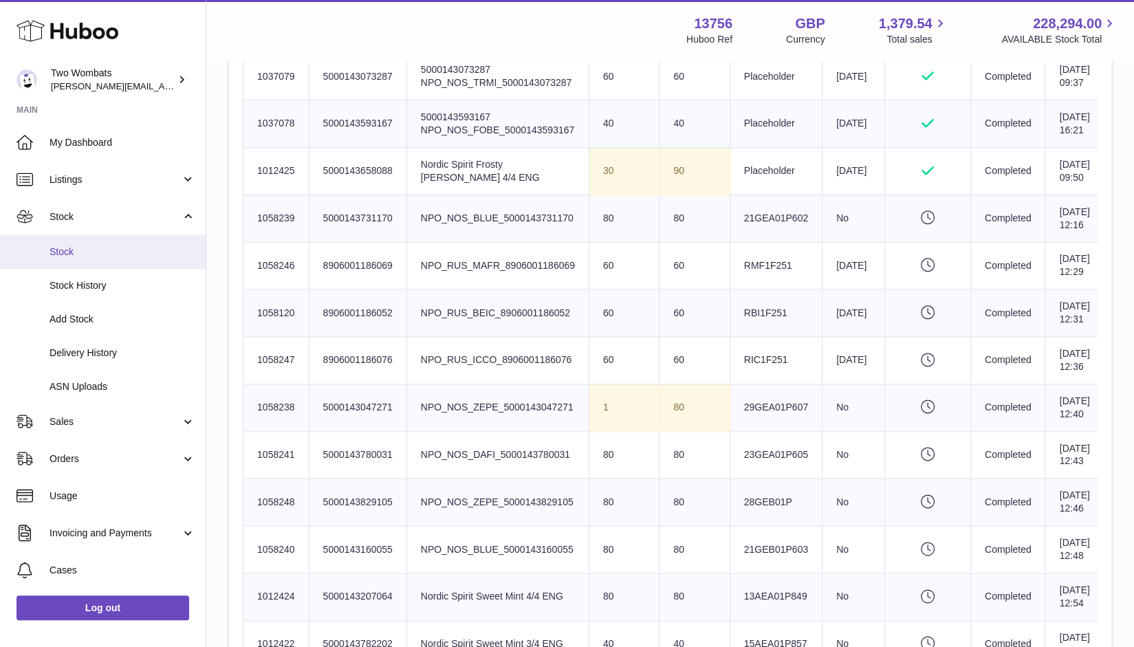
click at [110, 241] on link "Stock" at bounding box center [103, 252] width 206 height 34
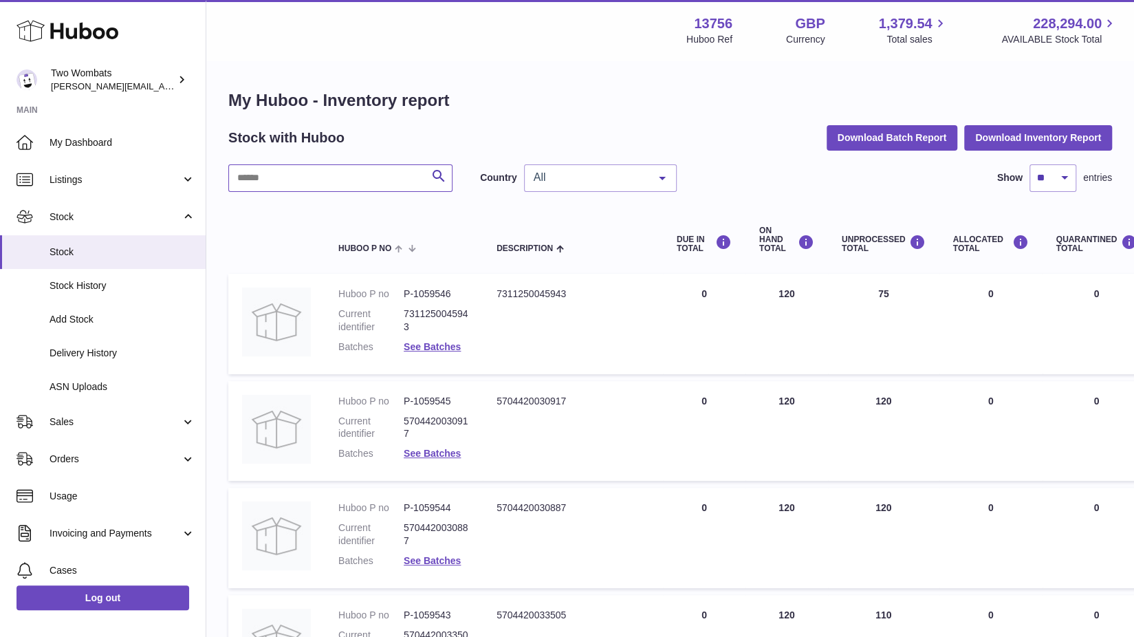
click at [327, 179] on input "text" at bounding box center [340, 178] width 224 height 28
paste input "*******"
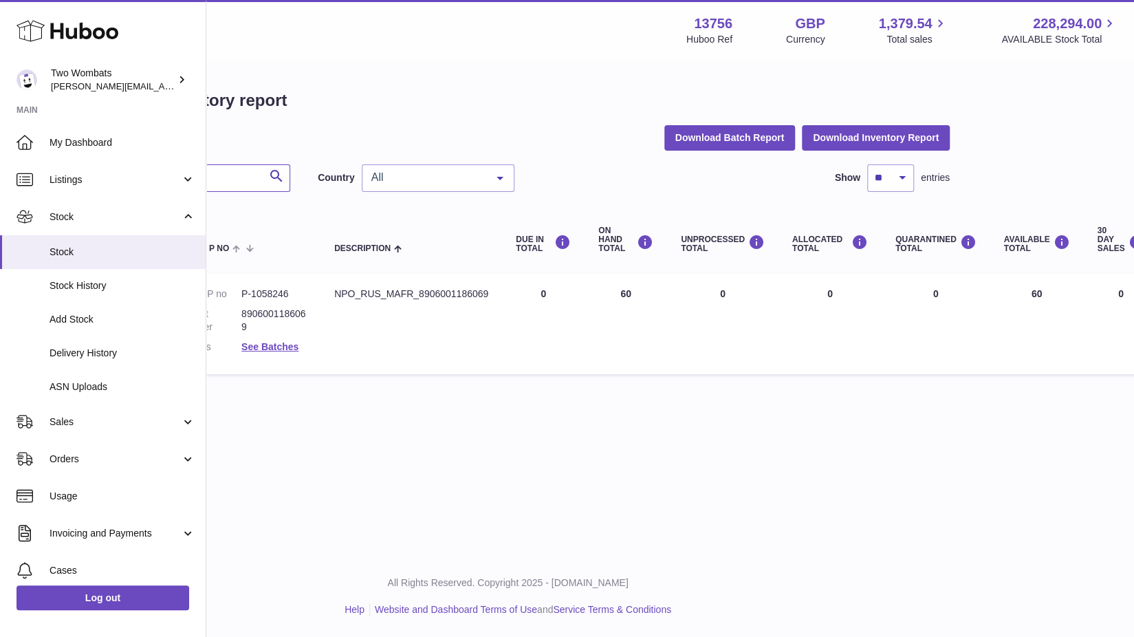
scroll to position [0, 47]
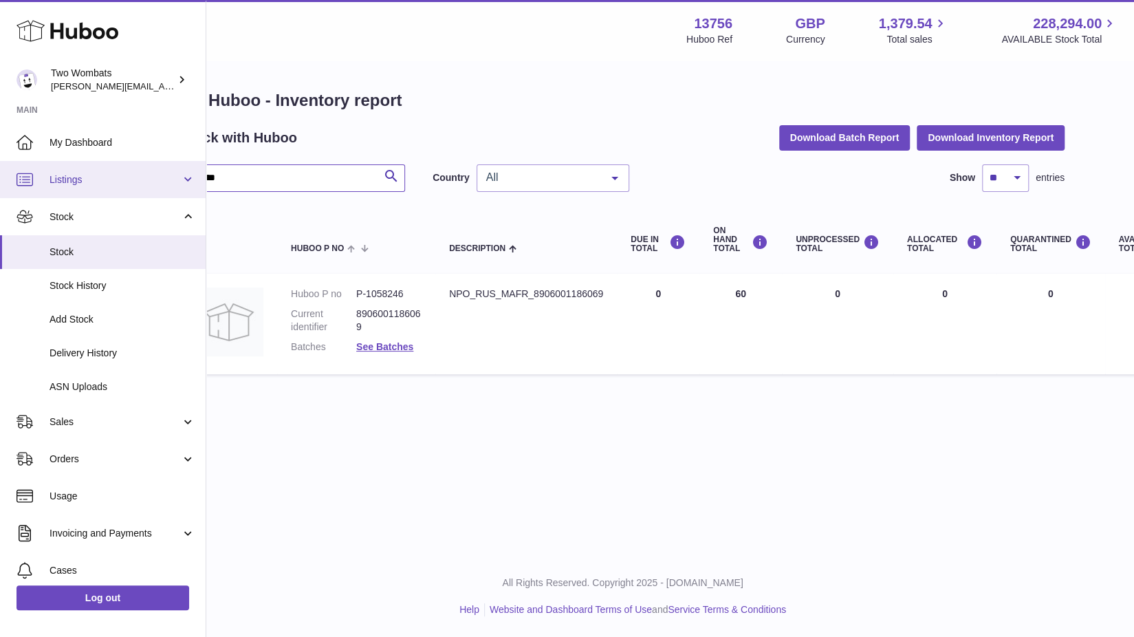
type input "*******"
click at [178, 181] on link "Listings" at bounding box center [103, 179] width 206 height 37
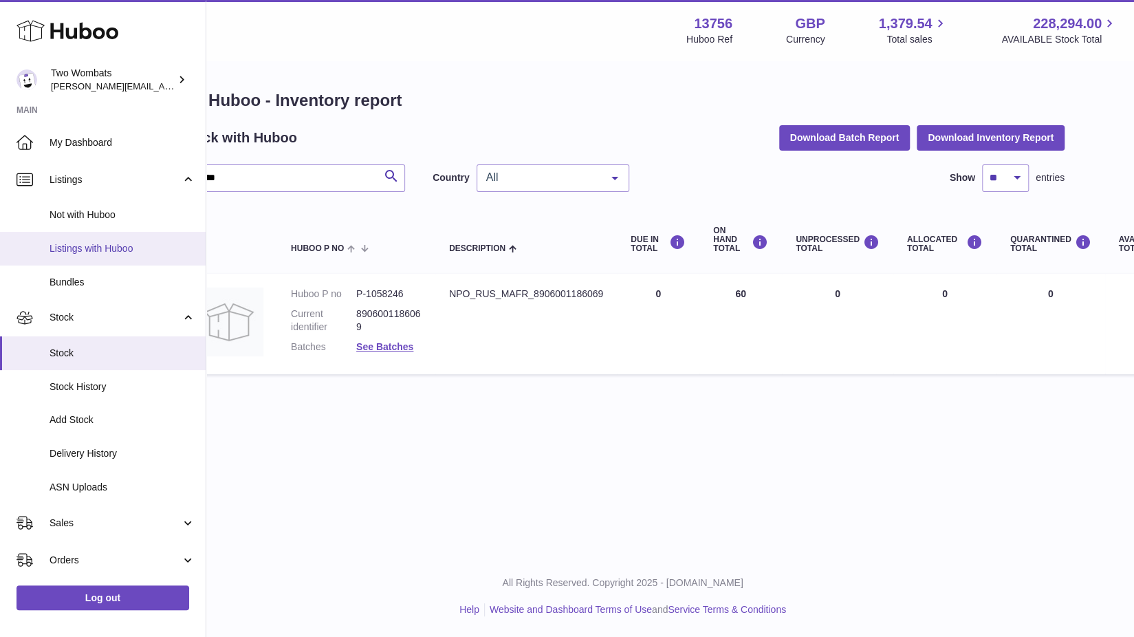
click at [129, 245] on span "Listings with Huboo" at bounding box center [123, 248] width 146 height 13
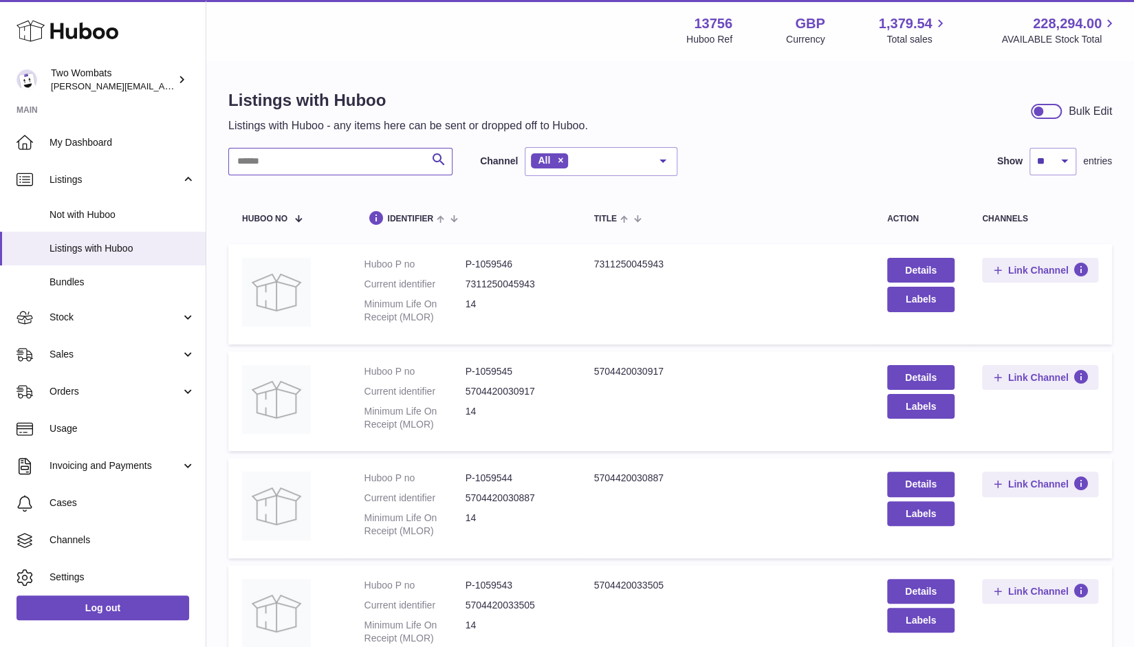
click at [308, 163] on input "text" at bounding box center [340, 162] width 224 height 28
paste input "*******"
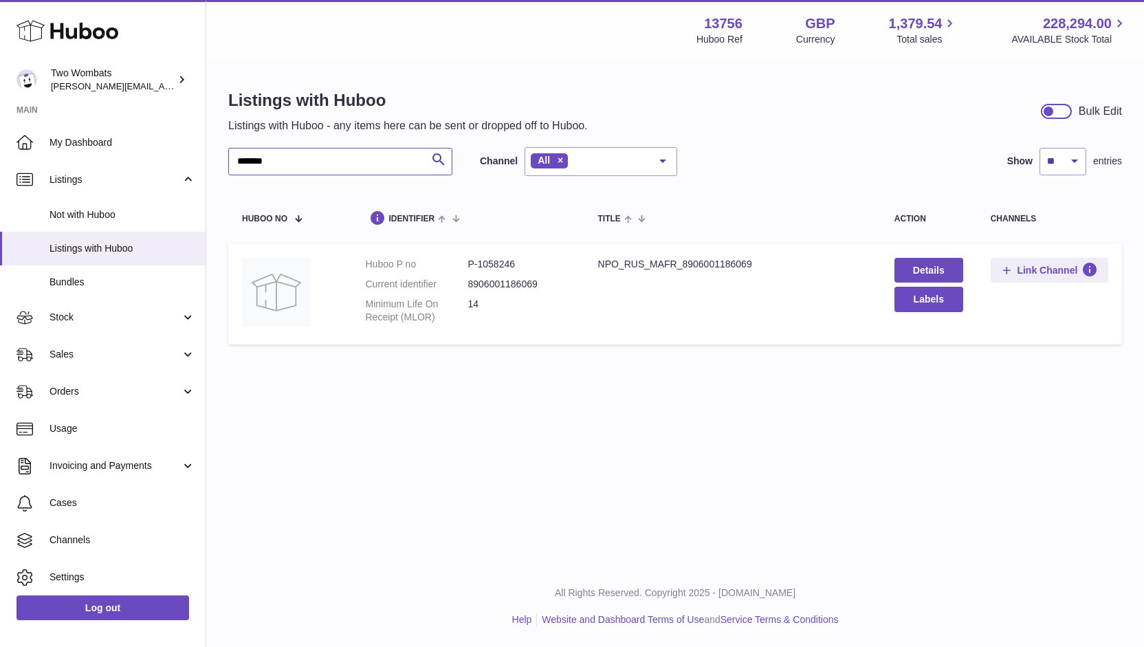
type input "*******"
